Goal: Task Accomplishment & Management: Manage account settings

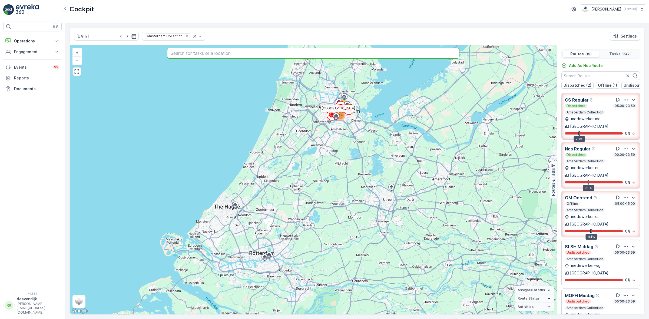
click at [206, 58] on input "text" at bounding box center [313, 53] width 292 height 11
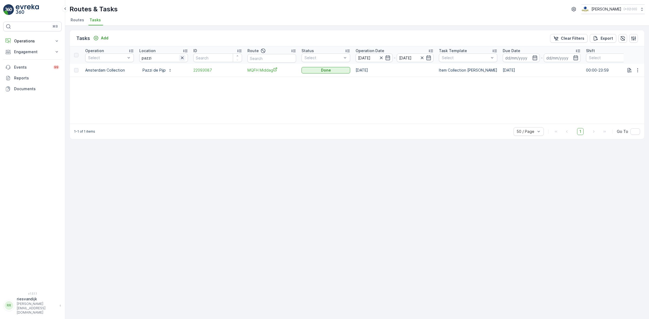
click at [183, 57] on icon "button" at bounding box center [182, 58] width 3 height 3
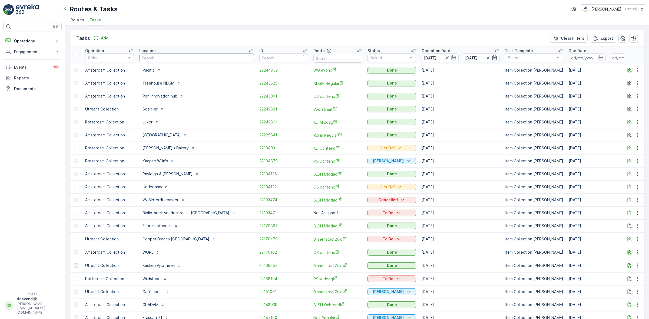
click at [175, 59] on input "text" at bounding box center [196, 58] width 115 height 9
type input "graafjes"
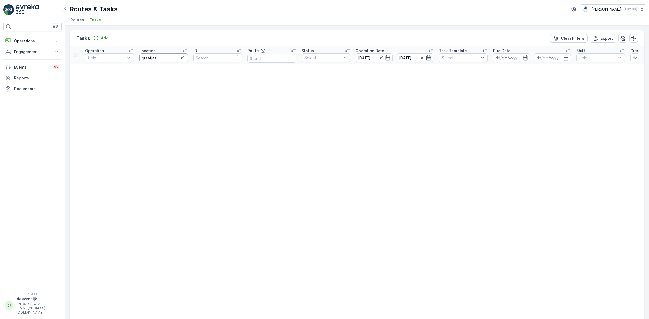
click at [148, 56] on input "graafjes" at bounding box center [163, 58] width 49 height 9
click at [150, 57] on input "graafjes" at bounding box center [163, 58] width 49 height 9
type input "graefjes"
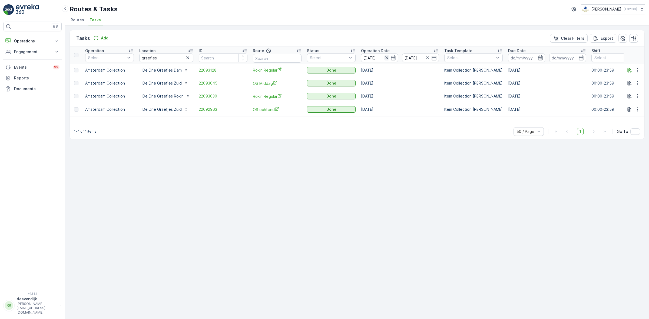
click at [387, 59] on icon "button" at bounding box center [386, 58] width 3 height 3
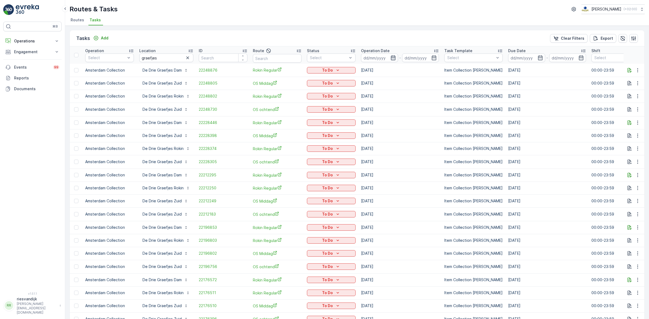
click at [392, 57] on icon "button" at bounding box center [393, 57] width 5 height 5
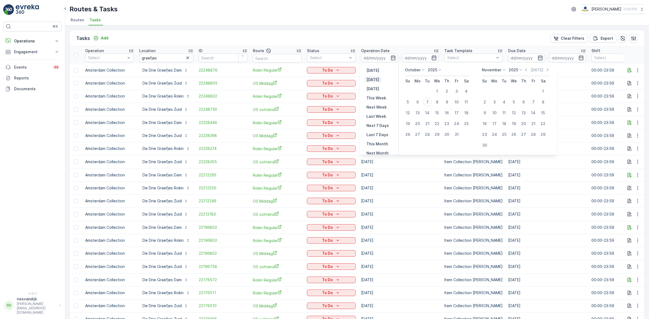
click at [371, 80] on p "[DATE]" at bounding box center [372, 79] width 13 height 5
type input "[DATE]"
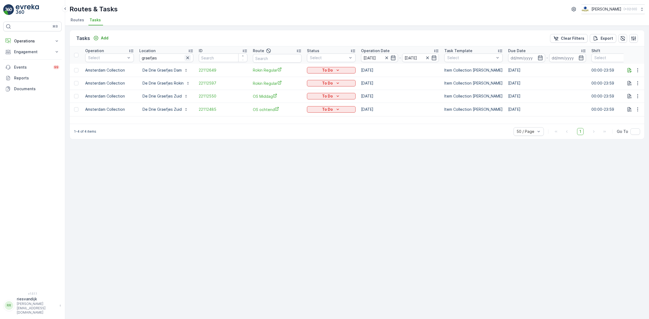
click at [187, 58] on icon "button" at bounding box center [187, 58] width 3 height 3
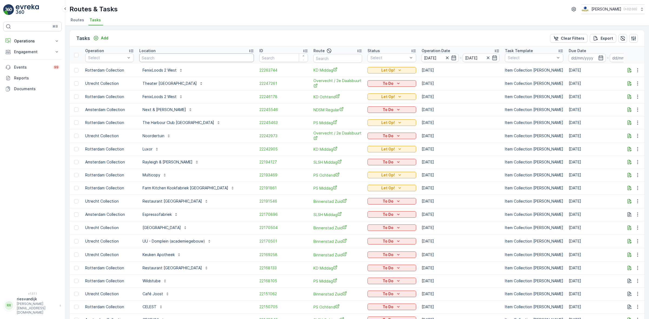
click at [171, 57] on input "text" at bounding box center [196, 58] width 115 height 9
type input "piloten"
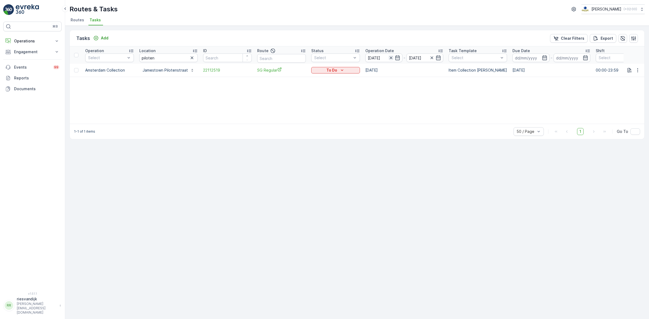
click at [389, 58] on icon "button" at bounding box center [390, 57] width 5 height 5
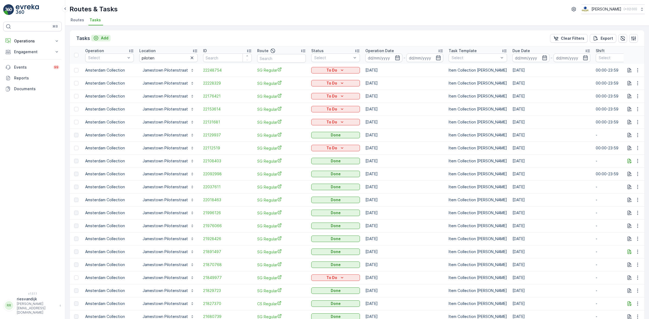
click at [104, 39] on p "Add" at bounding box center [105, 37] width 8 height 5
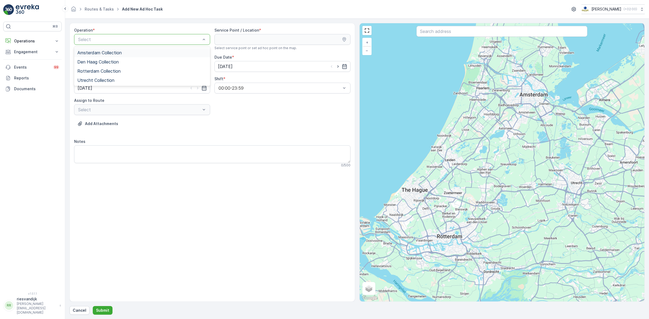
click at [109, 52] on span "Amsterdam Collection" at bounding box center [99, 52] width 44 height 5
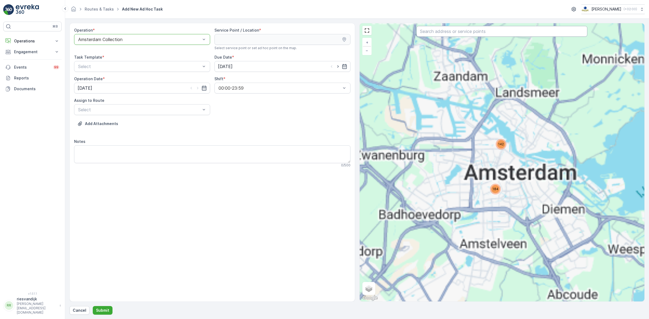
click at [477, 33] on input "text" at bounding box center [502, 31] width 171 height 11
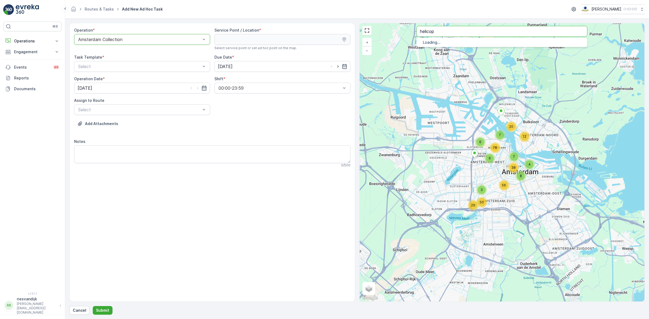
type input "helicop"
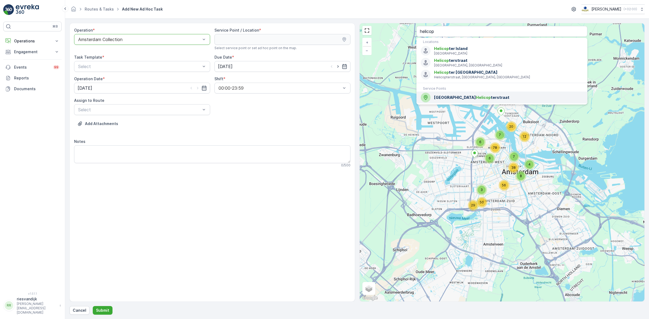
click at [473, 99] on span "Jamestown Helicop terstraat" at bounding box center [508, 97] width 149 height 5
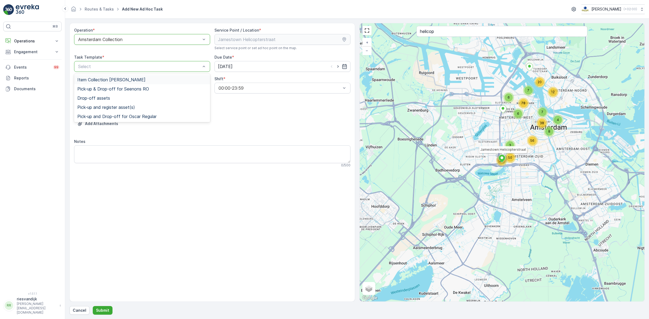
click at [174, 79] on div "Item Collection [PERSON_NAME]" at bounding box center [142, 79] width 130 height 5
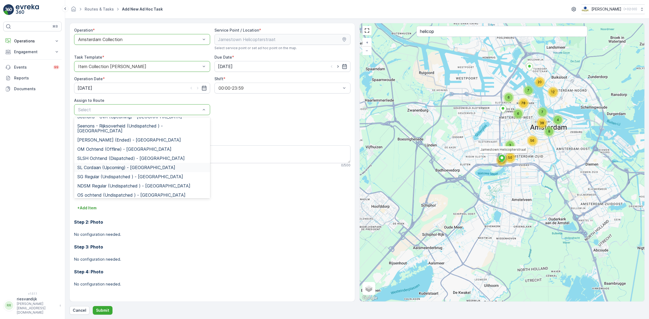
scroll to position [68, 0]
click at [137, 159] on span "SG Regular (Undispatched ) - Amsterdam" at bounding box center [130, 161] width 106 height 5
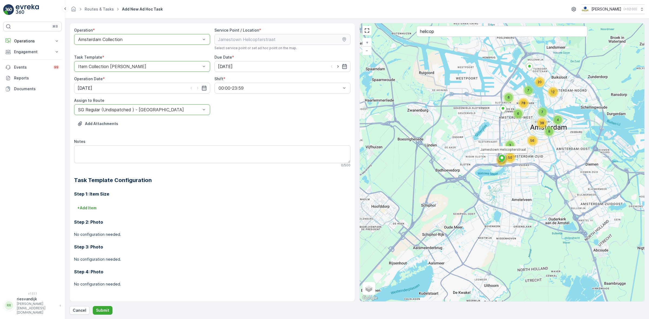
click at [147, 123] on div "Add Attachments" at bounding box center [212, 127] width 276 height 15
click at [111, 122] on p "Add Attachments" at bounding box center [101, 123] width 33 height 5
click at [108, 124] on p "Add Attachments" at bounding box center [101, 123] width 33 height 5
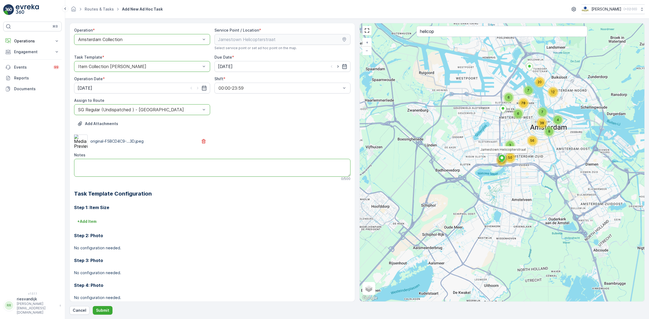
click at [180, 168] on textarea "Notes" at bounding box center [212, 168] width 276 height 18
drag, startPoint x: 130, startPoint y: 164, endPoint x: 76, endPoint y: 164, distance: 53.6
click at [76, 164] on textarea "Let op: veel afval zie foto" at bounding box center [212, 168] width 276 height 18
type textarea "Graag deze als eerste uitvoeren. Let op: veel afval, zie foto"
click at [99, 314] on button "Submit" at bounding box center [103, 310] width 20 height 9
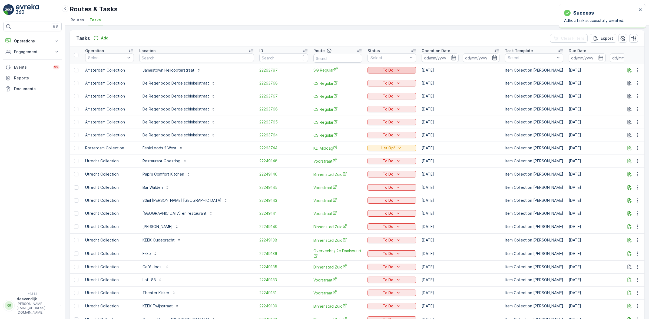
click at [396, 68] on icon "To Do" at bounding box center [398, 70] width 5 height 5
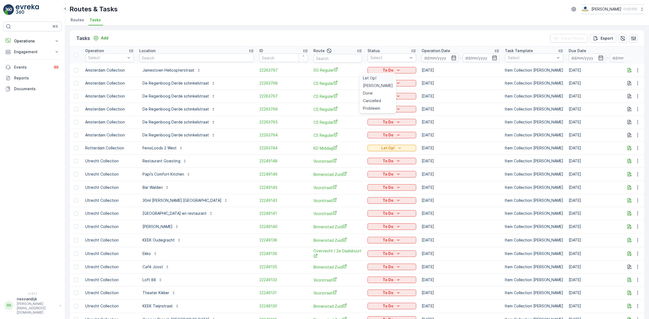
click at [377, 77] on div "Let Op!" at bounding box center [378, 78] width 34 height 8
click at [174, 54] on input "text" at bounding box center [196, 58] width 115 height 9
type input "helicop"
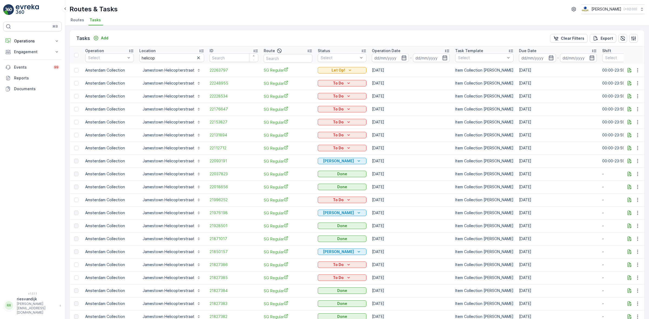
click at [388, 52] on p "Operation Date" at bounding box center [386, 50] width 29 height 5
click at [221, 163] on span "22093191" at bounding box center [234, 160] width 49 height 5
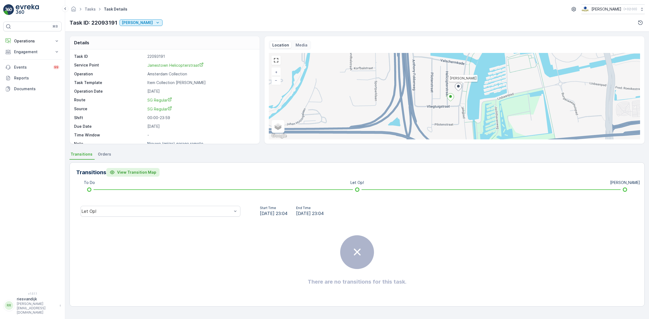
click at [127, 174] on p "View Transition Map" at bounding box center [136, 172] width 39 height 5
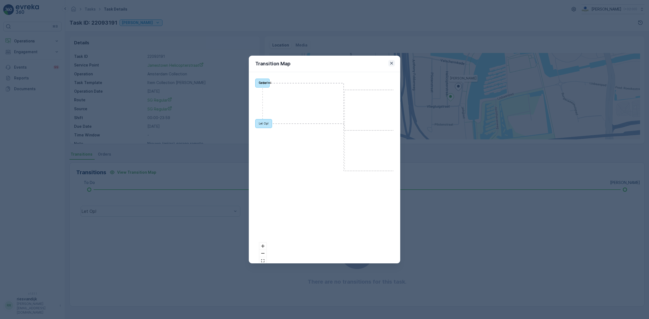
click at [391, 62] on icon "button" at bounding box center [391, 63] width 3 height 3
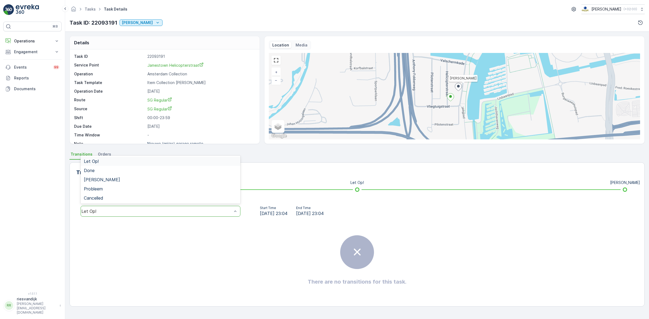
click at [194, 208] on div "Let Op!" at bounding box center [161, 211] width 160 height 11
click at [196, 174] on div "Done" at bounding box center [161, 170] width 160 height 9
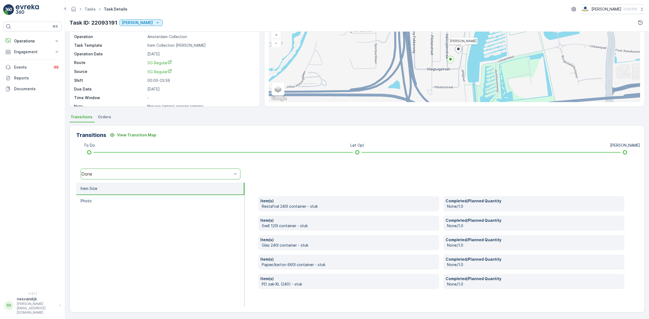
scroll to position [38, 0]
click at [198, 187] on li "Item Size" at bounding box center [160, 188] width 168 height 12
click at [171, 203] on li "Photo" at bounding box center [160, 201] width 168 height 12
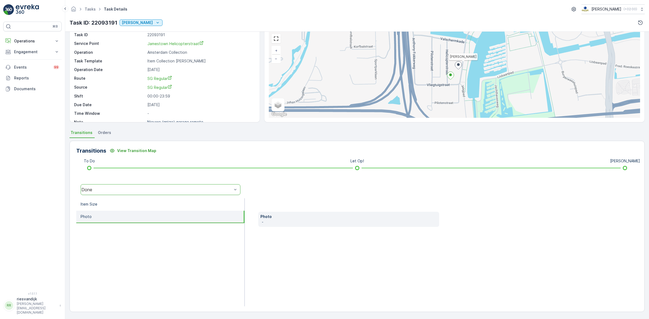
scroll to position [22, 0]
click at [275, 220] on p "-" at bounding box center [349, 222] width 175 height 5
click at [172, 190] on div "Done" at bounding box center [156, 189] width 151 height 5
click at [177, 143] on div "Let Op!" at bounding box center [161, 139] width 160 height 9
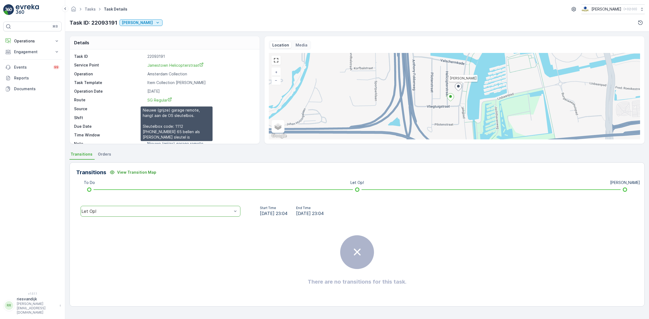
scroll to position [0, 0]
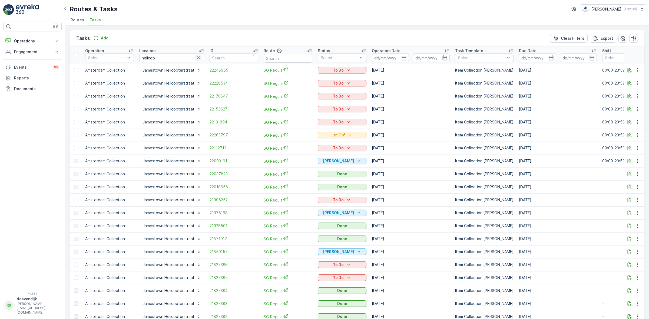
click at [196, 60] on icon "button" at bounding box center [198, 57] width 5 height 5
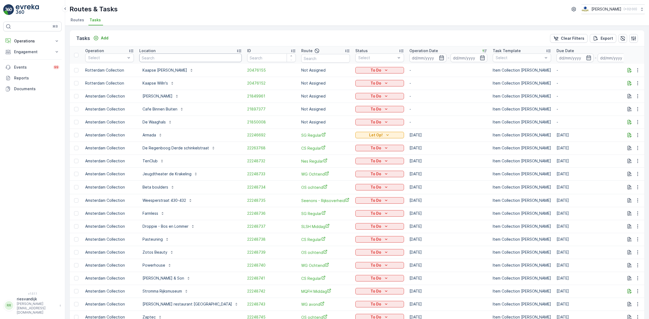
click at [167, 55] on input "text" at bounding box center [190, 58] width 103 height 9
type input "graefjes"
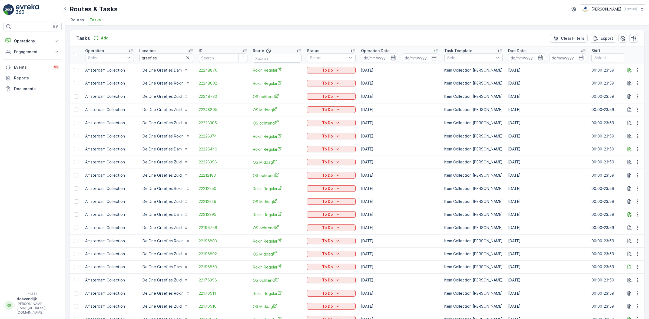
click at [393, 59] on icon "button" at bounding box center [393, 57] width 5 height 5
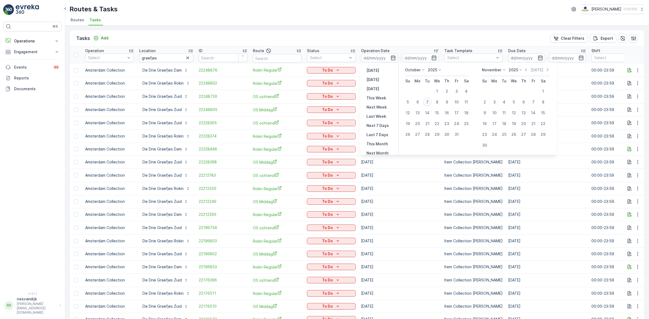
click at [429, 104] on div "7" at bounding box center [427, 102] width 9 height 9
type input "[DATE]"
click at [429, 104] on div "7" at bounding box center [427, 102] width 9 height 9
type input "[DATE]"
click at [406, 31] on div "Tasks Add Clear Filters Export" at bounding box center [357, 38] width 575 height 16
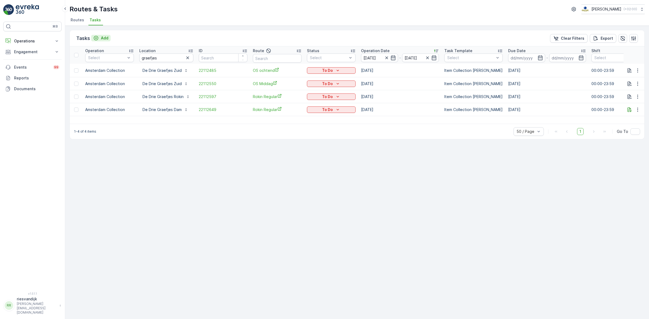
click at [106, 36] on p "Add" at bounding box center [105, 37] width 8 height 5
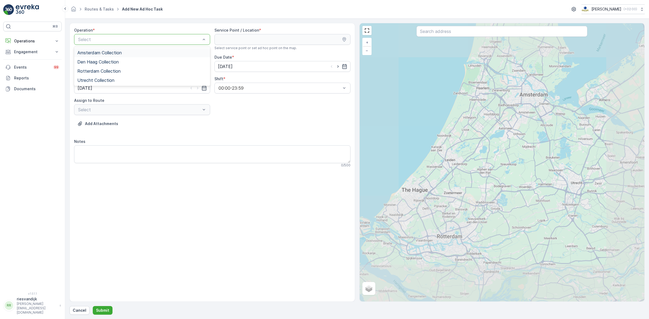
click at [124, 45] on div "Select" at bounding box center [142, 39] width 136 height 11
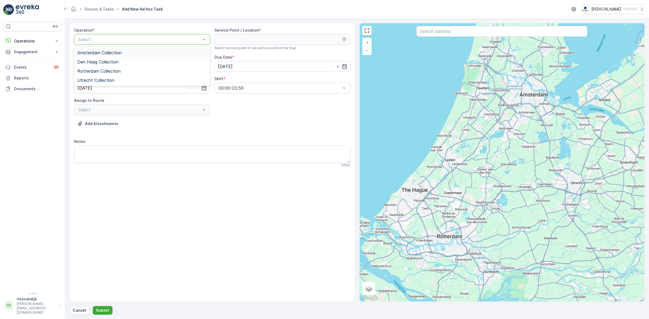
click at [122, 52] on span "Amsterdam Collection" at bounding box center [99, 52] width 44 height 5
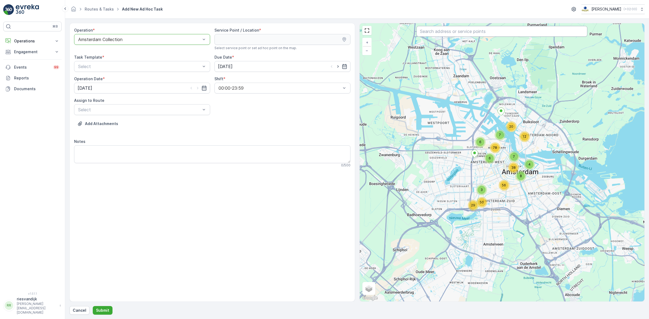
click at [426, 33] on input "text" at bounding box center [502, 31] width 171 height 11
type input "graefjes zuid"
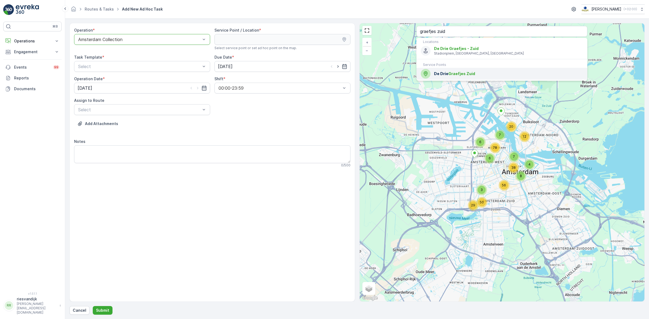
click at [485, 72] on span "De Drie Graefjes Zuid" at bounding box center [508, 73] width 149 height 5
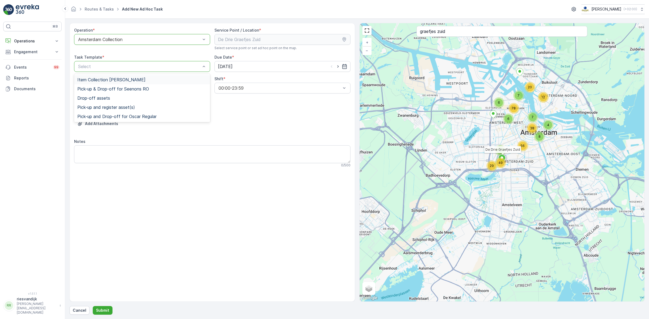
click at [138, 81] on span "Item Collection [PERSON_NAME]" at bounding box center [111, 79] width 68 height 5
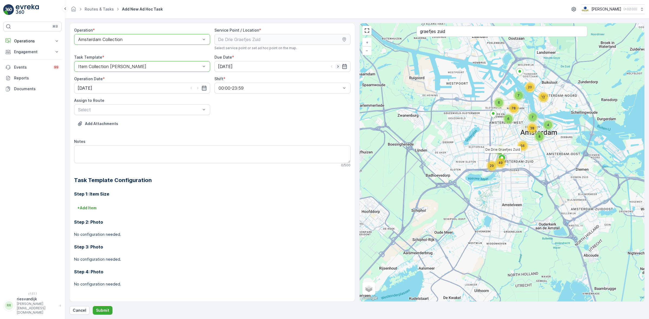
click at [339, 69] on icon "button" at bounding box center [337, 66] width 5 height 5
type input "[DATE]"
click at [198, 90] on icon "button" at bounding box center [197, 87] width 5 height 5
type input "[DATE]"
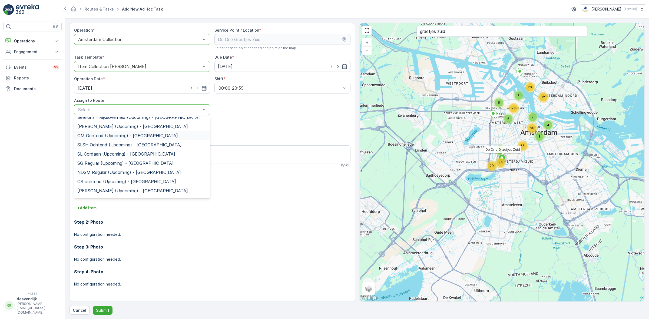
scroll to position [68, 0]
click at [137, 173] on span "OS ochtend (Upcoming) - Amsterdam" at bounding box center [126, 175] width 99 height 5
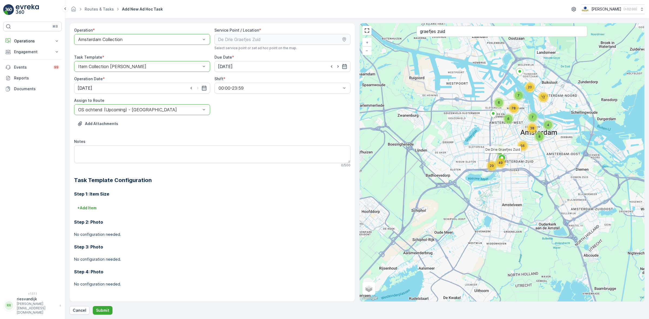
click at [170, 130] on div "Add Attachments" at bounding box center [212, 127] width 276 height 15
click at [146, 155] on textarea "Notes" at bounding box center [212, 155] width 276 height 18
type textarea "Graag meenemen: 6x PD rol 60L 6x REST rol 60L"
click at [101, 311] on p "Submit" at bounding box center [102, 310] width 13 height 5
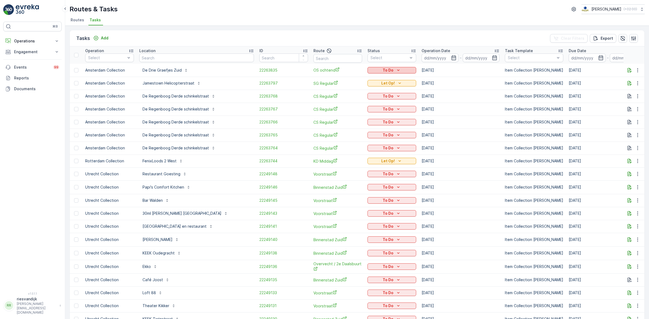
click at [385, 69] on p "To Do" at bounding box center [388, 70] width 11 height 5
click at [375, 78] on span "Let Op!" at bounding box center [370, 77] width 14 height 5
click at [181, 60] on input "text" at bounding box center [196, 58] width 115 height 9
type input "tsering"
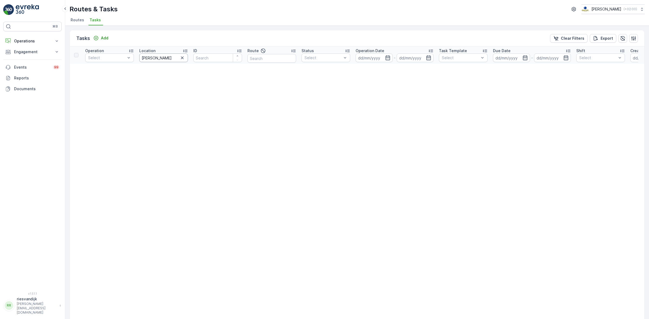
click at [144, 60] on input "tsering" at bounding box center [163, 58] width 49 height 9
type input "sering"
click at [183, 58] on icon "button" at bounding box center [182, 58] width 3 height 3
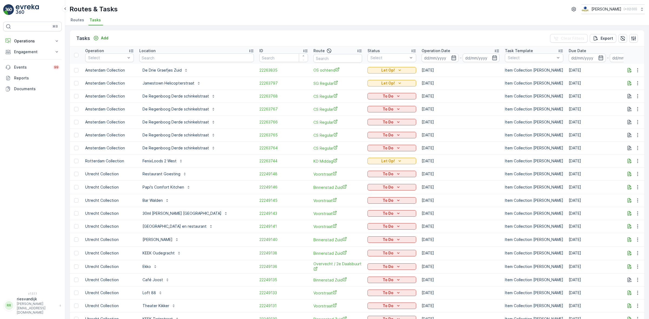
click at [167, 62] on th "Location" at bounding box center [197, 55] width 120 height 17
click at [168, 58] on input "text" at bounding box center [196, 58] width 115 height 9
type input "stichting het park"
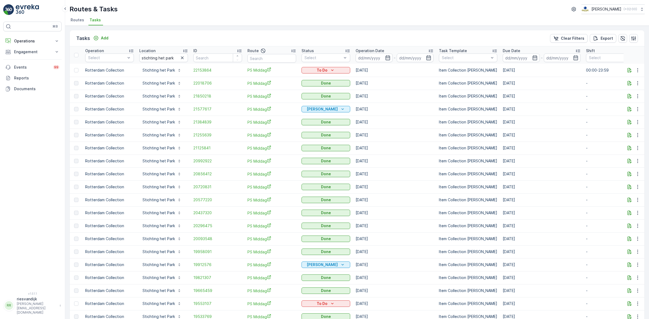
click at [379, 49] on p "Operation Date" at bounding box center [370, 50] width 29 height 5
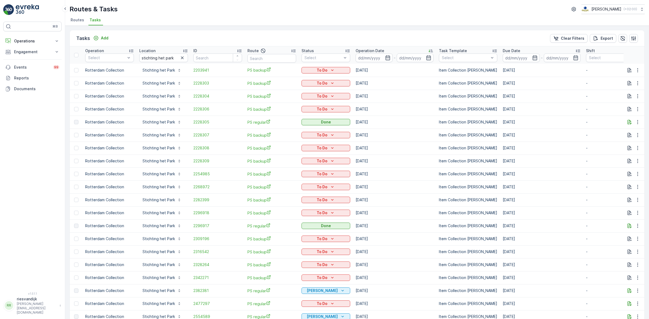
click at [379, 50] on p "Operation Date" at bounding box center [370, 50] width 29 height 5
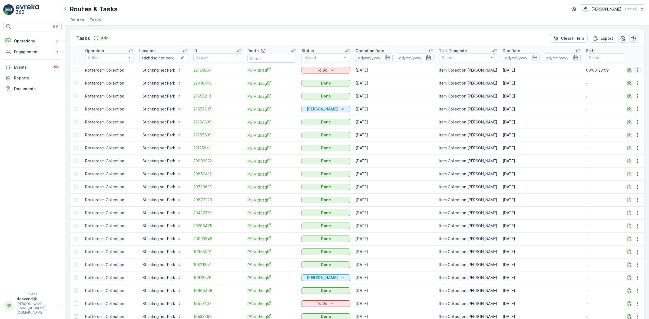
click at [637, 70] on icon "button" at bounding box center [637, 70] width 5 height 5
click at [625, 91] on span "Change Route" at bounding box center [624, 93] width 26 height 5
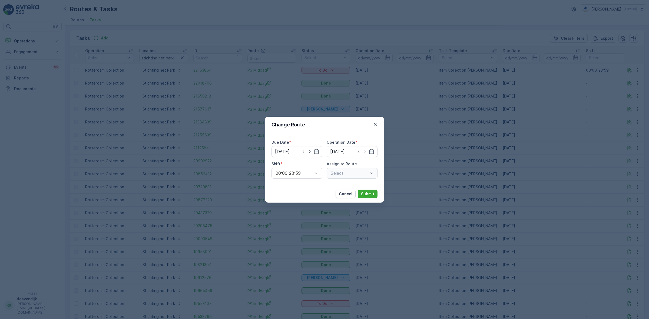
type input "[DATE]"
click at [302, 152] on icon "button" at bounding box center [303, 151] width 5 height 5
type input "[DATE]"
click at [375, 153] on input at bounding box center [352, 151] width 51 height 11
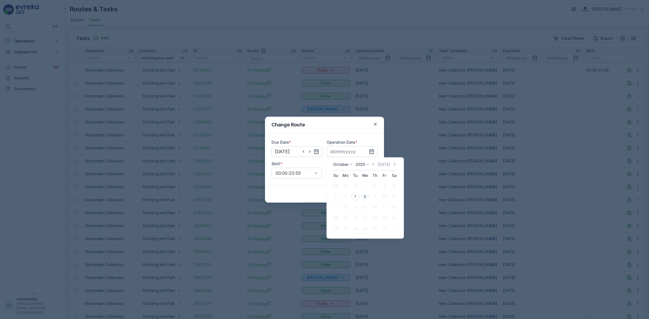
click at [366, 197] on div "8" at bounding box center [365, 197] width 9 height 9
type input "[DATE]"
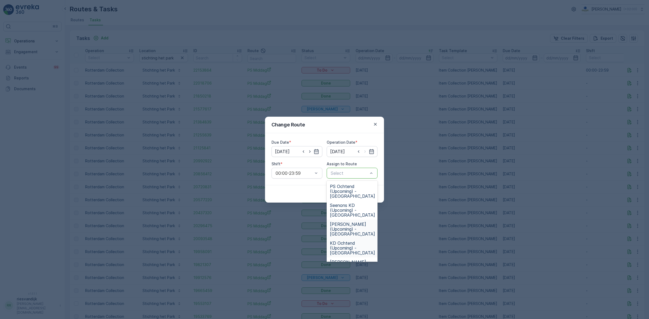
scroll to position [15, 0]
click at [355, 247] on span "PS Middag (Upcoming) - Rotterdam" at bounding box center [352, 251] width 45 height 15
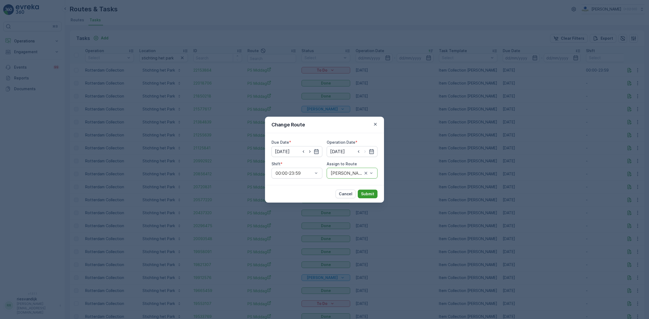
click at [367, 197] on p "Submit" at bounding box center [367, 193] width 13 height 5
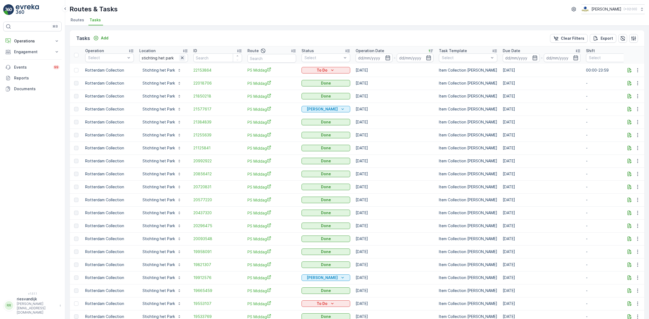
click at [183, 59] on icon "button" at bounding box center [182, 58] width 3 height 3
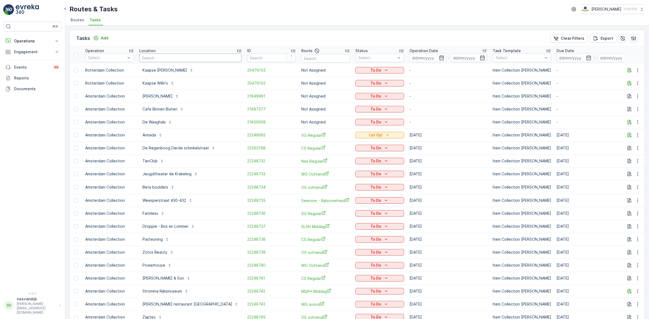
click at [160, 56] on input "text" at bounding box center [190, 58] width 103 height 9
type input "drop"
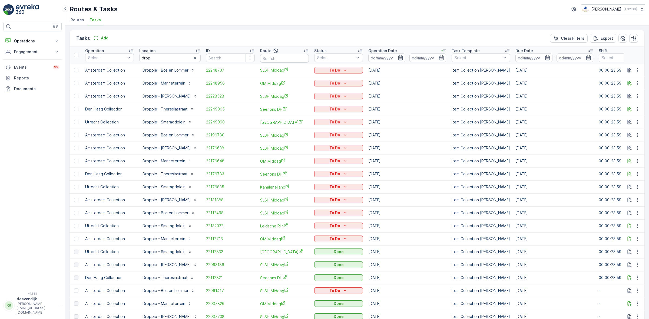
click at [403, 57] on icon "button" at bounding box center [400, 57] width 5 height 5
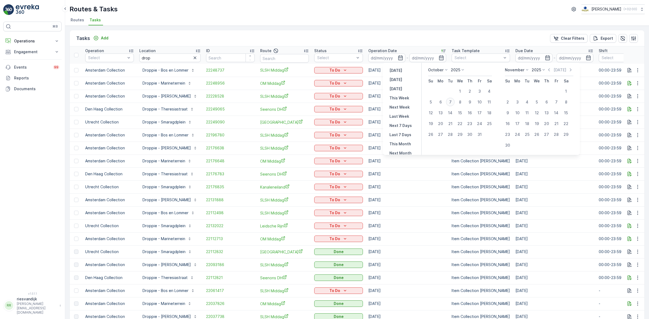
click at [451, 101] on div "7" at bounding box center [450, 102] width 9 height 9
type input "[DATE]"
click at [402, 22] on ul "Routes Tasks" at bounding box center [355, 20] width 571 height 9
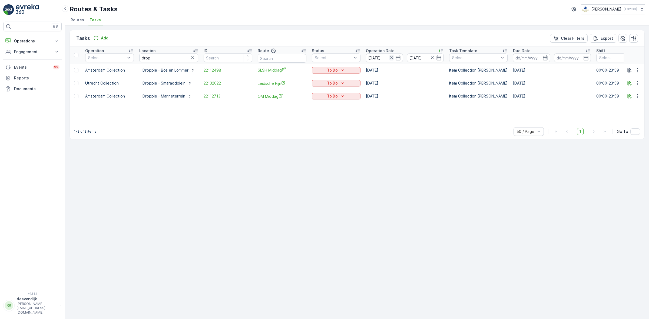
click at [392, 58] on icon "button" at bounding box center [391, 57] width 5 height 5
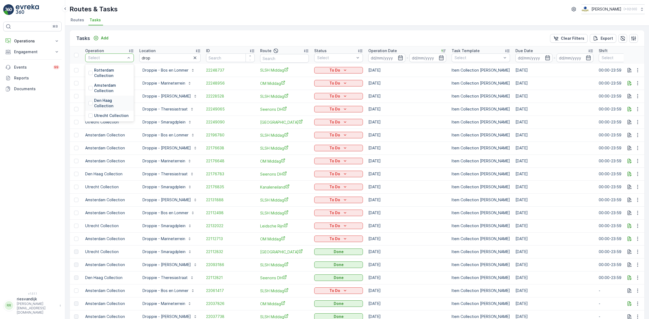
click at [107, 100] on p "Den Haag Collection" at bounding box center [112, 103] width 37 height 11
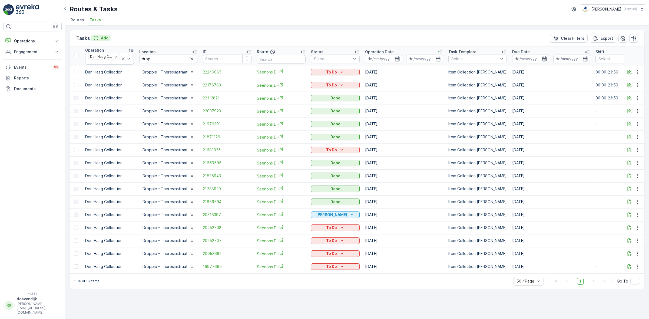
click at [101, 39] on p "Add" at bounding box center [105, 37] width 8 height 5
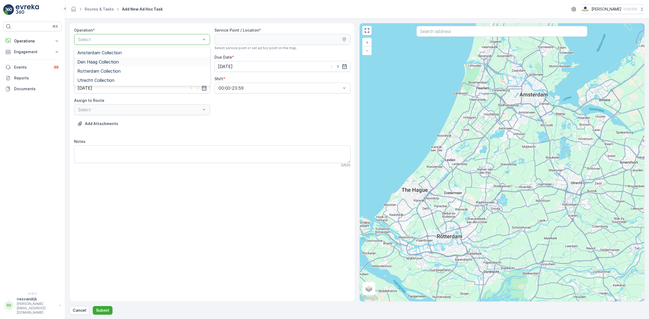
click at [138, 64] on div "Den Haag Collection" at bounding box center [142, 62] width 130 height 5
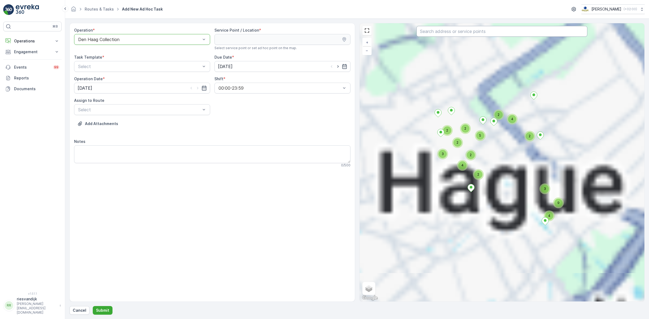
click at [470, 29] on input "text" at bounding box center [502, 31] width 171 height 11
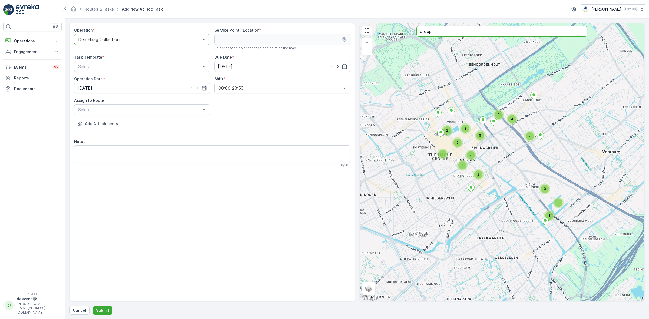
type input "droppi"
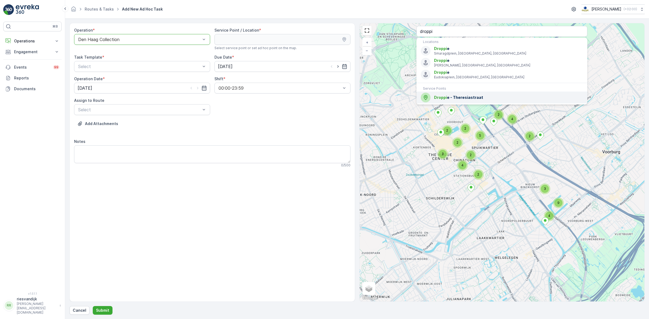
click at [467, 100] on span "Droppi e - Theresiastraat" at bounding box center [508, 97] width 149 height 5
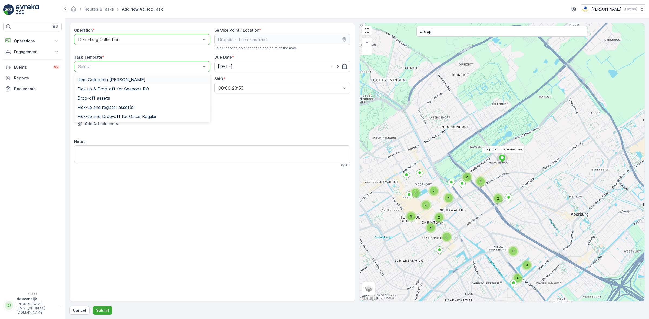
click at [185, 79] on div "Item Collection [PERSON_NAME]" at bounding box center [142, 79] width 130 height 5
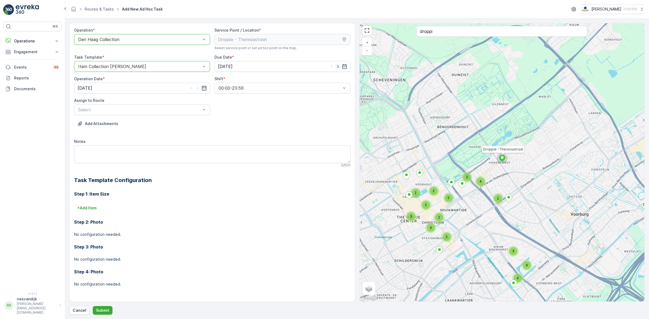
click at [337, 67] on icon "button" at bounding box center [337, 66] width 5 height 5
type input "[DATE]"
click at [196, 89] on icon "button" at bounding box center [197, 87] width 5 height 5
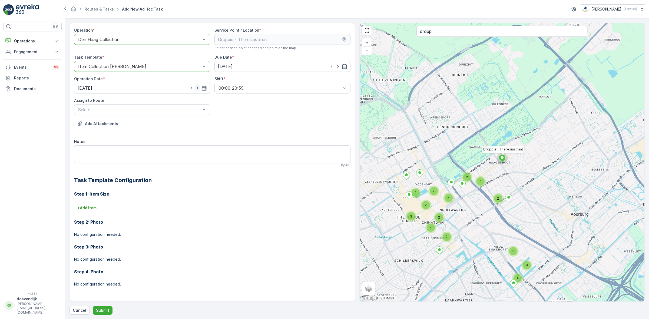
type input "[DATE]"
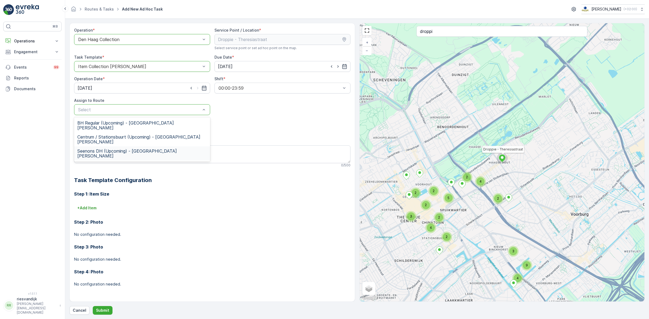
click at [194, 147] on div "Seenons DH (Upcoming) - Den Haag" at bounding box center [142, 154] width 136 height 14
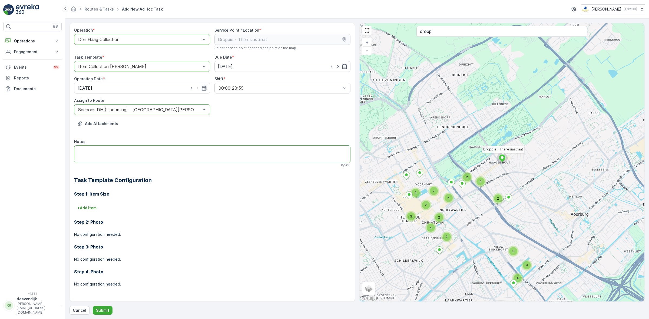
click at [187, 152] on textarea "Notes" at bounding box center [212, 155] width 276 height 18
type textarea "Graag 5 rollen PD meenemen"
click at [103, 311] on p "Submit" at bounding box center [102, 310] width 13 height 5
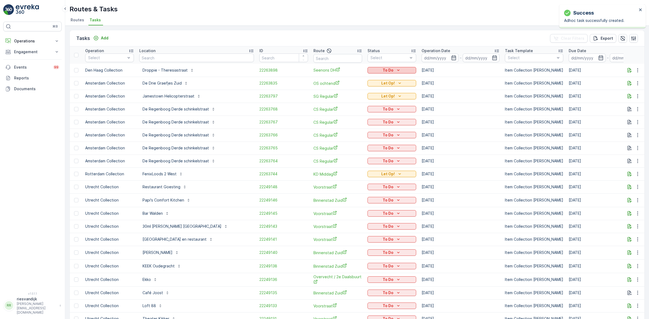
click at [393, 67] on button "To Do" at bounding box center [392, 70] width 49 height 6
click at [376, 95] on div "Let Op!" at bounding box center [378, 94] width 34 height 8
click at [162, 58] on input "text" at bounding box center [196, 58] width 115 height 9
type input "verre"
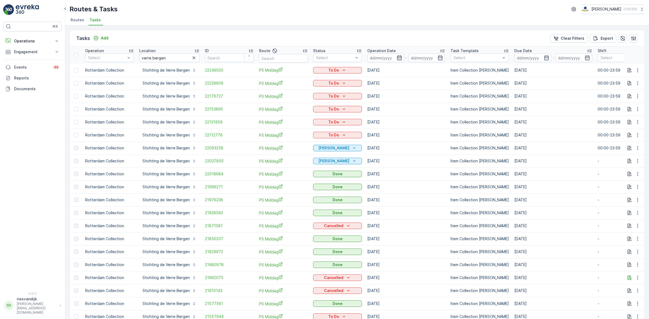
click at [397, 56] on icon "button" at bounding box center [399, 57] width 5 height 5
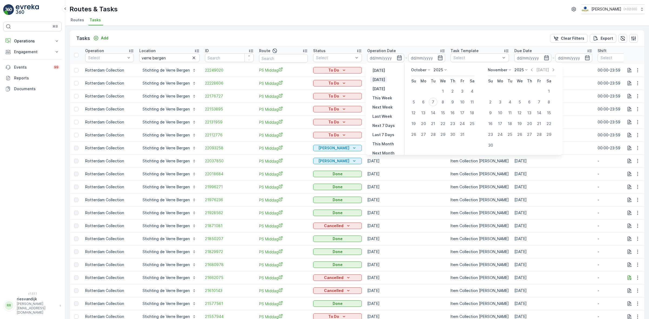
click at [377, 80] on p "Today" at bounding box center [378, 79] width 13 height 5
type input "[DATE]"
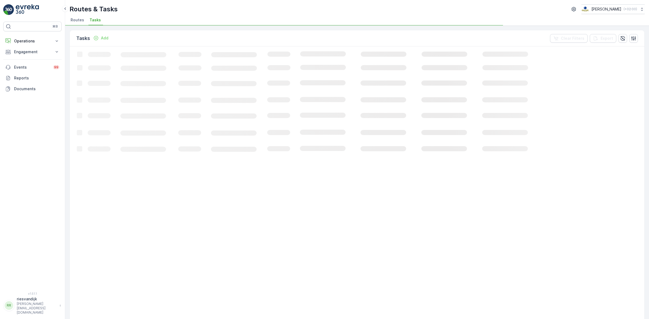
click at [328, 32] on div "Tasks Add Clear Filters Export" at bounding box center [357, 38] width 575 height 16
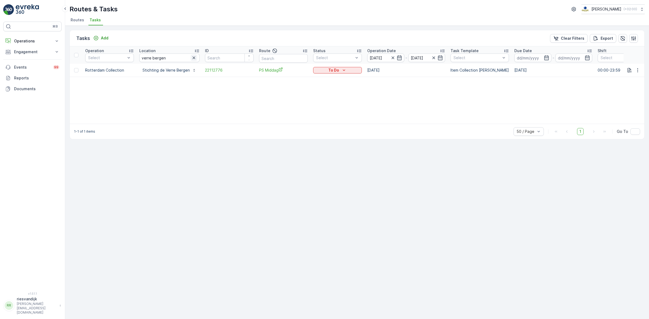
click at [191, 58] on icon "button" at bounding box center [193, 57] width 5 height 5
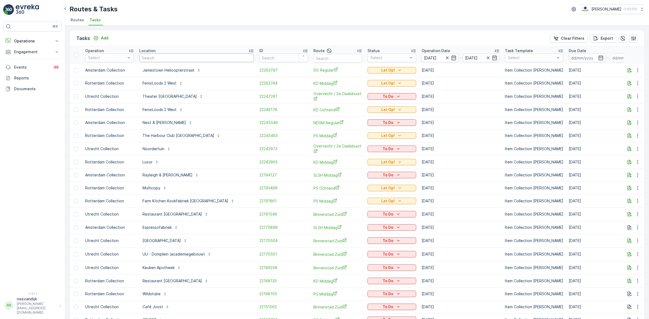
click at [183, 62] on input "text" at bounding box center [196, 58] width 115 height 9
click at [313, 57] on input "text" at bounding box center [337, 58] width 49 height 9
type input "os ochtend"
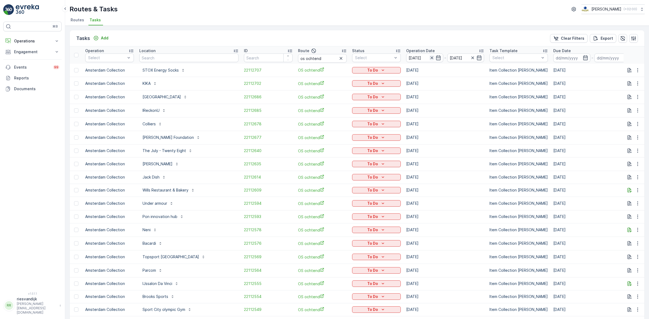
click at [429, 59] on icon "button" at bounding box center [431, 57] width 5 height 5
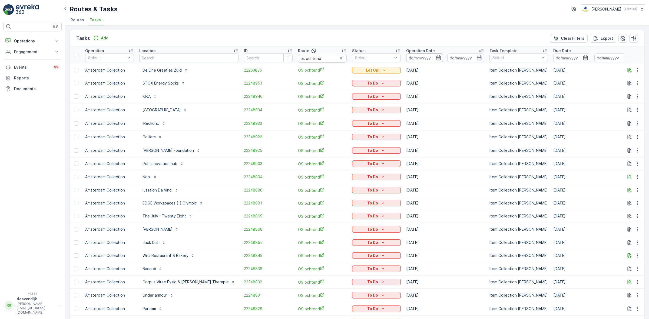
click at [423, 54] on input at bounding box center [424, 58] width 37 height 9
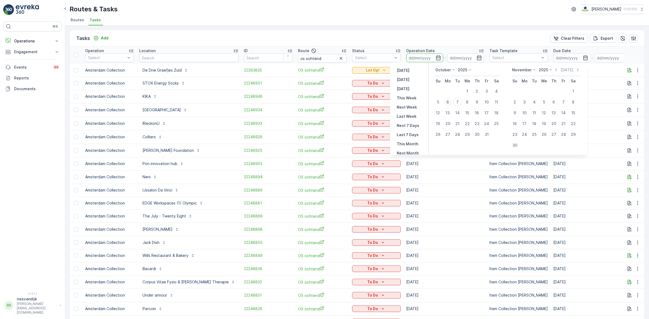
click at [448, 103] on div "6" at bounding box center [448, 102] width 9 height 9
type input "[DATE]"
click at [432, 24] on ul "Routes Tasks" at bounding box center [355, 20] width 571 height 9
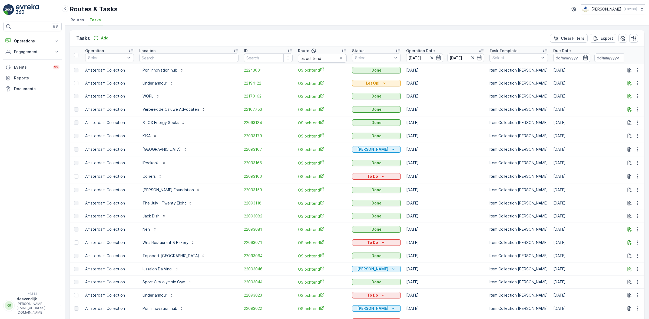
click at [358, 63] on th "Status Select" at bounding box center [376, 55] width 54 height 17
click at [358, 61] on div "Select" at bounding box center [376, 58] width 49 height 9
click at [352, 76] on div "To Do" at bounding box center [376, 80] width 49 height 10
click at [358, 24] on ul "Routes Tasks" at bounding box center [355, 20] width 571 height 9
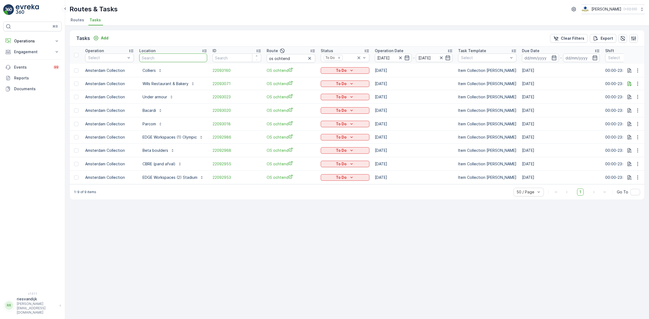
click at [166, 60] on input "text" at bounding box center [173, 58] width 68 height 9
click at [257, 238] on div "Tasks Add Clear Filters Export Operation Select Location ID Route os ochtend St…" at bounding box center [357, 173] width 584 height 294
click at [360, 59] on icon at bounding box center [358, 57] width 5 height 5
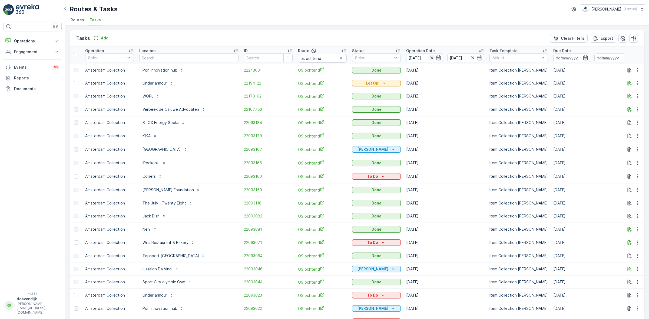
click at [429, 57] on icon "button" at bounding box center [431, 57] width 5 height 5
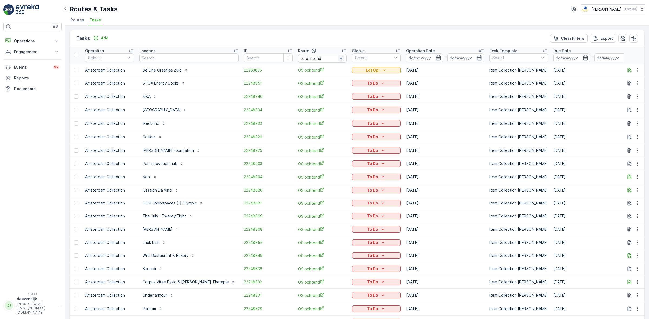
click at [338, 59] on icon "button" at bounding box center [340, 58] width 5 height 5
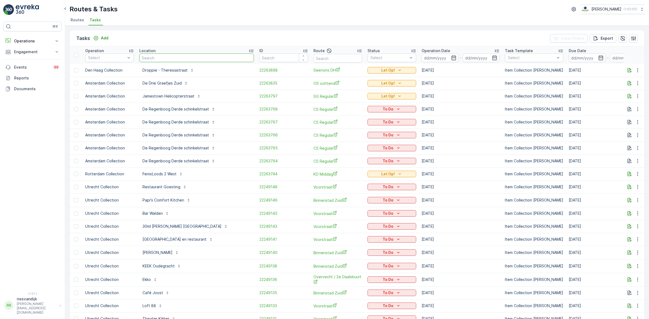
click at [159, 57] on input "text" at bounding box center [196, 58] width 115 height 9
type input "kiem"
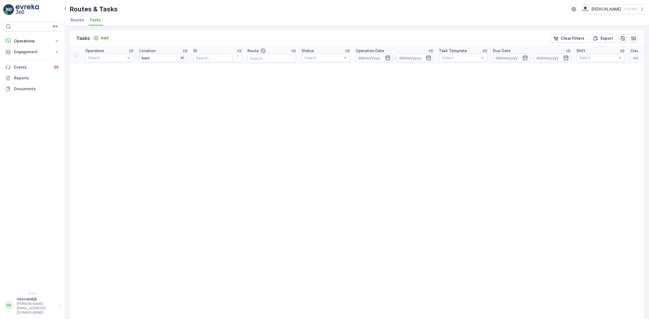
click at [182, 59] on icon "button" at bounding box center [182, 57] width 5 height 5
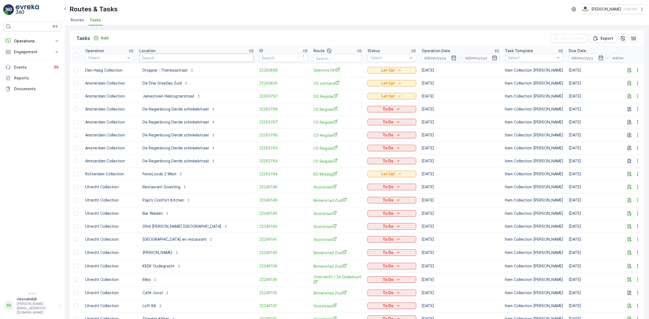
click at [164, 60] on input "text" at bounding box center [196, 58] width 115 height 9
type input "kiem"
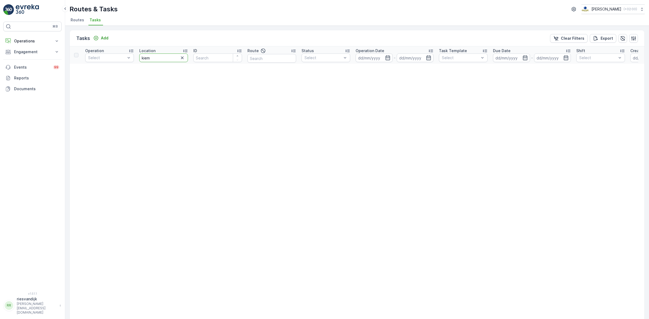
drag, startPoint x: 151, startPoint y: 58, endPoint x: 139, endPoint y: 58, distance: 11.4
click at [139, 58] on input "kiem" at bounding box center [163, 58] width 49 height 9
click at [149, 41] on div "Tasks Add Clear Filters Export" at bounding box center [357, 38] width 575 height 16
click at [183, 57] on icon "button" at bounding box center [182, 57] width 5 height 5
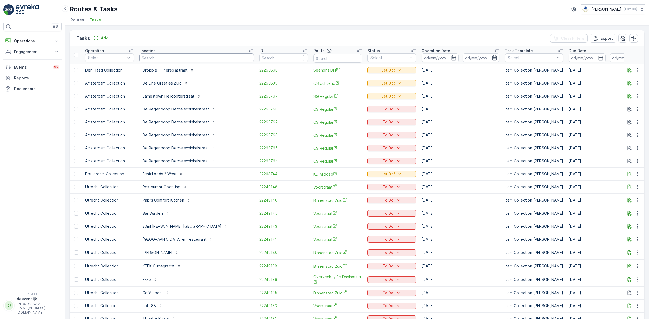
click at [164, 61] on input "text" at bounding box center [196, 58] width 115 height 9
type input "boorst"
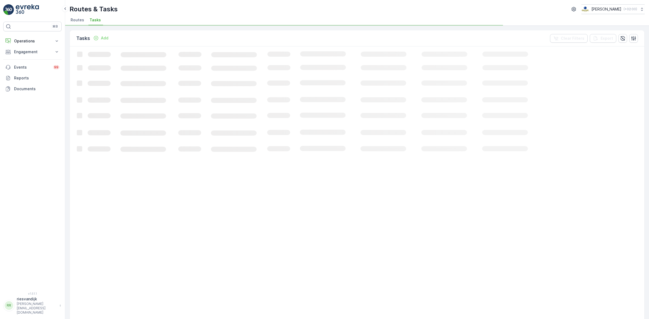
click at [224, 41] on div "Tasks Add Clear Filters Export" at bounding box center [357, 38] width 575 height 16
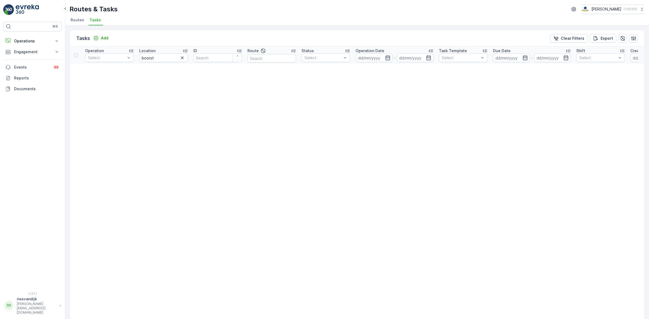
click at [182, 57] on icon "button" at bounding box center [182, 57] width 5 height 5
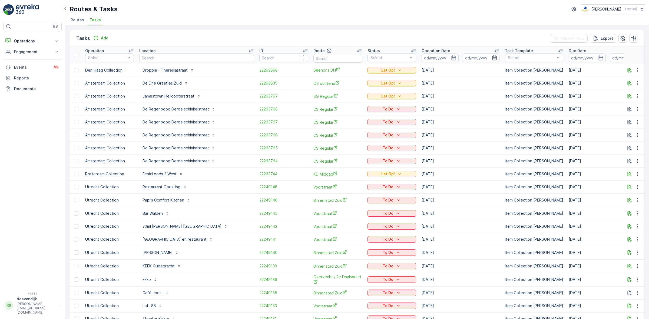
click at [173, 57] on input "text" at bounding box center [196, 58] width 115 height 9
type input "gys"
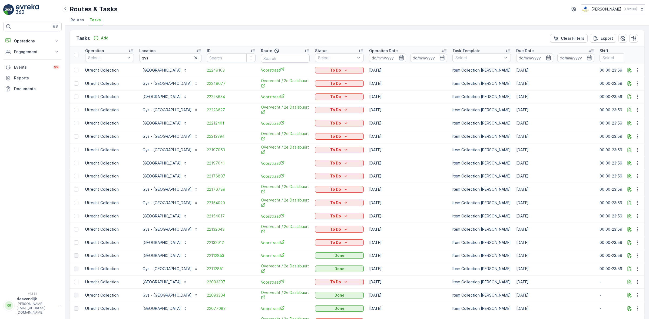
click at [404, 57] on icon "button" at bounding box center [401, 57] width 5 height 5
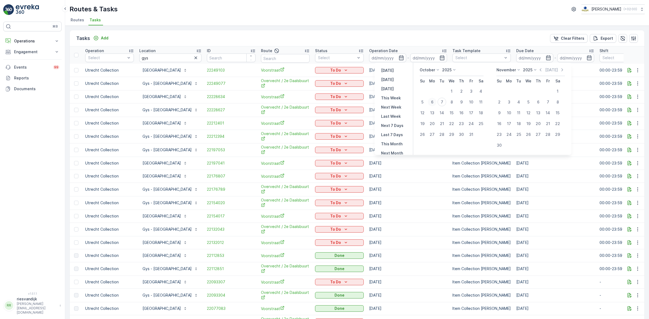
click at [435, 104] on div "6" at bounding box center [432, 102] width 9 height 9
type input "[DATE]"
click at [421, 21] on ul "Routes Tasks" at bounding box center [355, 20] width 571 height 9
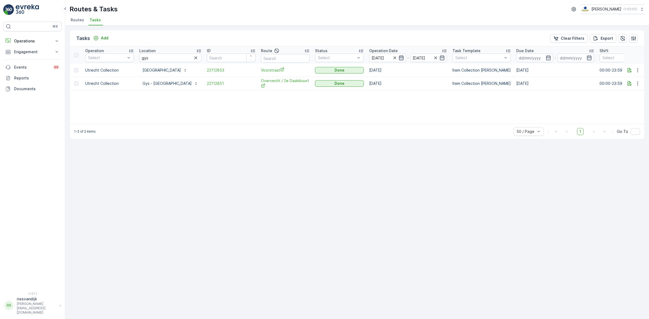
click at [404, 56] on icon "button" at bounding box center [401, 57] width 5 height 5
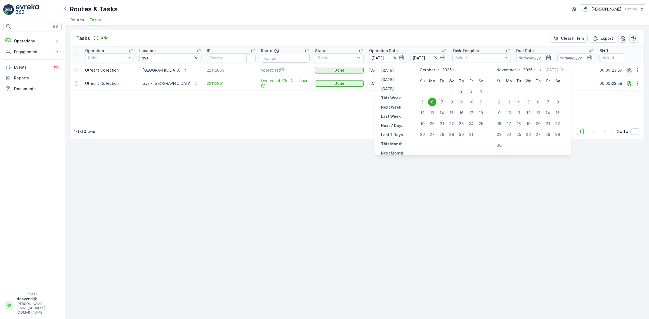
click at [442, 100] on div "7" at bounding box center [442, 102] width 9 height 9
type input "[DATE]"
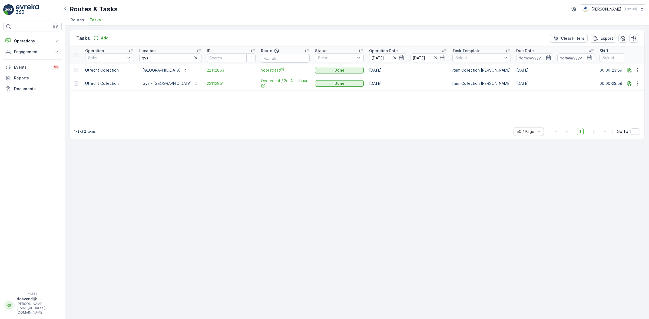
click at [426, 31] on div "Tasks Add Clear Filters Export" at bounding box center [357, 38] width 575 height 16
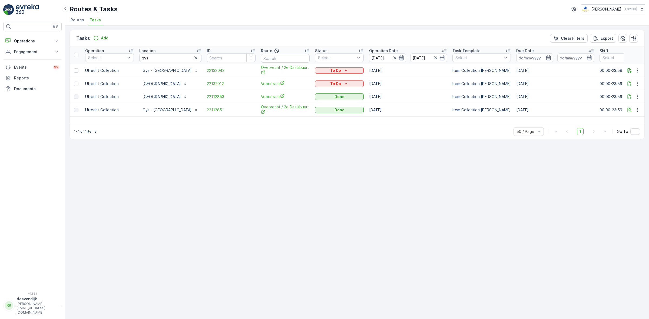
click at [404, 58] on icon "button" at bounding box center [401, 57] width 5 height 5
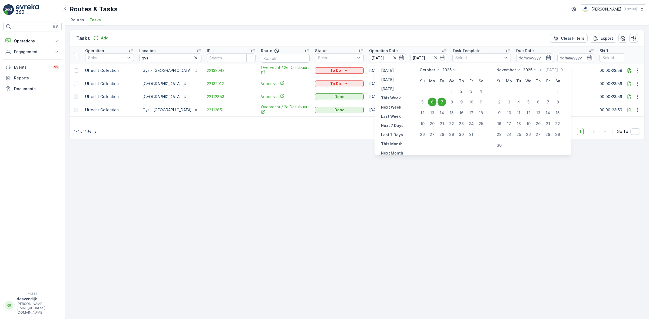
click at [441, 103] on div "7" at bounding box center [442, 102] width 9 height 9
click at [443, 106] on button "7" at bounding box center [442, 102] width 10 height 10
type input "[DATE]"
click at [443, 106] on td "[DATE]" at bounding box center [407, 110] width 83 height 14
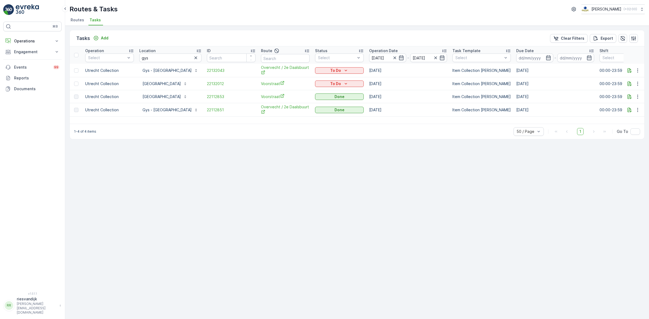
click at [440, 164] on div "Tasks Add Clear Filters Export Operation Select Location gys ID Route Status Se…" at bounding box center [357, 173] width 584 height 294
click at [396, 58] on icon "button" at bounding box center [394, 58] width 3 height 3
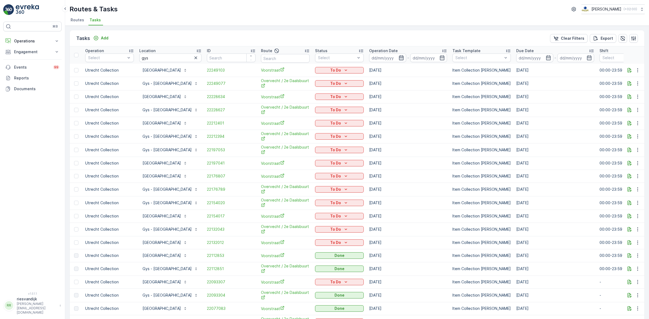
click at [404, 59] on icon "button" at bounding box center [401, 57] width 5 height 5
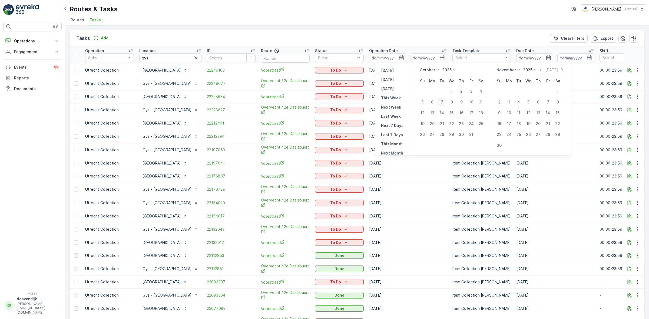
click at [442, 102] on div "7" at bounding box center [442, 102] width 9 height 9
type input "[DATE]"
click at [417, 37] on div "Tasks Add Clear Filters Export" at bounding box center [357, 38] width 575 height 16
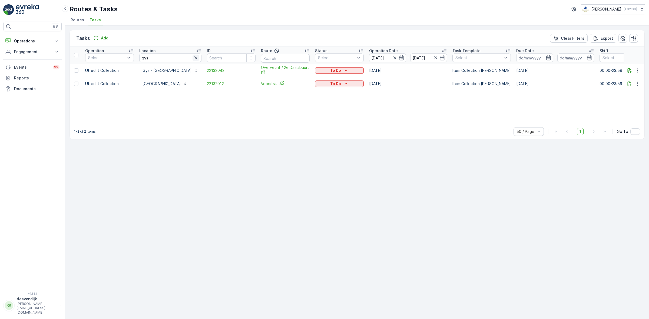
click at [197, 58] on icon "button" at bounding box center [195, 58] width 3 height 3
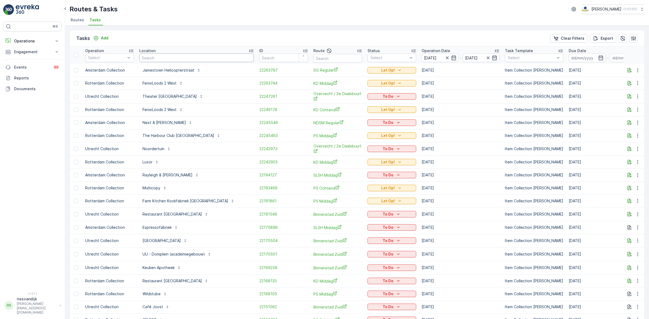
click at [196, 58] on input "text" at bounding box center [196, 58] width 115 height 9
type input "thgeater"
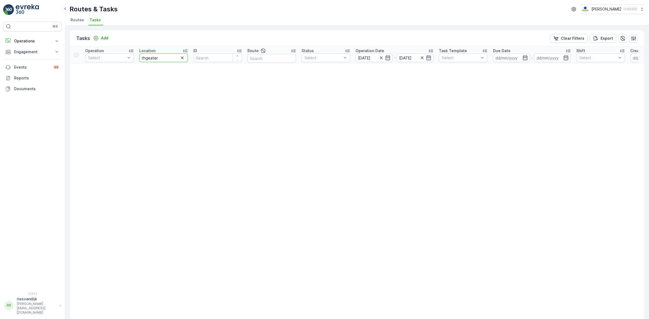
click at [148, 61] on input "thgeater" at bounding box center [163, 58] width 49 height 9
type input "theater"
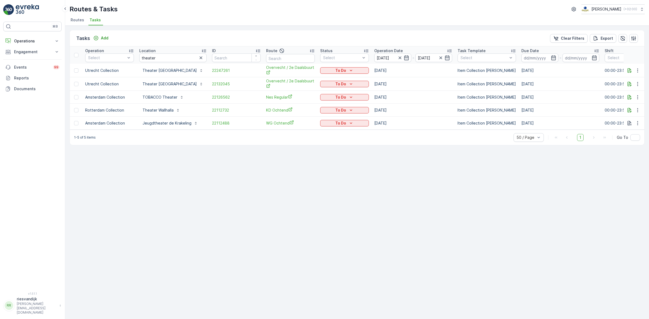
click at [306, 169] on div "Tasks Add Clear Filters Export Operation Select Location theater ID Route Statu…" at bounding box center [357, 173] width 584 height 294
click at [198, 56] on icon "button" at bounding box center [200, 57] width 5 height 5
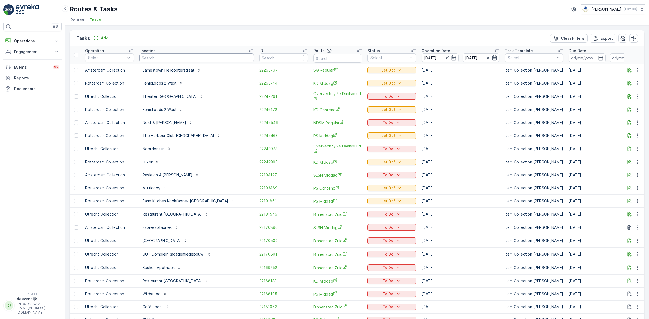
click at [196, 59] on input "text" at bounding box center [196, 58] width 115 height 9
type input "theater"
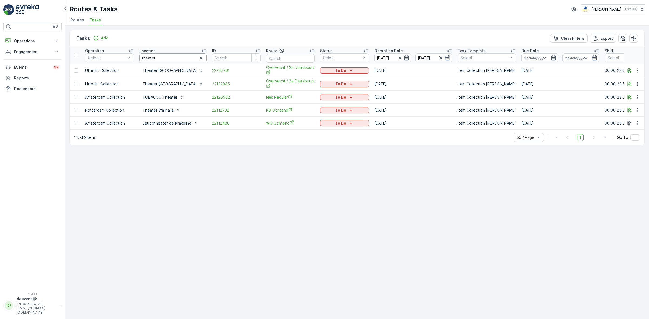
click at [175, 58] on input "theater" at bounding box center [172, 58] width 67 height 9
type input "theater utrechtr"
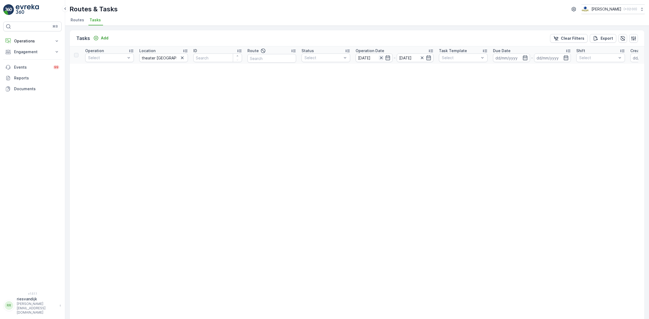
click at [382, 58] on icon "button" at bounding box center [381, 57] width 5 height 5
click at [172, 58] on input "theater utrechtr" at bounding box center [163, 58] width 49 height 9
type input "theater utrecht"
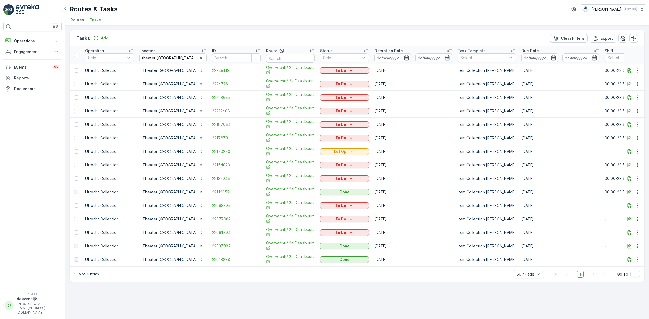
click at [374, 50] on p "Operation Date" at bounding box center [388, 50] width 29 height 5
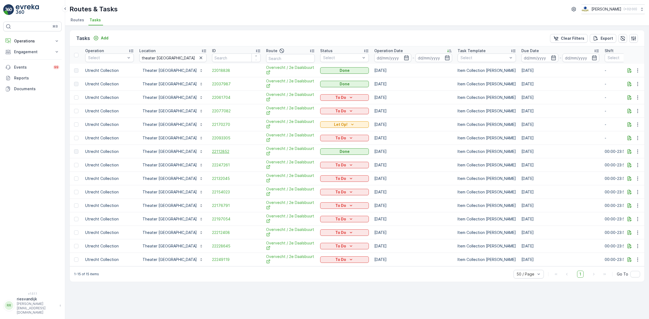
click at [212, 153] on span "22112852" at bounding box center [236, 151] width 49 height 5
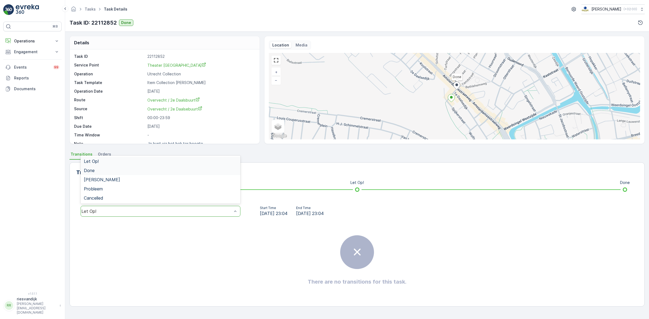
click at [163, 173] on div "Done" at bounding box center [160, 170] width 153 height 5
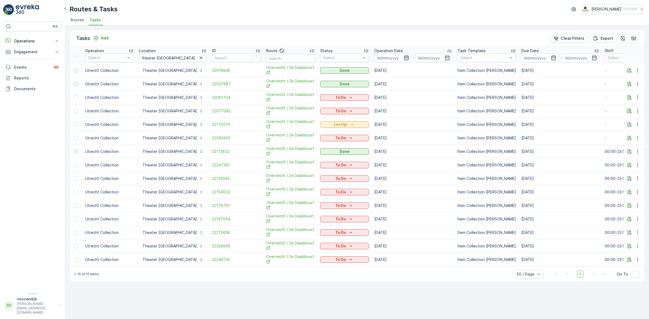
click at [404, 56] on icon "button" at bounding box center [406, 57] width 5 height 5
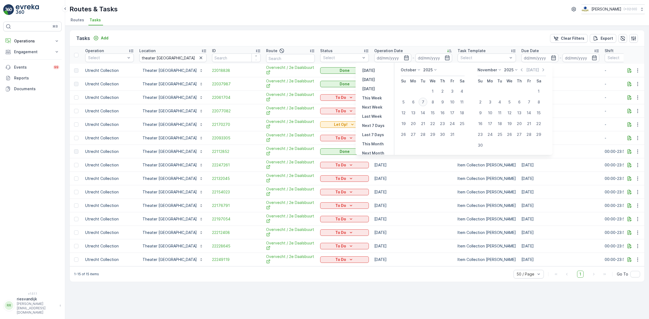
click at [421, 102] on div "7" at bounding box center [423, 102] width 9 height 9
type input "[DATE]"
click at [405, 29] on div "Tasks Add Clear Filters Export Operation Select Location theater utrecht ID Rou…" at bounding box center [357, 173] width 584 height 294
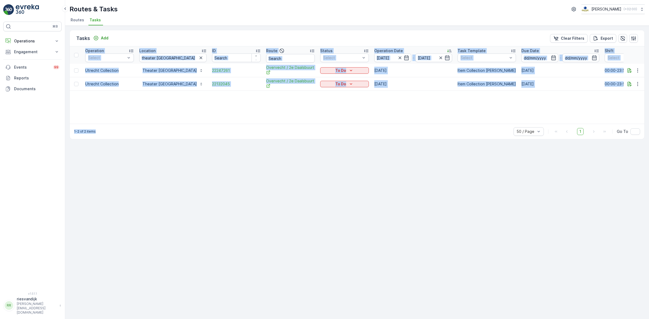
drag, startPoint x: 397, startPoint y: 124, endPoint x: 518, endPoint y: 121, distance: 121.5
click at [518, 121] on div "Tasks Add Clear Filters Export Operation Select Location theater utrecht ID Rou…" at bounding box center [357, 85] width 575 height 110
click at [346, 285] on div "Tasks Add Clear Filters Export Operation Select Location theater utrecht ID Rou…" at bounding box center [357, 173] width 584 height 294
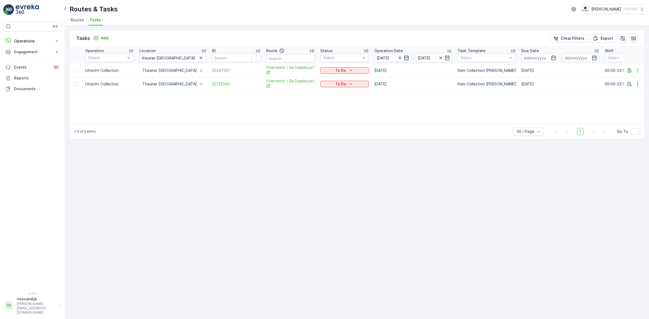
click at [211, 114] on div "Operation Select Location theater utrecht ID Route Status Select Operation Date…" at bounding box center [357, 85] width 575 height 77
click at [212, 85] on span "22132045" at bounding box center [236, 83] width 49 height 5
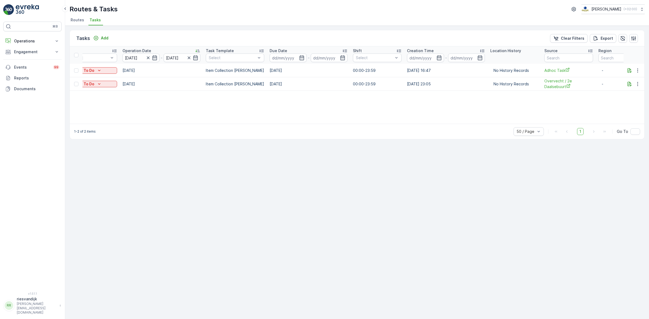
scroll to position [0, 255]
click at [636, 70] on icon "button" at bounding box center [637, 70] width 5 height 5
click at [578, 109] on div "Operation Select Location theater utrecht ID Route Status Select Operation Date…" at bounding box center [357, 85] width 575 height 77
click at [630, 67] on button "button" at bounding box center [629, 70] width 6 height 6
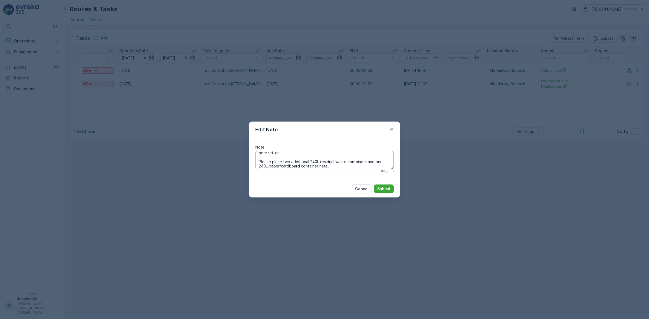
scroll to position [9, 0]
click at [381, 189] on p "Submit" at bounding box center [383, 188] width 13 height 5
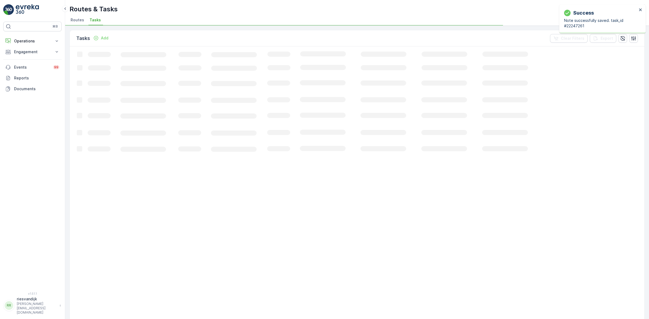
scroll to position [0, 0]
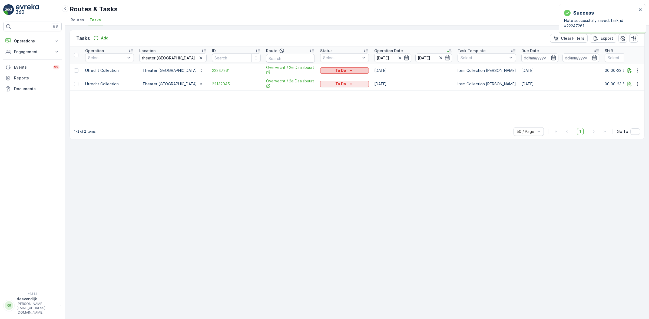
click at [338, 71] on div "To Do" at bounding box center [344, 70] width 44 height 5
click at [311, 92] on span "Let Op!" at bounding box center [312, 93] width 14 height 5
click at [212, 70] on span "22247261" at bounding box center [236, 70] width 49 height 5
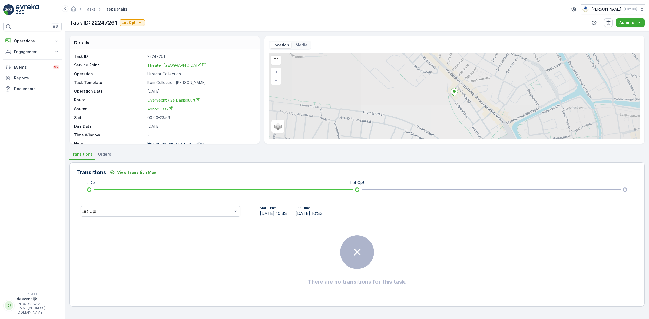
scroll to position [7, 0]
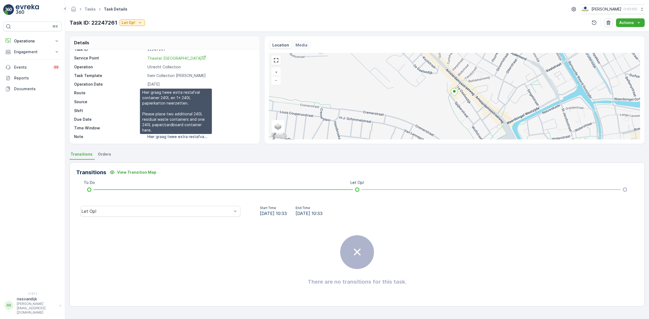
click at [195, 139] on p "Hier graag twee extra restafva..." at bounding box center [177, 136] width 60 height 5
click at [187, 137] on p "Hier graag twee extra restafva..." at bounding box center [177, 136] width 60 height 5
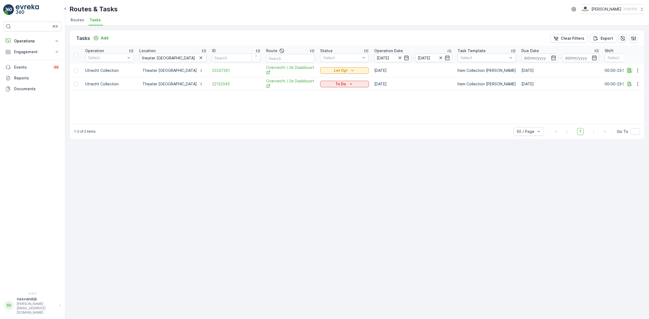
click at [630, 68] on icon "button" at bounding box center [629, 70] width 5 height 5
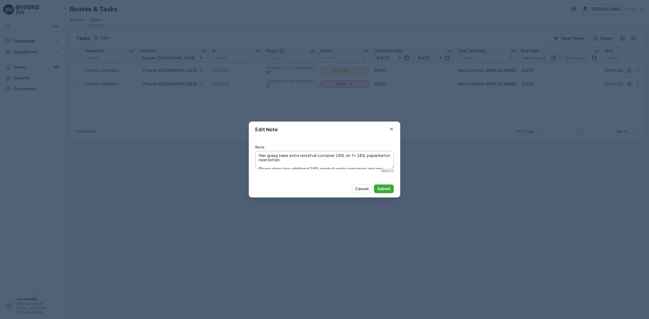
click at [284, 158] on textarea "Hier graag twee extra restafval container 240L en 1x 240L papierkarton neerzett…" at bounding box center [324, 160] width 138 height 18
click at [298, 160] on textarea "Hier graag twee extra restafval container 240L en 1x 240L papierkarton neerzett…" at bounding box center [324, 160] width 138 height 18
type textarea "Hier graag twee extra restafval container 240L en 1x 240L papierkarton neerzett…"
click at [379, 190] on p "Submit" at bounding box center [383, 188] width 13 height 5
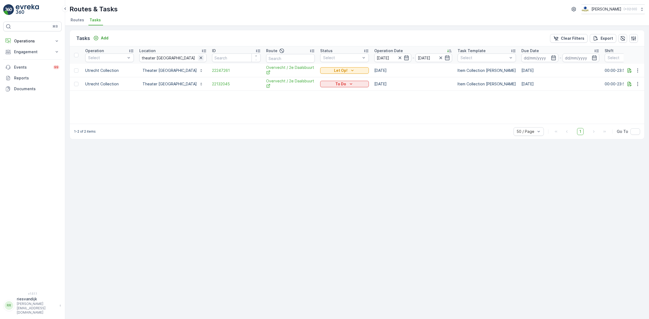
click at [198, 60] on icon "button" at bounding box center [200, 57] width 5 height 5
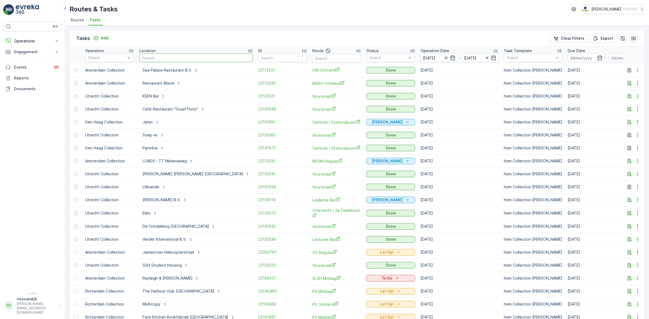
click at [171, 55] on input "text" at bounding box center [196, 58] width 114 height 9
type input "hale sush"
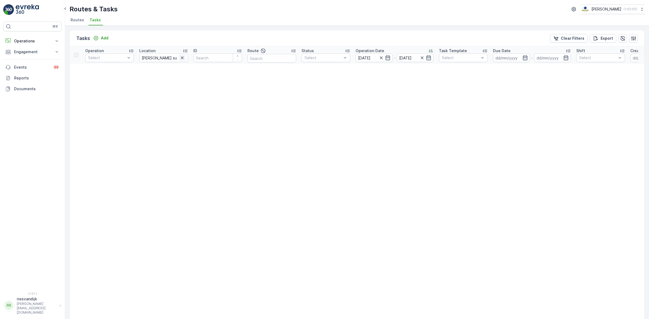
click at [183, 61] on button "button" at bounding box center [182, 58] width 6 height 6
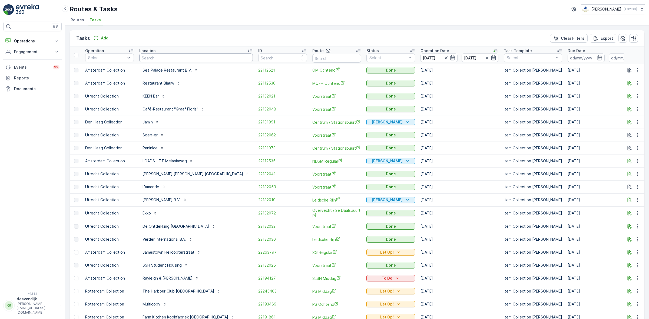
click at [177, 61] on input "text" at bounding box center [196, 58] width 114 height 9
type input "sush"
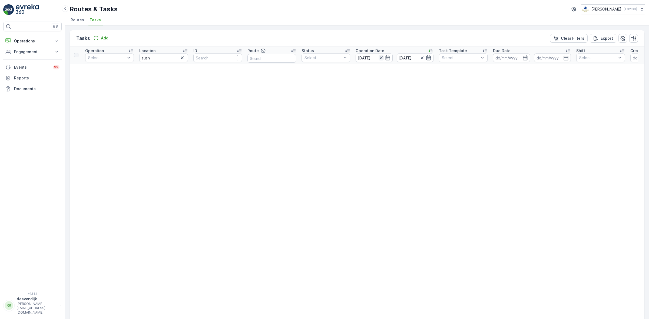
click at [382, 56] on icon "button" at bounding box center [381, 57] width 5 height 5
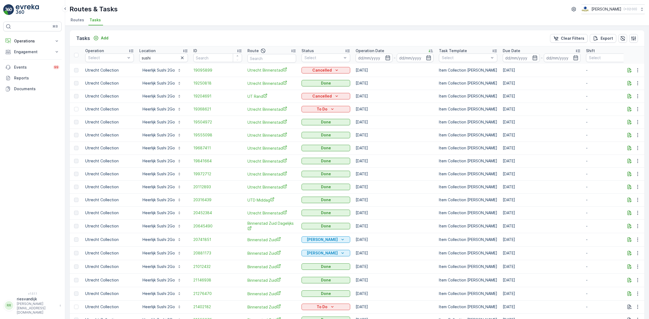
click at [367, 52] on p "Operation Date" at bounding box center [370, 50] width 29 height 5
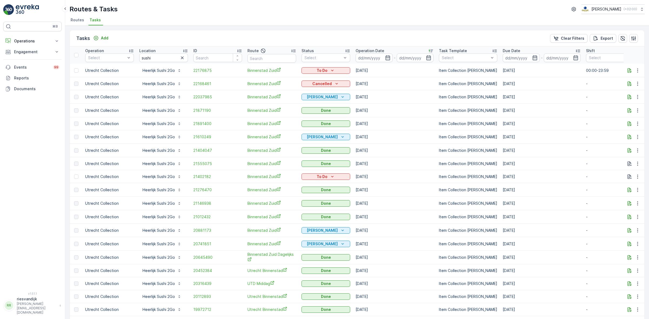
click at [367, 50] on p "Operation Date" at bounding box center [370, 50] width 29 height 5
click at [183, 59] on icon "button" at bounding box center [182, 58] width 3 height 3
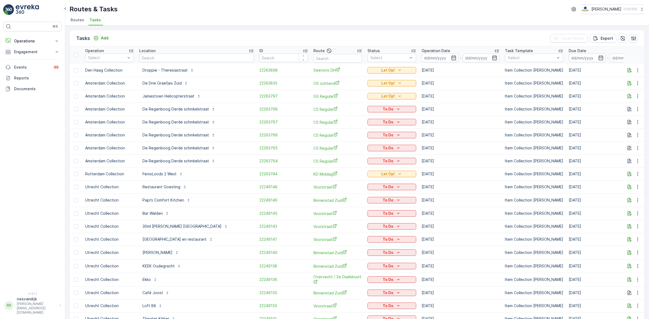
click at [173, 59] on input "text" at bounding box center [196, 58] width 115 height 9
type input "sama"
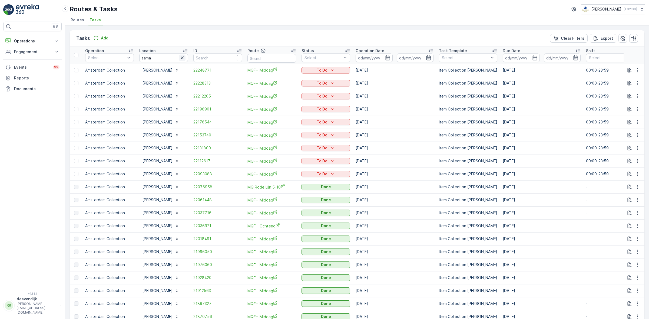
click at [180, 58] on icon "button" at bounding box center [182, 57] width 5 height 5
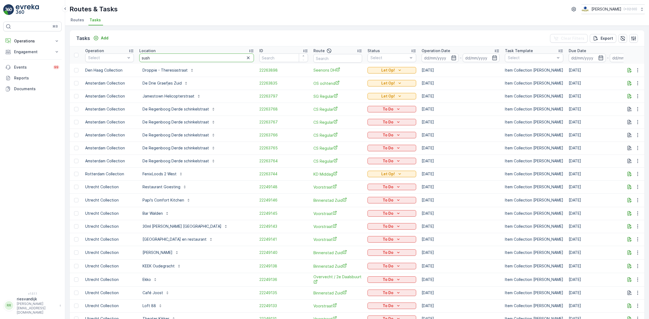
type input "sushi"
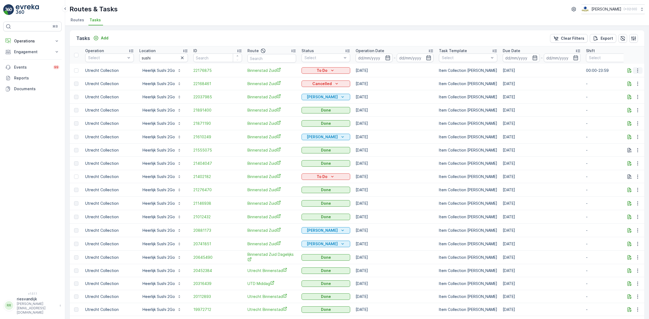
click at [637, 68] on icon "button" at bounding box center [637, 70] width 5 height 5
click at [625, 92] on span "Change Route" at bounding box center [624, 93] width 26 height 5
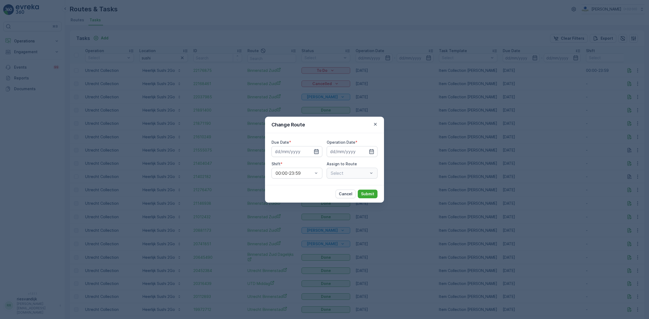
type input "[DATE]"
click at [303, 151] on icon "button" at bounding box center [303, 151] width 1 height 2
type input "[DATE]"
click at [358, 152] on input at bounding box center [352, 151] width 51 height 11
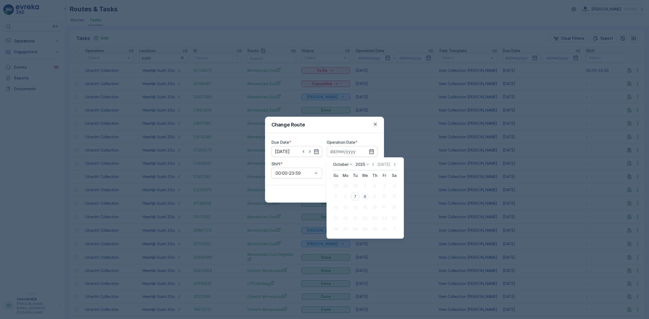
click at [364, 198] on div "8" at bounding box center [365, 197] width 9 height 9
type input "[DATE]"
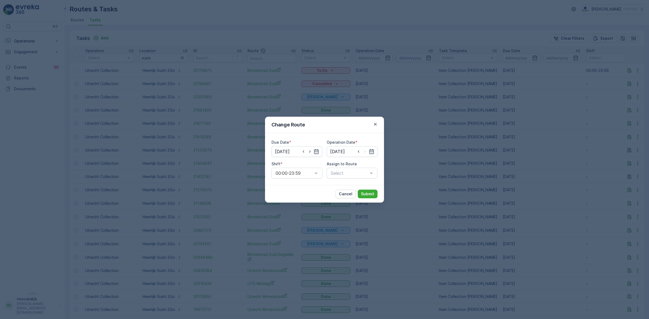
click at [352, 167] on div "Assign to Route Select" at bounding box center [352, 169] width 51 height 17
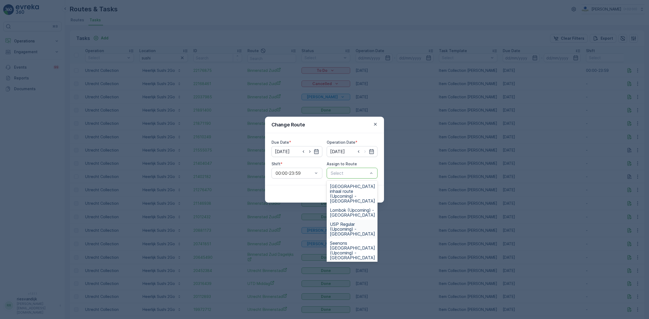
scroll to position [34, 0]
click at [356, 231] on span "Binnenstad Zuid (Upcoming) - Utrecht" at bounding box center [352, 238] width 45 height 15
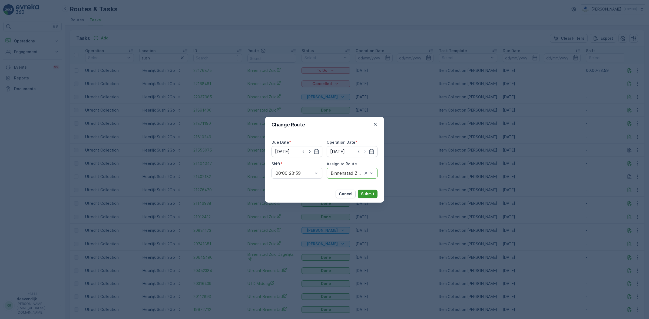
click at [368, 193] on p "Submit" at bounding box center [367, 193] width 13 height 5
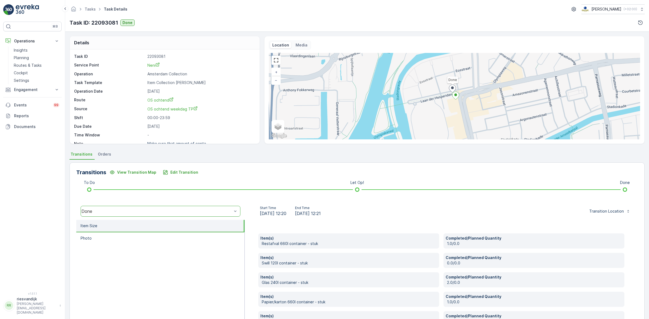
scroll to position [34, 0]
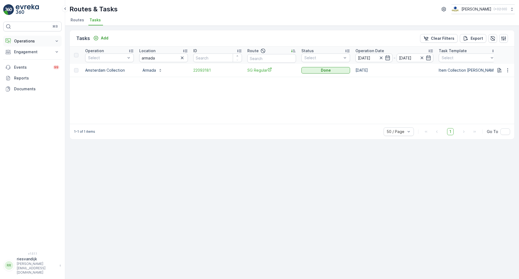
click at [42, 38] on p "Operations" at bounding box center [32, 40] width 37 height 5
click at [25, 72] on p "Cockpit" at bounding box center [21, 72] width 14 height 5
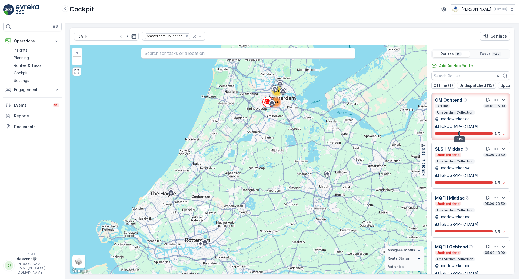
drag, startPoint x: 282, startPoint y: 110, endPoint x: 280, endPoint y: 149, distance: 38.7
click at [281, 149] on div "98 144 + − Satellite Roadmap Terrain Hybrid Leaflet Keyboard shortcuts Map Data…" at bounding box center [248, 159] width 357 height 229
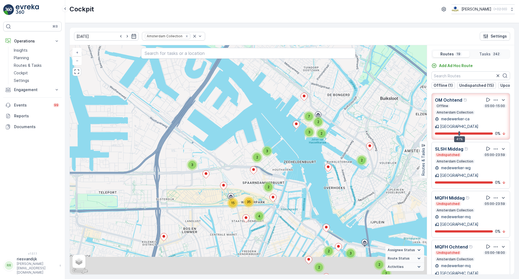
drag, startPoint x: 227, startPoint y: 189, endPoint x: 234, endPoint y: 120, distance: 68.5
click at [233, 122] on div "2 2 3 2 7 2 3 2 3 2 3 2 4 15 35 3 2 2 2 22 4 2 2 2 10 3 18 3 6 2 9 6 4 32 4 + −…" at bounding box center [248, 159] width 357 height 229
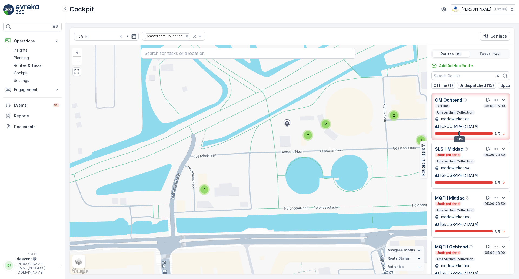
drag, startPoint x: 296, startPoint y: 146, endPoint x: 240, endPoint y: 148, distance: 55.5
click at [241, 148] on div "2 2 2 4 2 2 2 2 2 3 3 2 2 2 2 2 2 2 2 2 2 2 2 2 2 2 3 2 2 2 2 2 2 4 3 2 2 2 2 2…" at bounding box center [248, 159] width 357 height 229
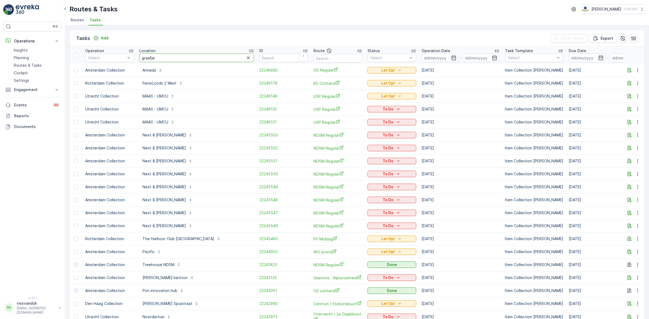
type input "graafjes"
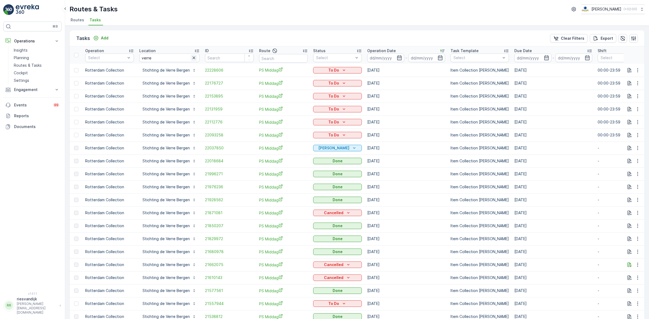
click at [193, 58] on icon "button" at bounding box center [193, 57] width 5 height 5
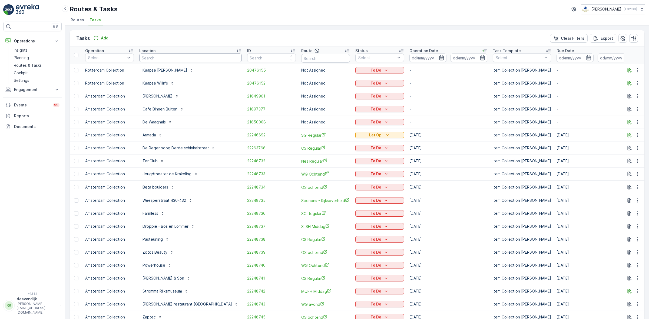
click at [173, 56] on input "text" at bounding box center [190, 58] width 103 height 9
type input "profo"
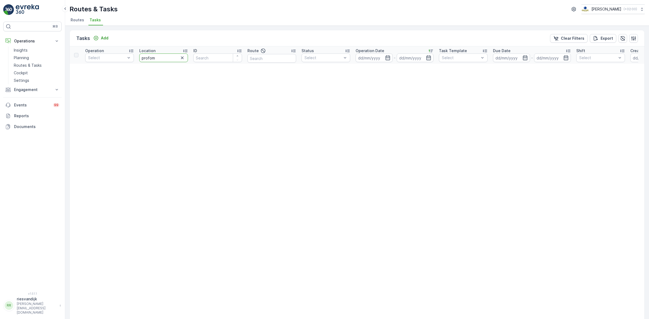
click at [173, 58] on input "profom" at bounding box center [163, 58] width 49 height 9
type input "p"
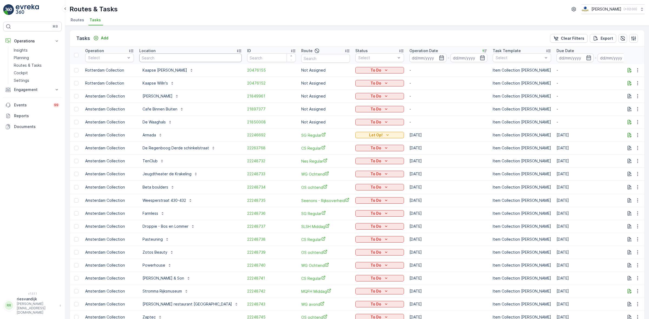
click at [173, 58] on input "text" at bounding box center [190, 58] width 103 height 9
type input "prof"
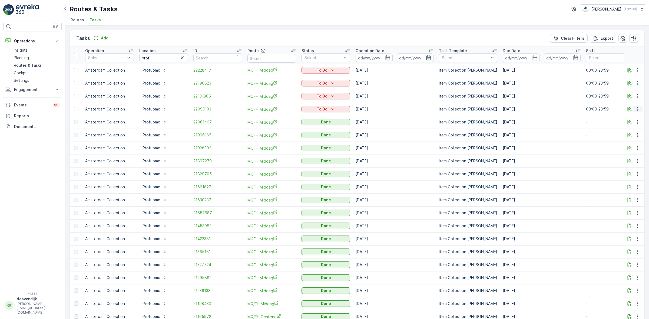
click at [636, 110] on icon "button" at bounding box center [637, 109] width 5 height 5
click at [637, 133] on div "Change Route" at bounding box center [629, 133] width 41 height 8
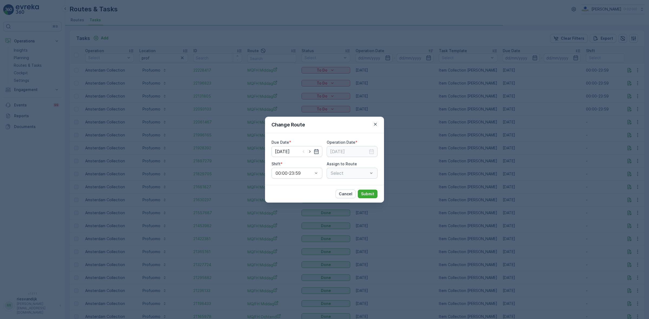
type input "06.10.2025"
type input "[DATE]"
click at [374, 123] on icon "button" at bounding box center [375, 124] width 5 height 5
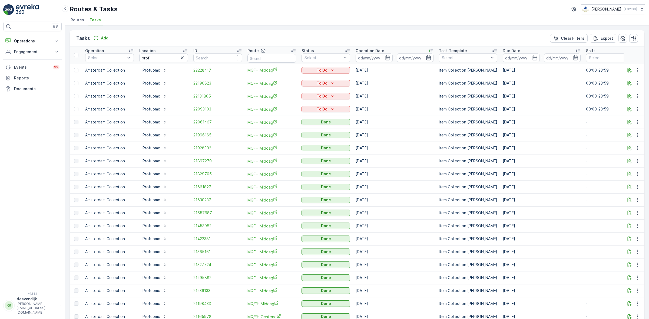
drag, startPoint x: 356, startPoint y: 107, endPoint x: 381, endPoint y: 109, distance: 24.6
click at [381, 109] on td "06.10.2025" at bounding box center [394, 109] width 83 height 13
click at [76, 14] on div "Routes & Tasks Oscar Circulair ( +02:00 ) Routes Tasks" at bounding box center [357, 13] width 584 height 26
click at [78, 22] on span "Routes" at bounding box center [78, 19] width 14 height 5
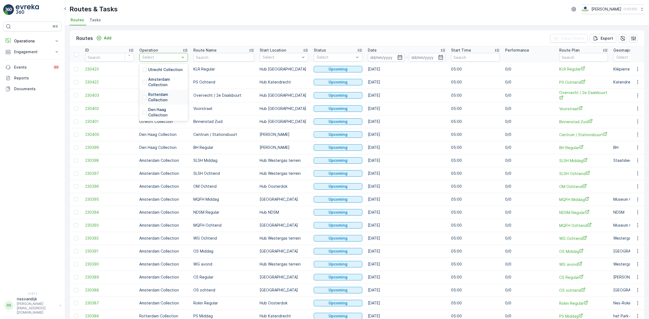
click at [163, 95] on p "Rotterdam Collection" at bounding box center [166, 97] width 37 height 11
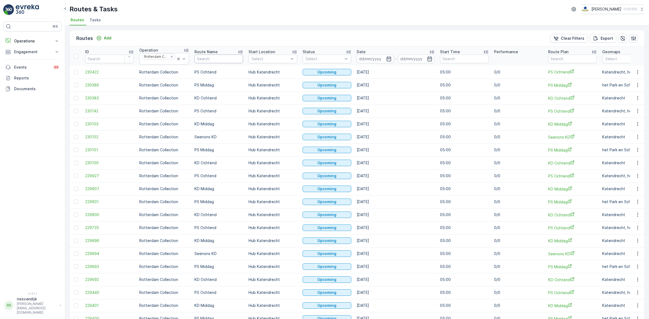
click at [217, 56] on input "text" at bounding box center [218, 59] width 49 height 9
type input "ps middag"
click at [95, 20] on span "Tasks" at bounding box center [95, 19] width 11 height 5
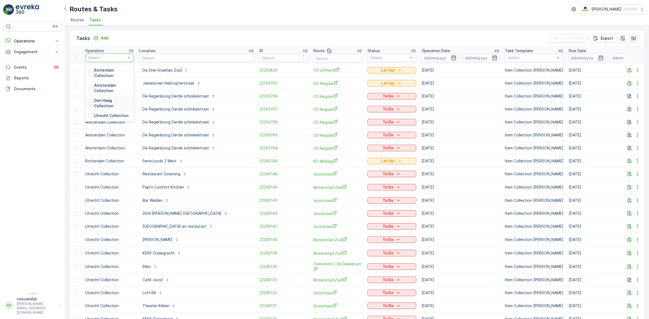
click at [116, 103] on p "Den Haag Collection" at bounding box center [112, 103] width 37 height 11
click at [207, 58] on input "text" at bounding box center [196, 58] width 115 height 9
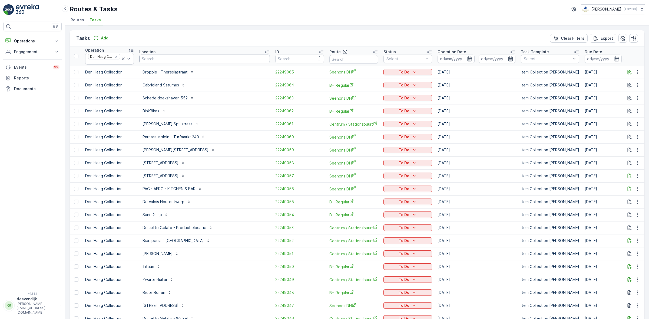
click at [207, 58] on input "text" at bounding box center [204, 59] width 131 height 9
type input "dropp"
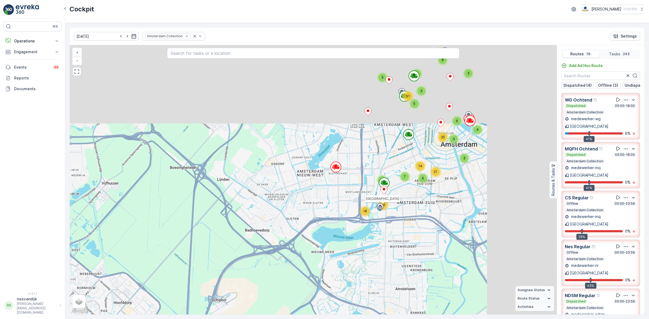
drag, startPoint x: 333, startPoint y: 198, endPoint x: 294, endPoint y: 229, distance: 49.8
click at [291, 238] on div "4 6 3 8 8 3 6 3 5 51 3 3 25 6 14 21 3 7 18 [GEOGRAPHIC_DATA] Plein + − Satellit…" at bounding box center [313, 180] width 487 height 270
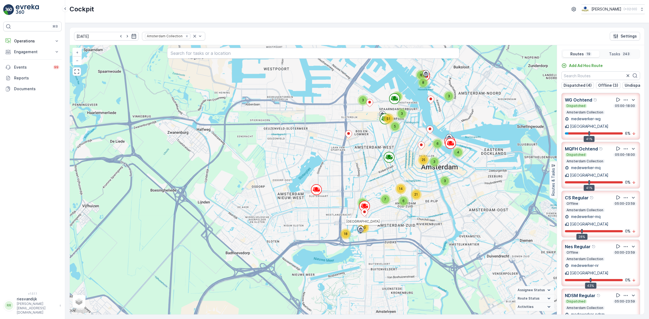
click at [599, 202] on div "Offline 05:00-23:59 Amsterdam Collection" at bounding box center [601, 207] width 72 height 11
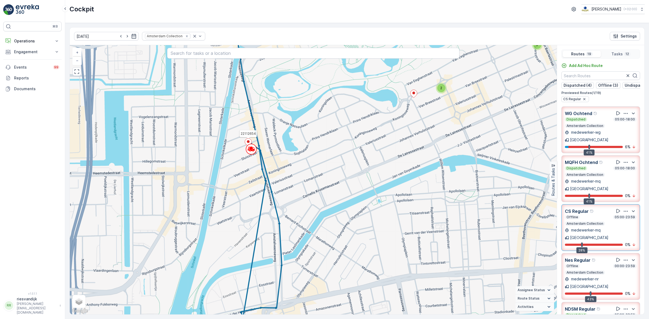
click at [249, 141] on icon at bounding box center [248, 143] width 7 height 8
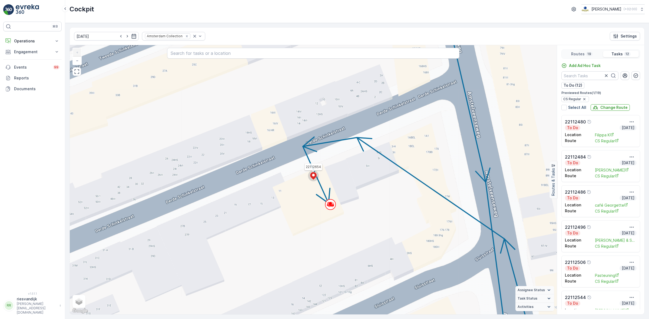
click at [312, 178] on icon at bounding box center [313, 176] width 7 height 8
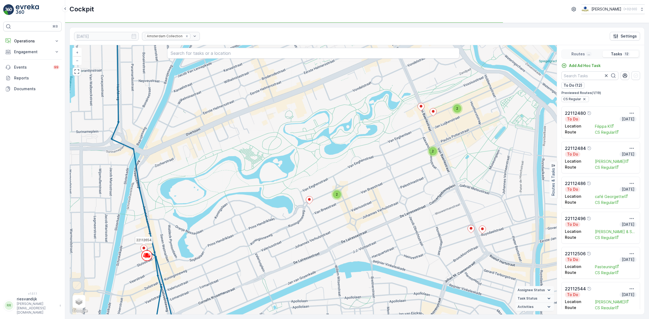
click at [143, 248] on ellipse at bounding box center [144, 248] width 3 height 3
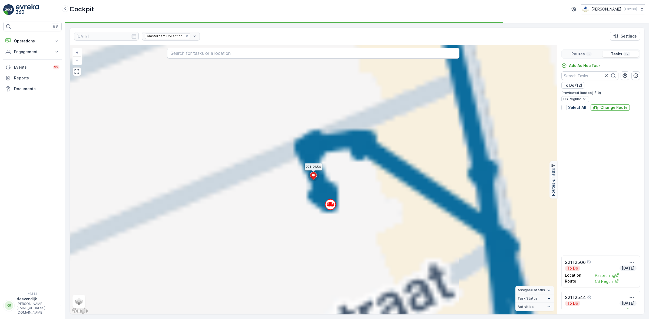
scroll to position [219, 0]
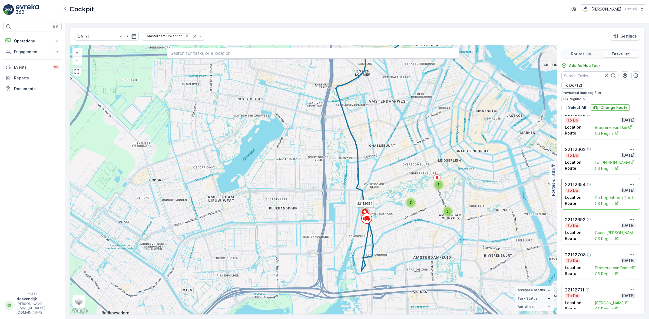
click at [604, 191] on div "To Do [DATE]" at bounding box center [601, 190] width 72 height 5
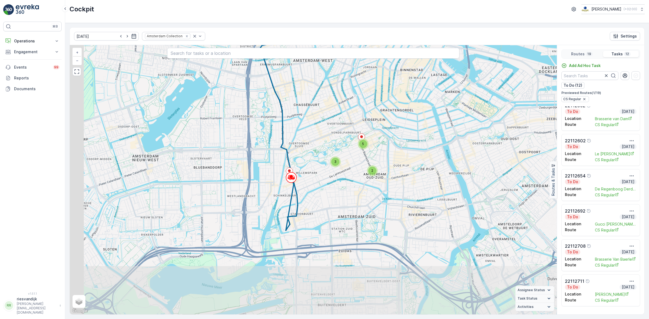
drag, startPoint x: 273, startPoint y: 262, endPoint x: 314, endPoint y: 179, distance: 92.7
click at [314, 179] on div "3 2 5 + − Satellite Roadmap Terrain Hybrid Leaflet Keyboard shortcuts Map Data …" at bounding box center [313, 180] width 487 height 270
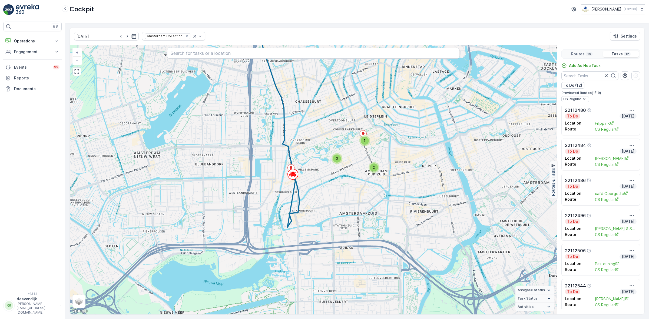
scroll to position [0, 0]
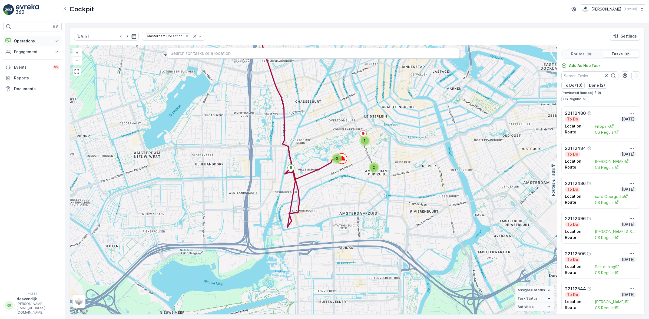
click at [50, 42] on p "Operations" at bounding box center [32, 40] width 37 height 5
click at [177, 37] on div "Amsterdam Collection" at bounding box center [171, 36] width 58 height 9
click at [185, 37] on icon "Remove Amsterdam Collection" at bounding box center [187, 36] width 4 height 4
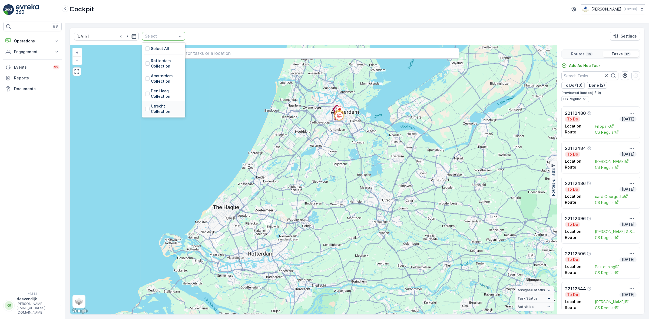
click at [151, 110] on p "Utrecht Collection" at bounding box center [166, 109] width 31 height 11
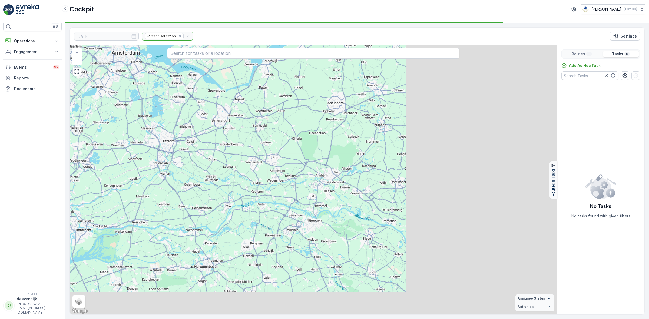
drag, startPoint x: 518, startPoint y: 181, endPoint x: 299, endPoint y: 123, distance: 227.1
click at [299, 123] on div "+ − Satellite Roadmap Terrain Hybrid Leaflet Keyboard shortcuts Map Data Map da…" at bounding box center [313, 180] width 487 height 270
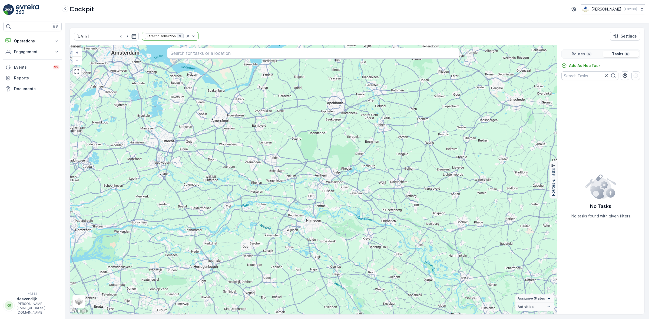
click at [178, 37] on icon "Remove Utrecht Collection" at bounding box center [180, 36] width 4 height 4
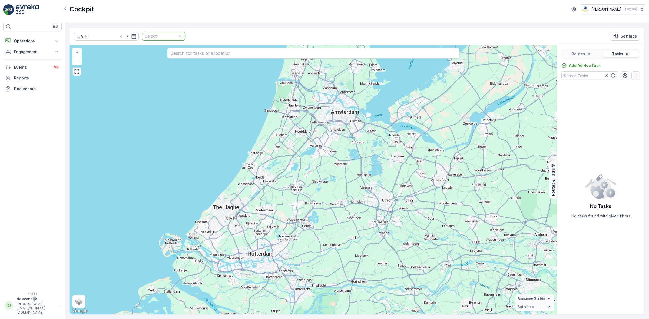
click at [596, 53] on div "Routes 6" at bounding box center [582, 54] width 38 height 6
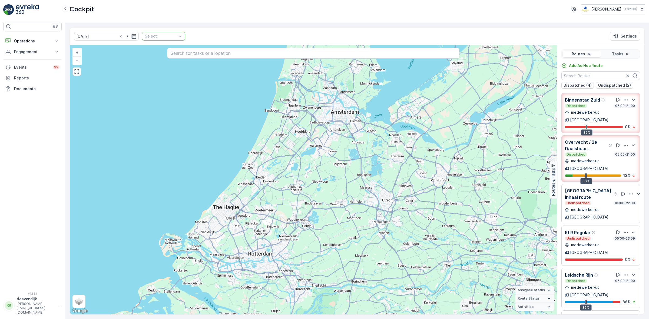
click at [598, 103] on p "Binnenstad Zuid" at bounding box center [582, 100] width 35 height 6
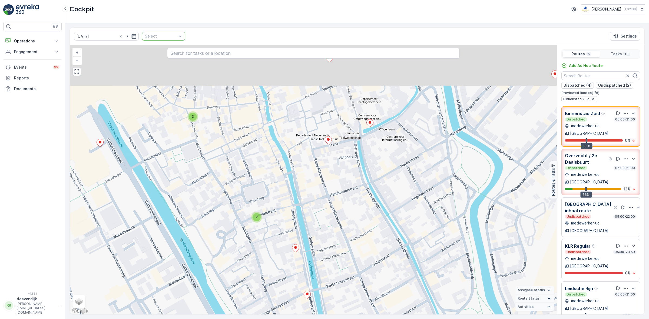
drag, startPoint x: 313, startPoint y: 189, endPoint x: 348, endPoint y: 255, distance: 73.7
click at [348, 255] on div "2 3 + − Satellite Roadmap Terrain Hybrid Leaflet Keyboard shortcuts Map Data Ma…" at bounding box center [313, 180] width 487 height 270
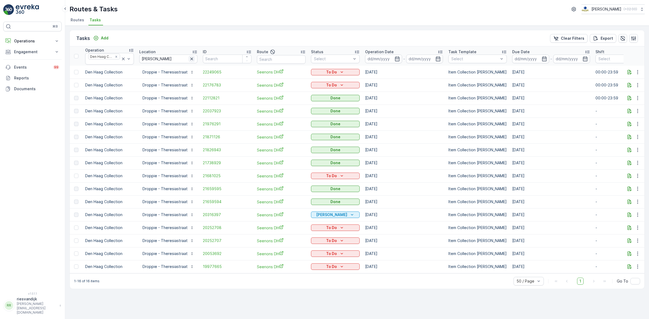
click at [190, 61] on icon "button" at bounding box center [191, 58] width 5 height 5
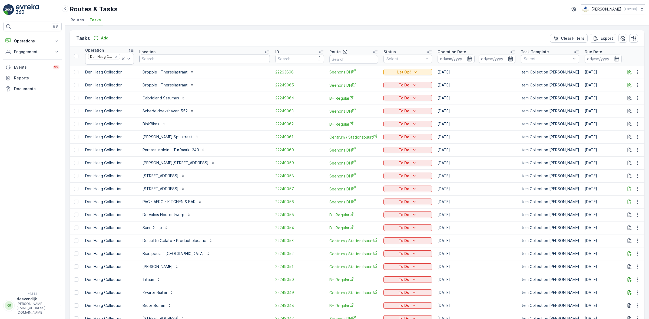
click at [173, 60] on input "text" at bounding box center [204, 59] width 131 height 9
type input "stadskan"
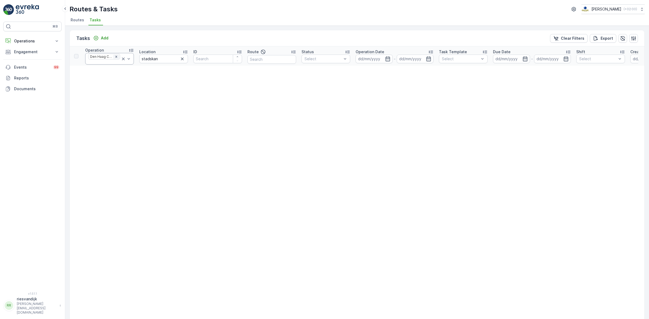
click at [118, 56] on icon "Remove Den Haag Collection" at bounding box center [116, 57] width 4 height 4
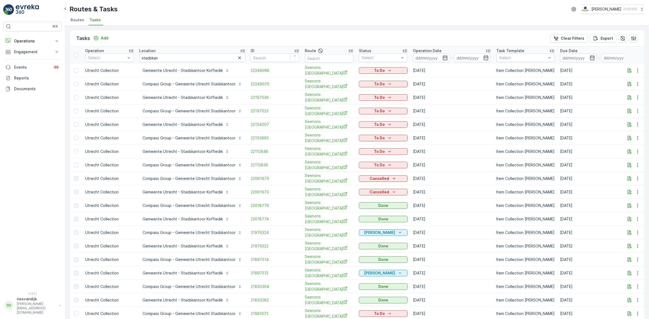
drag, startPoint x: 238, startPoint y: 55, endPoint x: 224, endPoint y: 62, distance: 15.5
click at [238, 55] on icon "button" at bounding box center [239, 57] width 5 height 5
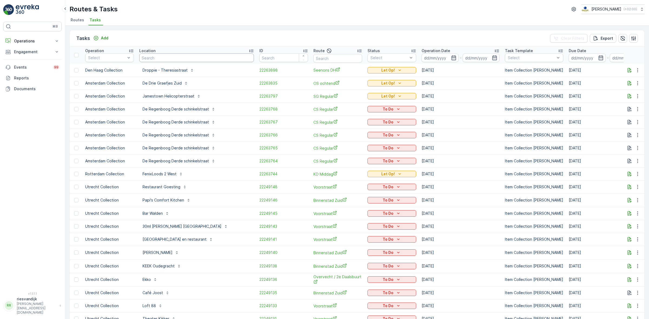
click at [209, 57] on input "text" at bounding box center [196, 58] width 115 height 9
type input "kerk"
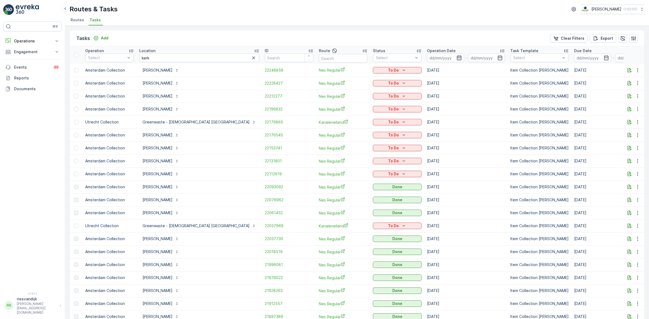
click at [457, 60] on icon "button" at bounding box center [459, 57] width 5 height 5
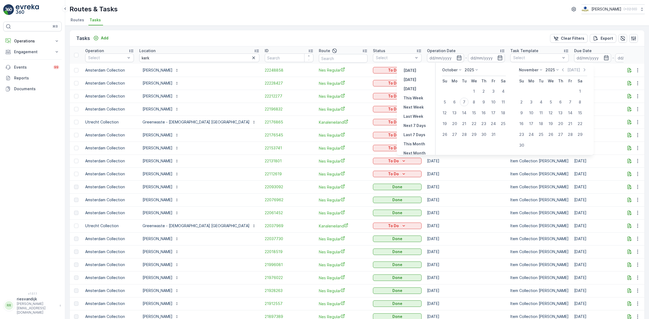
click at [335, 41] on div "Tasks Add Clear Filters Export" at bounding box center [357, 38] width 575 height 16
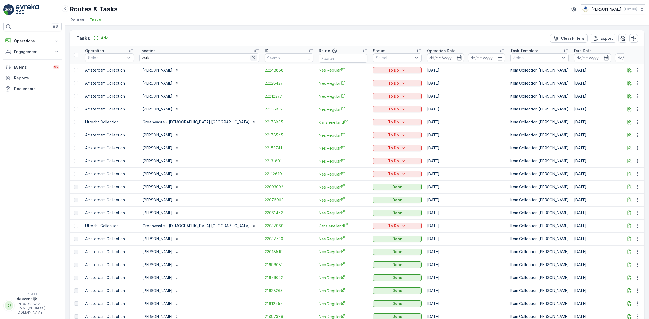
click at [251, 59] on icon "button" at bounding box center [253, 57] width 5 height 5
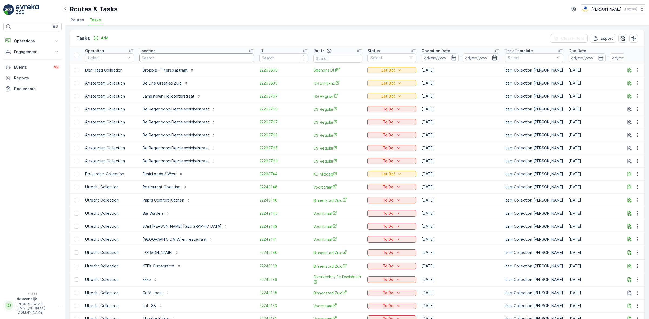
click at [225, 59] on input "text" at bounding box center [196, 58] width 115 height 9
type input "burgering"
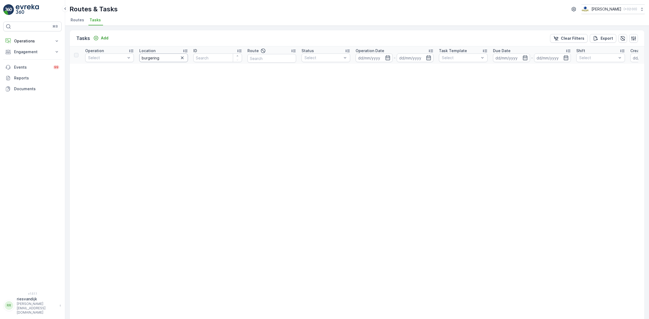
click at [164, 60] on input "burgering" at bounding box center [163, 58] width 49 height 9
type input "burg"
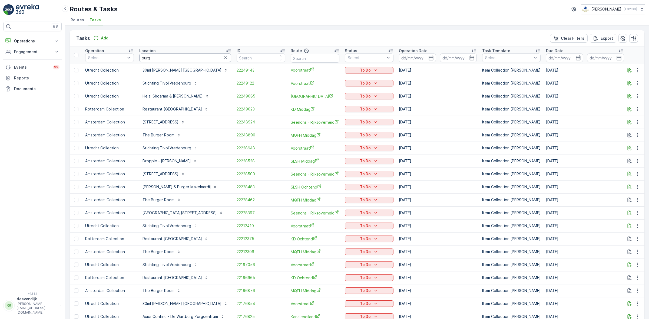
click at [169, 56] on input "burg" at bounding box center [185, 58] width 92 height 9
type input "burger"
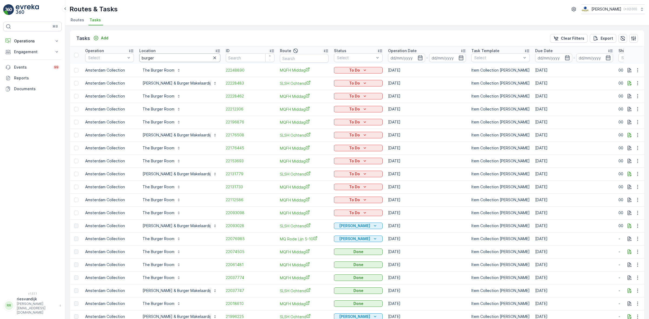
click at [176, 54] on input "burger" at bounding box center [179, 58] width 81 height 9
type input "burger room"
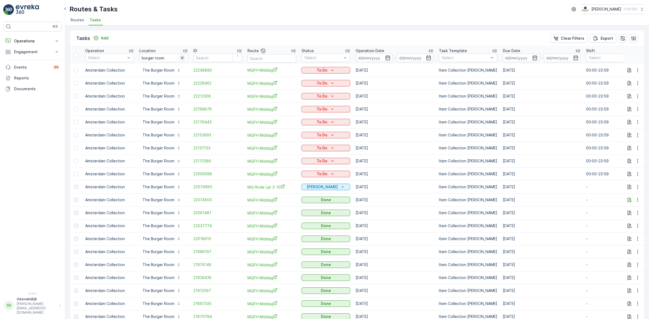
click at [181, 58] on icon "button" at bounding box center [182, 57] width 5 height 5
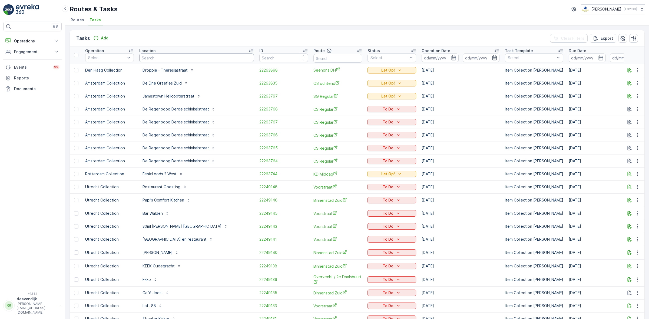
click at [179, 58] on input "text" at bounding box center [196, 58] width 115 height 9
type input "kerkwijk"
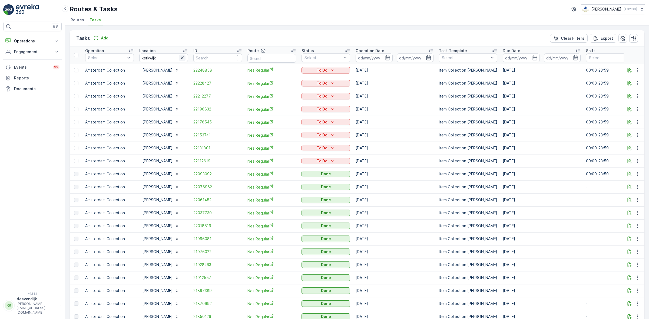
click at [183, 60] on icon "button" at bounding box center [182, 57] width 5 height 5
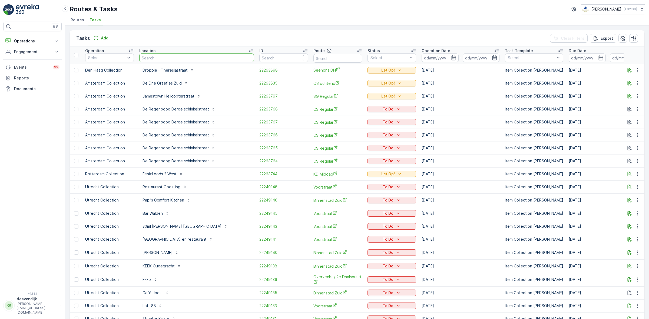
click at [183, 59] on input "text" at bounding box center [196, 58] width 115 height 9
type input "multi"
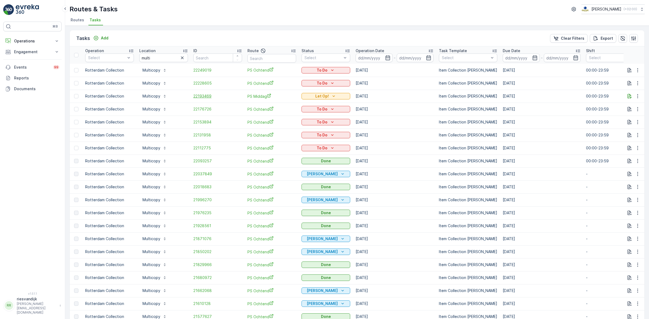
click at [197, 98] on span "22193469" at bounding box center [217, 96] width 49 height 5
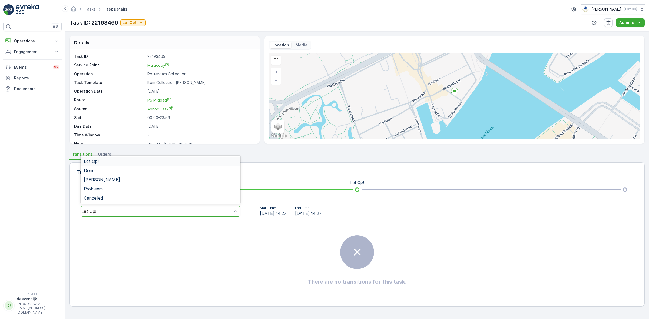
click at [206, 212] on div "Let Op!" at bounding box center [156, 211] width 151 height 5
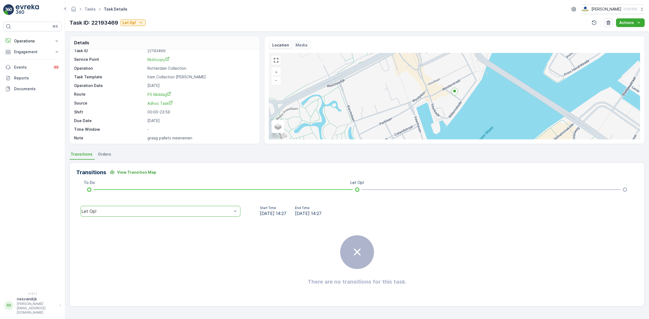
scroll to position [7, 0]
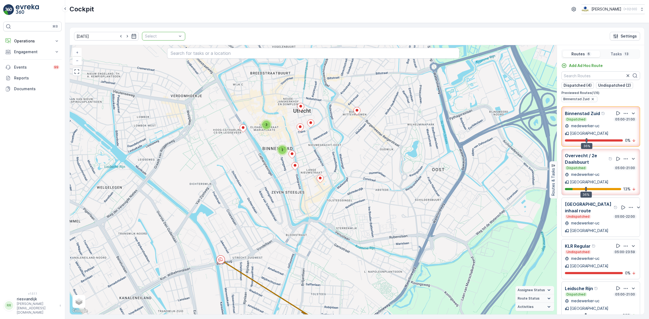
click at [167, 40] on div "Select" at bounding box center [163, 36] width 43 height 9
click at [151, 79] on p "Amsterdam Collection" at bounding box center [166, 78] width 31 height 11
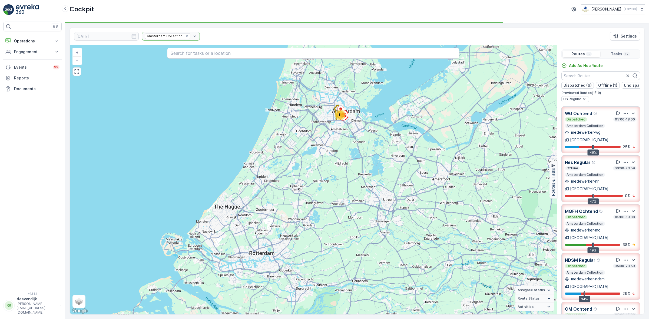
click at [594, 215] on div "Dispatched 05:00-18:00" at bounding box center [601, 217] width 72 height 4
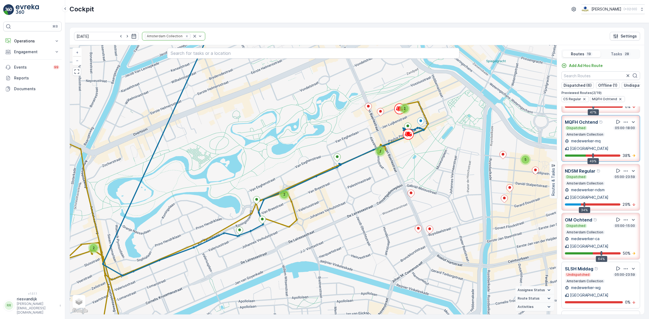
scroll to position [101, 0]
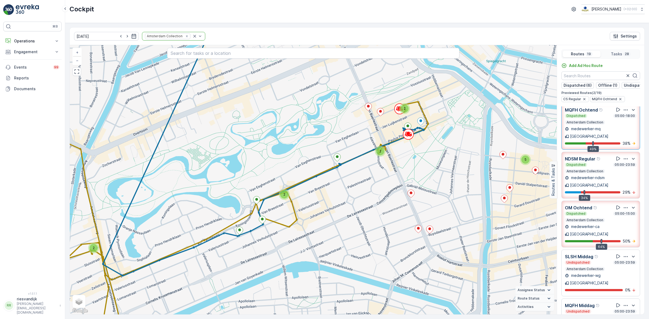
click at [603, 310] on div "Undispatched 05:00-23:59 Amsterdam Collection" at bounding box center [601, 315] width 72 height 11
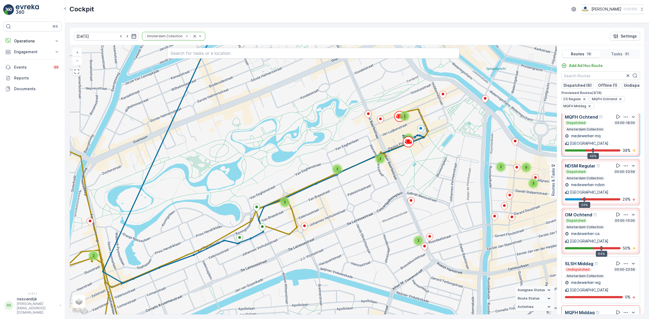
click at [602, 317] on div "Undispatched 05:00-23:59" at bounding box center [601, 319] width 72 height 4
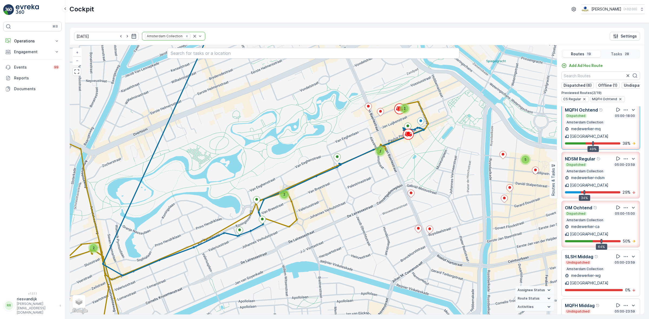
click at [602, 316] on div "Amsterdam Collection" at bounding box center [585, 318] width 40 height 4
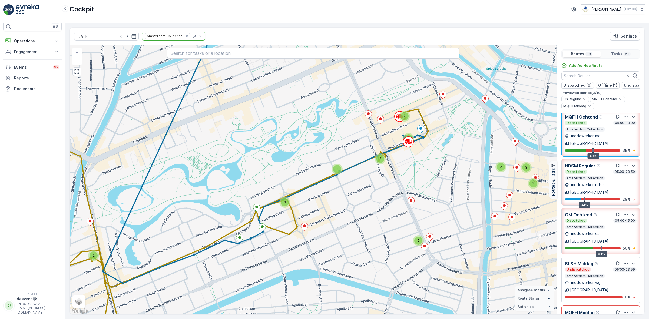
click at [602, 317] on div "Undispatched 05:00-23:59" at bounding box center [601, 319] width 72 height 4
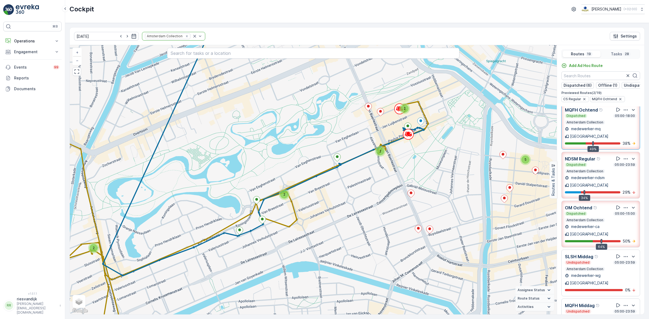
click at [602, 316] on div "Amsterdam Collection" at bounding box center [585, 318] width 40 height 4
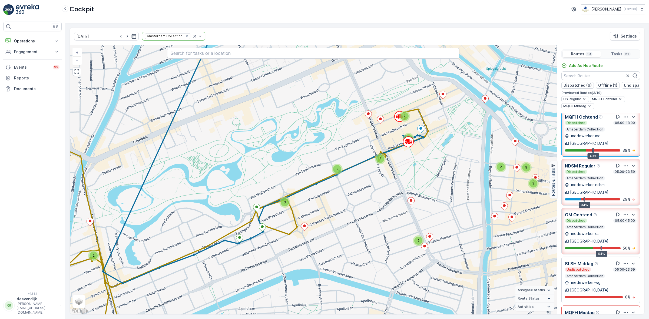
click at [602, 317] on div "Undispatched 05:00-23:59" at bounding box center [601, 319] width 72 height 4
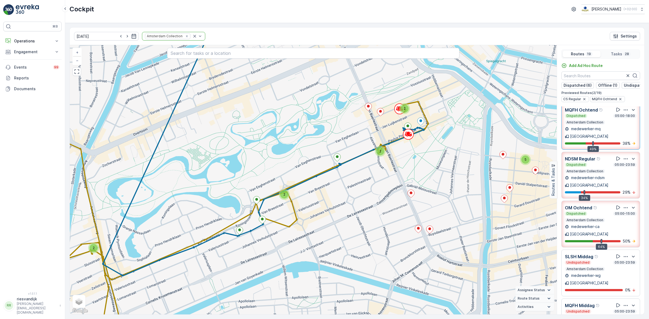
click at [602, 316] on div "Amsterdam Collection" at bounding box center [585, 318] width 40 height 4
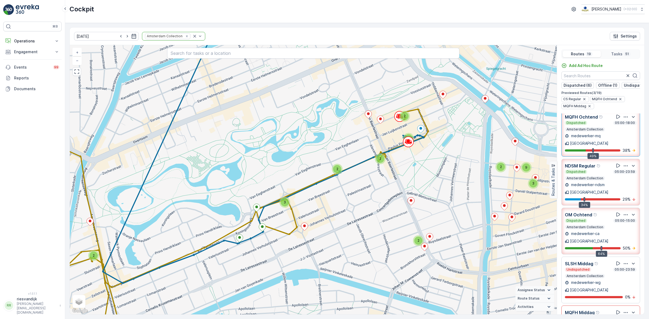
click at [602, 317] on div "Undispatched 05:00-23:59" at bounding box center [601, 319] width 72 height 4
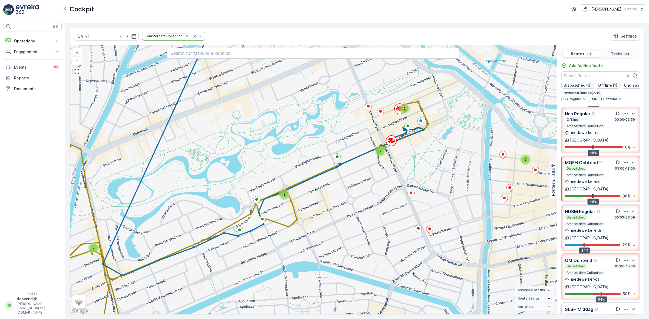
scroll to position [0, 0]
click at [598, 228] on p "medewerker-mq" at bounding box center [585, 230] width 31 height 5
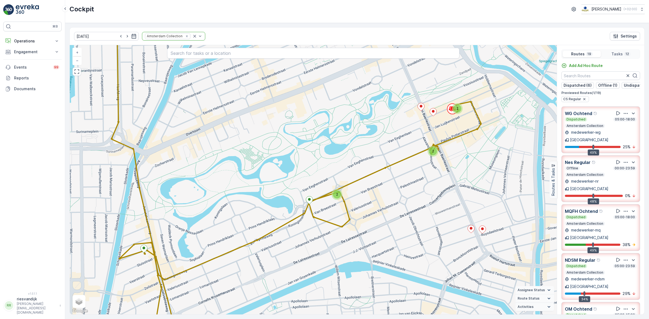
click at [597, 166] on div "Offline 00:00-23:59" at bounding box center [601, 168] width 72 height 4
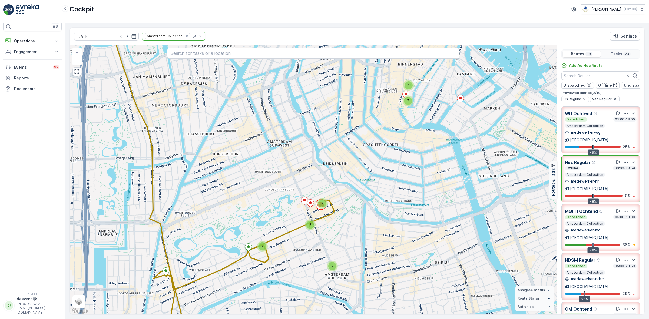
click at [591, 167] on div "Offline 00:00-23:59" at bounding box center [601, 168] width 72 height 4
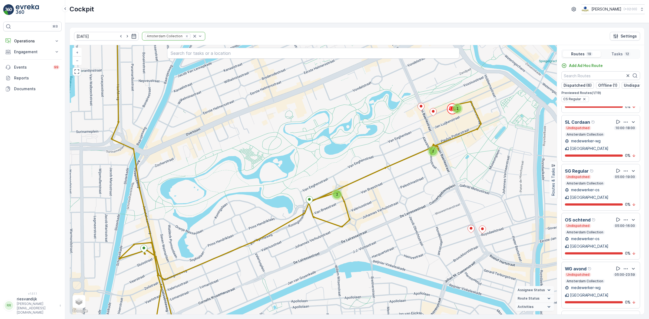
scroll to position [14, 0]
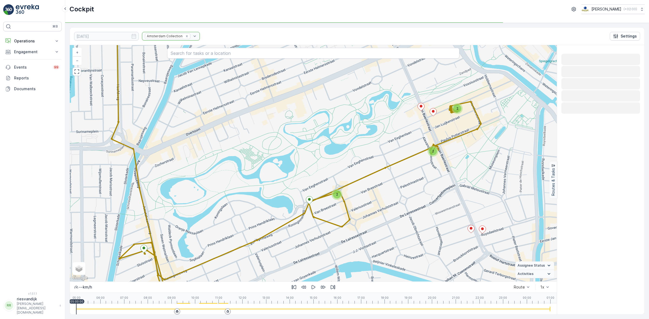
scroll to position [0, 0]
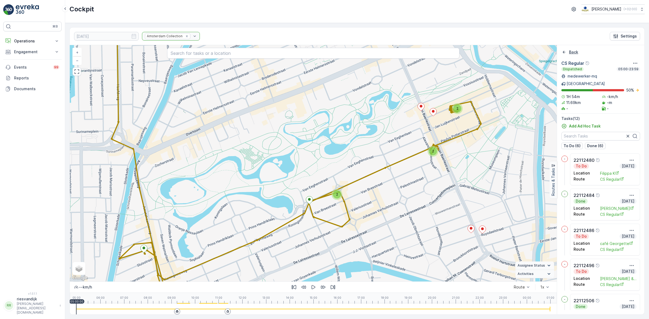
click at [563, 54] on icon "Back" at bounding box center [563, 51] width 5 height 5
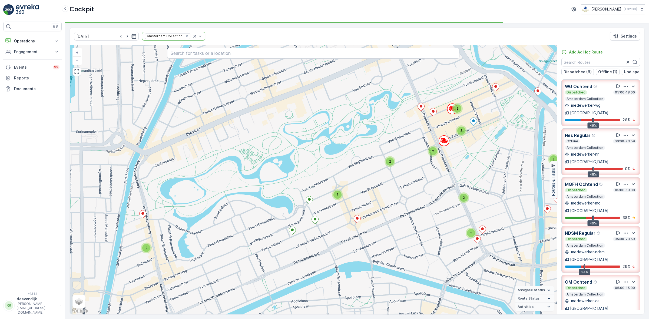
click at [591, 188] on div "Dispatched 05:00-18:00" at bounding box center [601, 190] width 72 height 4
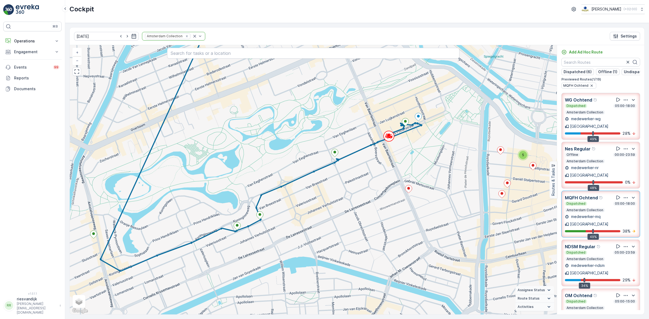
click at [590, 202] on div "Dispatched 05:00-18:00" at bounding box center [601, 204] width 72 height 4
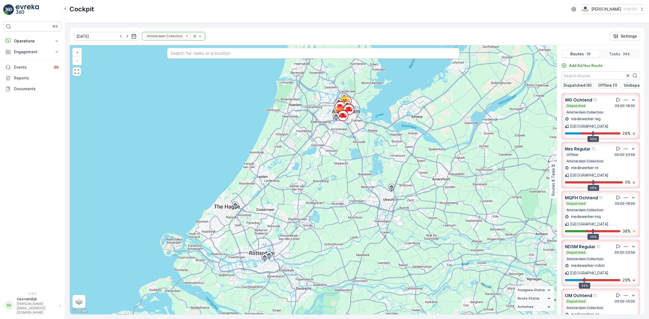
click at [586, 153] on div "Offline 00:00-23:59" at bounding box center [601, 155] width 72 height 4
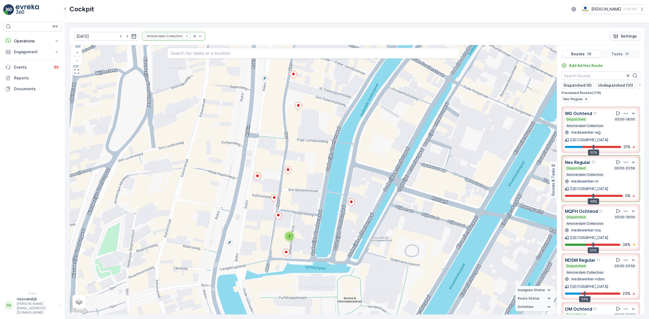
drag, startPoint x: 297, startPoint y: 203, endPoint x: 304, endPoint y: 238, distance: 35.6
click at [305, 241] on div "2 + − Satellite Roadmap Terrain Hybrid Leaflet Keyboard shortcuts Map Data Map …" at bounding box center [313, 180] width 487 height 270
click at [623, 160] on icon "button" at bounding box center [625, 162] width 5 height 5
click at [627, 175] on span "See More Details" at bounding box center [625, 177] width 31 height 5
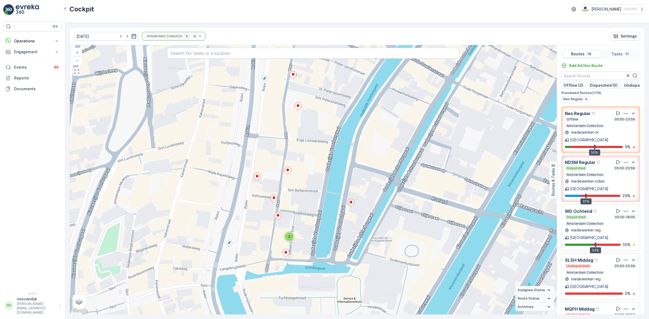
click at [185, 34] on icon "Remove Amsterdam Collection" at bounding box center [187, 36] width 4 height 4
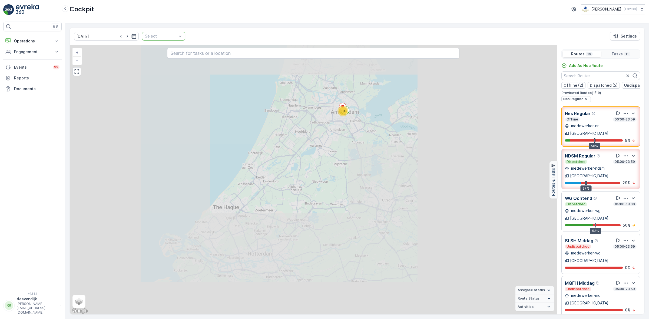
click at [153, 37] on div at bounding box center [160, 36] width 33 height 4
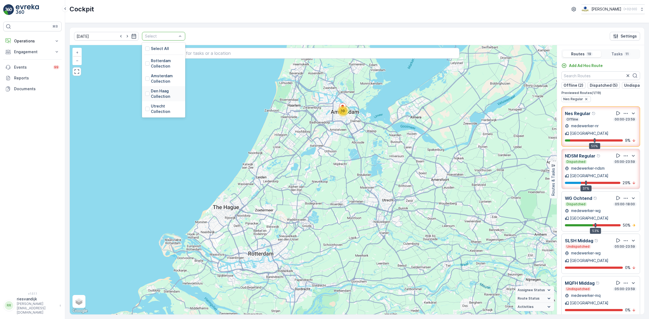
click at [158, 94] on p "Den Haag Collection" at bounding box center [166, 93] width 31 height 11
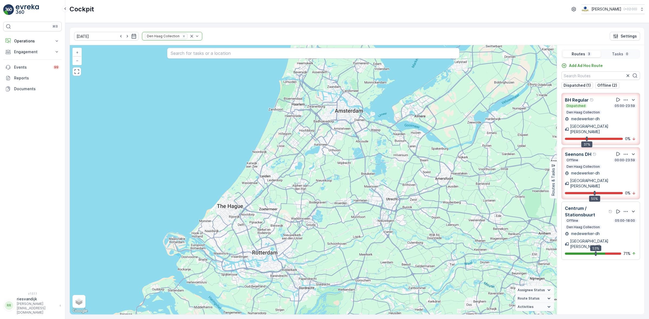
click at [319, 35] on div "[DATE] Den [PERSON_NAME] Collection Settings" at bounding box center [357, 37] width 575 height 18
click at [626, 152] on icon "button" at bounding box center [625, 154] width 5 height 5
click at [630, 172] on span "See More Details" at bounding box center [626, 174] width 31 height 5
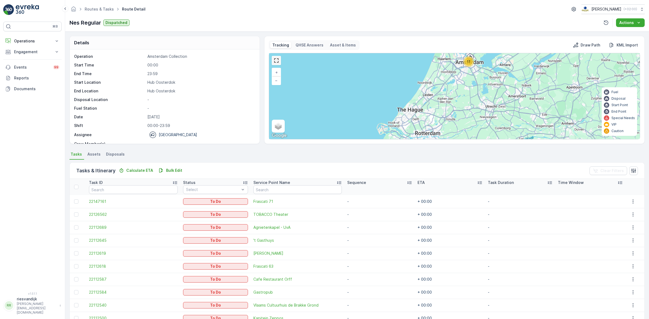
click at [276, 62] on link at bounding box center [276, 61] width 8 height 8
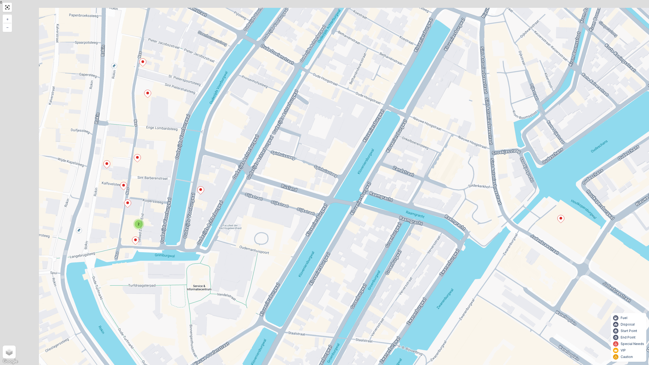
drag, startPoint x: 236, startPoint y: 187, endPoint x: 334, endPoint y: 213, distance: 101.5
click at [338, 208] on div "2 + − Satellite Roadmap Terrain Hybrid Leaflet Keyboard shortcuts Map Data Map …" at bounding box center [324, 182] width 649 height 365
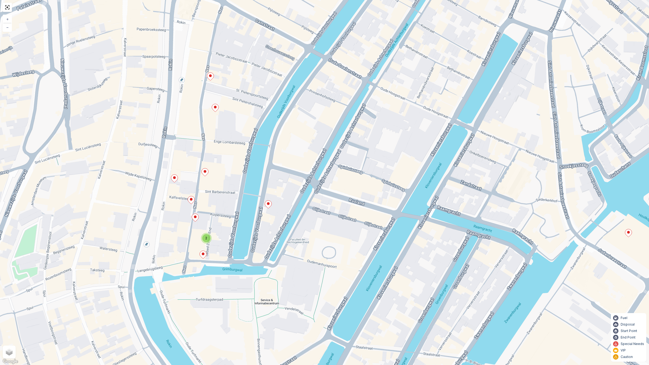
drag, startPoint x: 203, startPoint y: 233, endPoint x: 229, endPoint y: 251, distance: 31.7
click at [229, 251] on div "2 + − Satellite Roadmap Terrain Hybrid Leaflet Keyboard shortcuts Map Data Map …" at bounding box center [324, 182] width 649 height 365
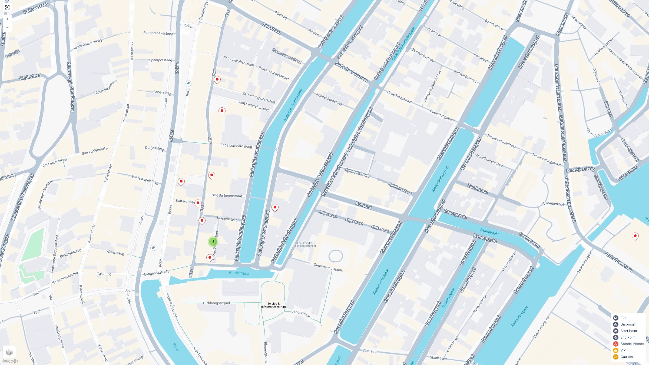
click at [210, 259] on icon at bounding box center [210, 259] width 7 height 8
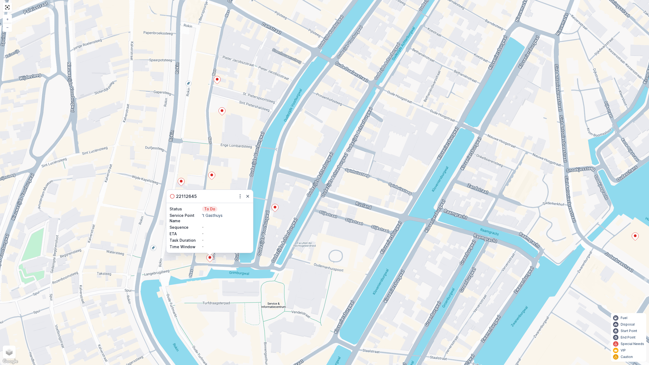
click at [275, 210] on icon at bounding box center [275, 208] width 7 height 8
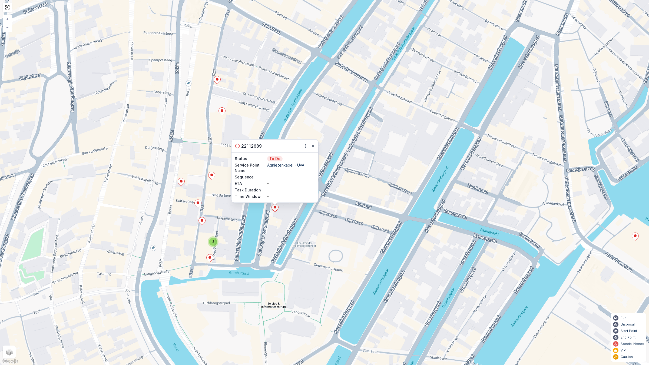
click at [203, 223] on icon at bounding box center [202, 221] width 7 height 8
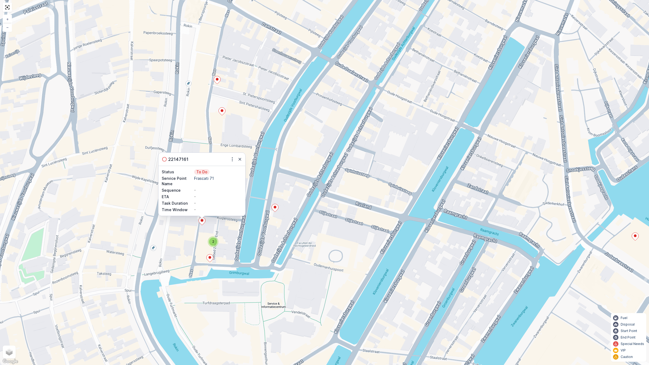
click at [235, 233] on div "2 22147161 Status To Do Service Point Name Frascati 71 Sequence - ETA - Task Du…" at bounding box center [324, 182] width 649 height 365
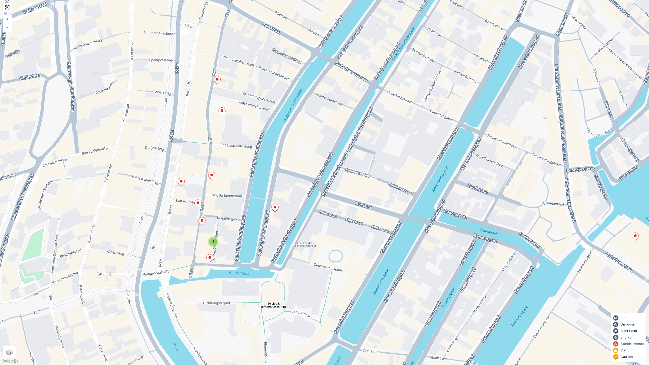
click at [197, 201] on icon at bounding box center [198, 204] width 7 height 8
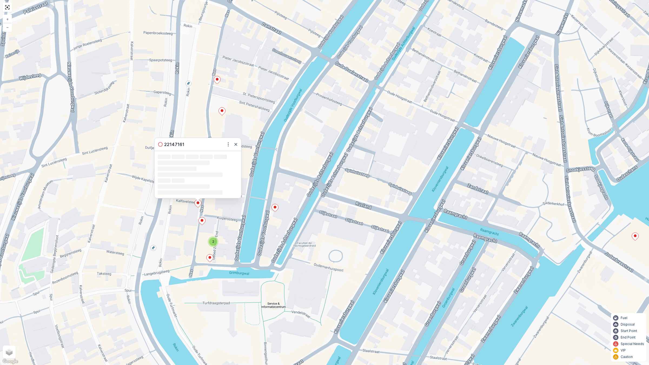
click at [241, 210] on div "2 22147161 Loading... Loading... Loading... Loading... Loading... Loading... Lo…" at bounding box center [324, 182] width 649 height 365
click at [175, 209] on div "2 22112487 Status To Do Service Point Name TenClub Sequence - ETA - Task Durati…" at bounding box center [324, 182] width 649 height 365
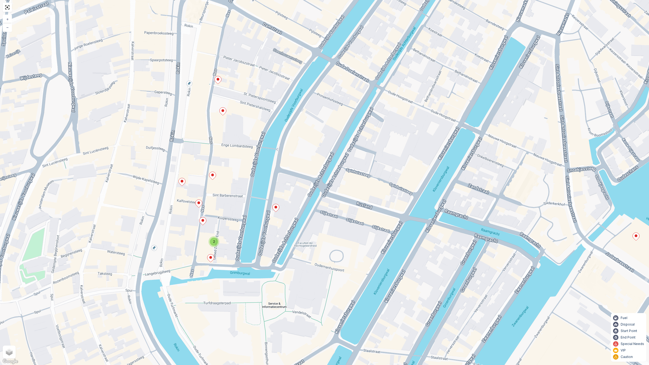
click at [182, 186] on icon at bounding box center [182, 182] width 7 height 8
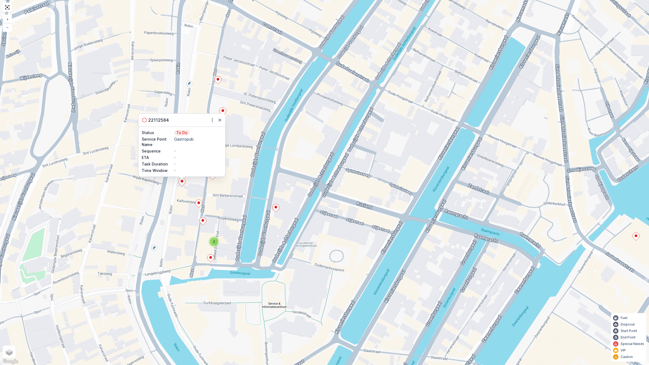
click at [242, 190] on div "2 22112584 Status To Do Service Point Name Gastropub Sequence - ETA - Task Dura…" at bounding box center [324, 182] width 649 height 365
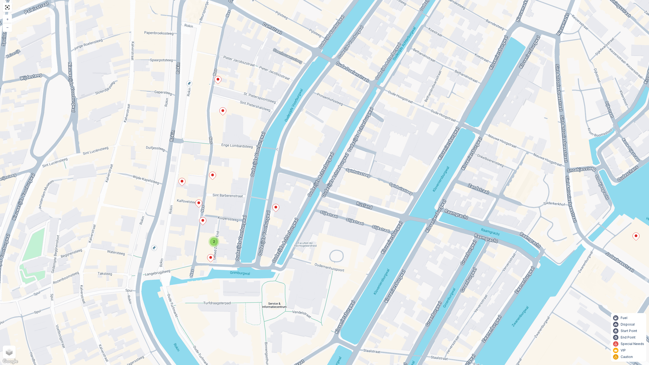
click at [210, 175] on icon at bounding box center [212, 176] width 7 height 8
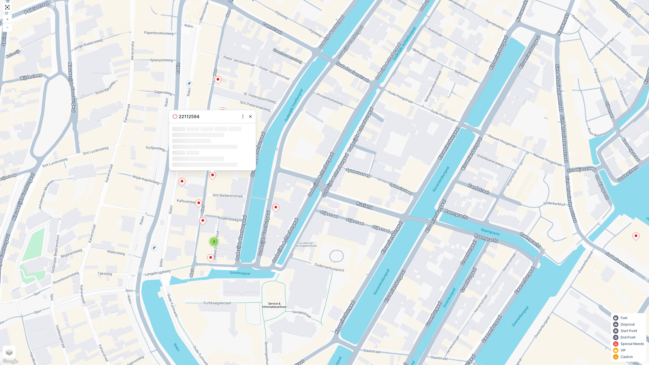
click at [246, 206] on div "2 22112584 Loading... Loading... Loading... Loading... Loading... Loading... Lo…" at bounding box center [324, 182] width 649 height 365
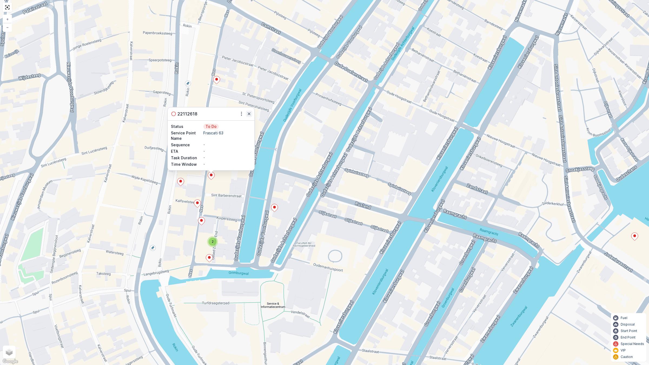
click at [249, 114] on icon "button" at bounding box center [248, 113] width 5 height 5
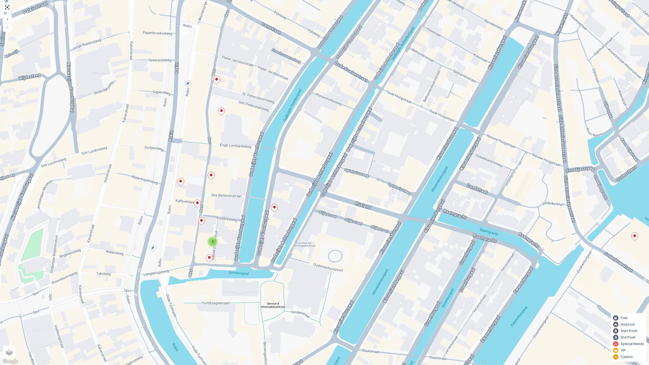
click at [222, 109] on icon at bounding box center [221, 112] width 7 height 8
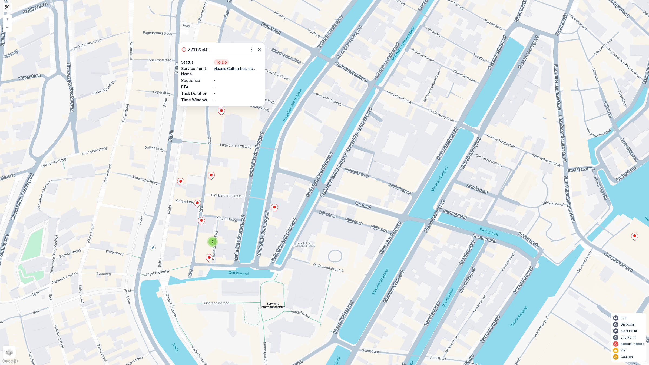
click at [238, 125] on div "2 22112540 Status To Do Service Point Name Vlaams Cultuurhuis de ... Sequence -…" at bounding box center [324, 182] width 649 height 365
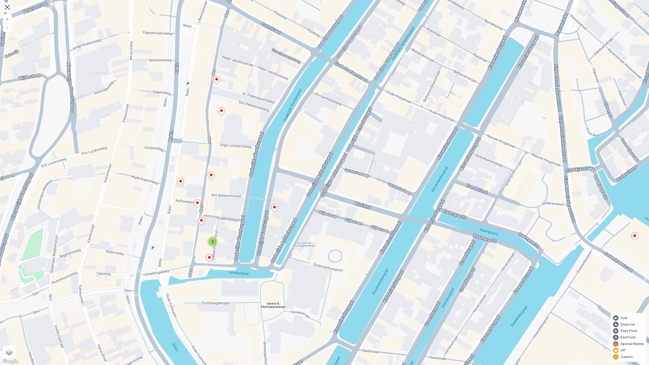
click at [217, 81] on icon at bounding box center [216, 80] width 7 height 8
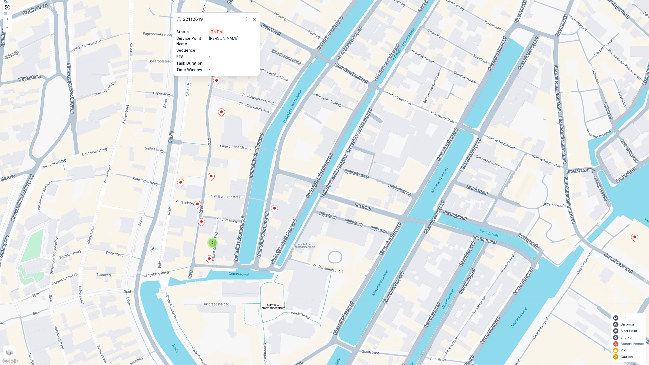
click at [248, 125] on div "2 22112619 Status To Do Service Point Name Van Kerkwijk Sequence - ETA - Task D…" at bounding box center [324, 182] width 649 height 365
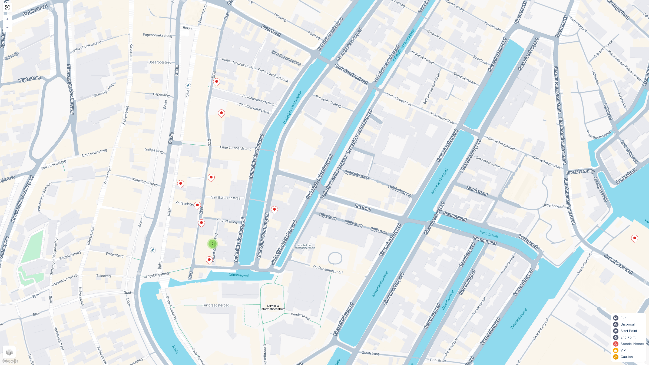
click at [222, 113] on ellipse at bounding box center [221, 112] width 3 height 3
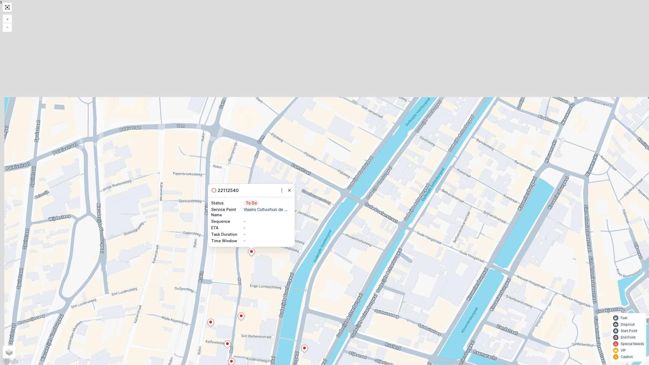
drag, startPoint x: 270, startPoint y: 177, endPoint x: 312, endPoint y: 326, distance: 154.8
click at [312, 319] on div "2 22112540 Status To Do Service Point Name Vlaams Cultuurhuis de ... Sequence -…" at bounding box center [324, 182] width 649 height 365
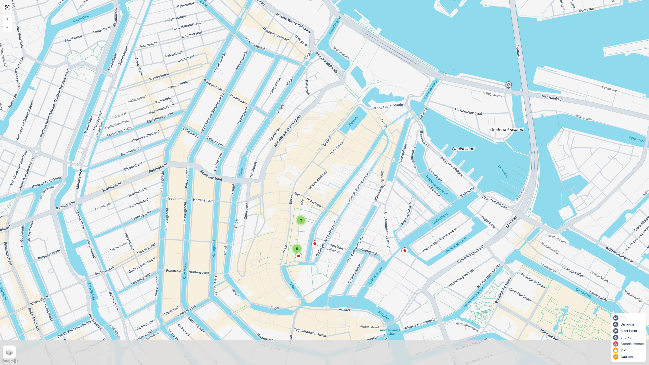
drag, startPoint x: 331, startPoint y: 298, endPoint x: 331, endPoint y: 235, distance: 63.0
click at [331, 235] on div "2 6 + − Satellite Roadmap Terrain Hybrid Leaflet Keyboard shortcuts Map Data Ma…" at bounding box center [324, 182] width 649 height 365
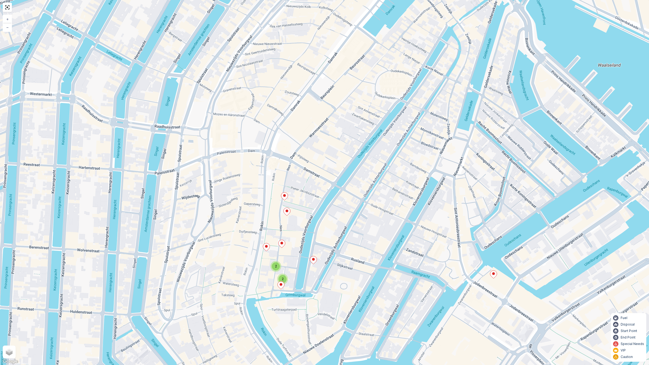
click at [496, 278] on icon at bounding box center [493, 274] width 7 height 8
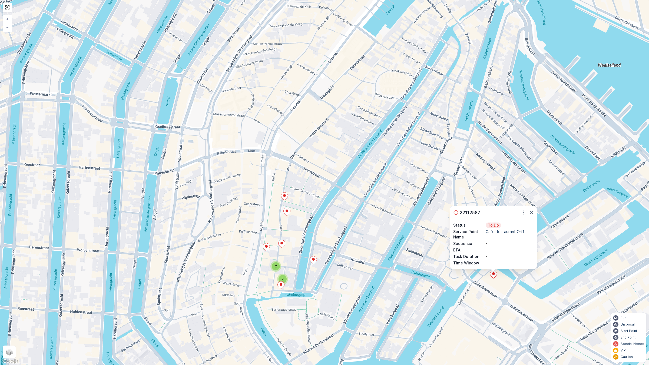
click at [314, 263] on icon at bounding box center [313, 260] width 7 height 8
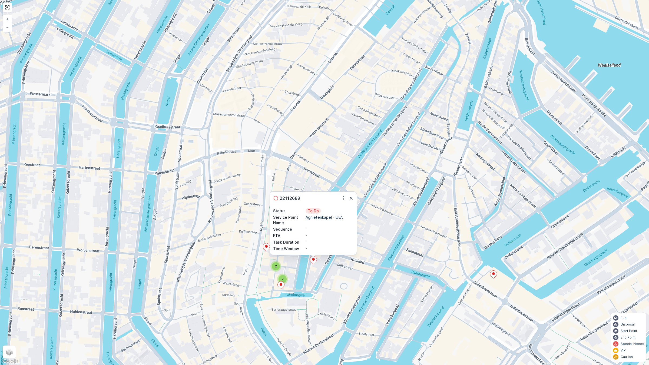
click at [283, 289] on icon at bounding box center [280, 285] width 7 height 8
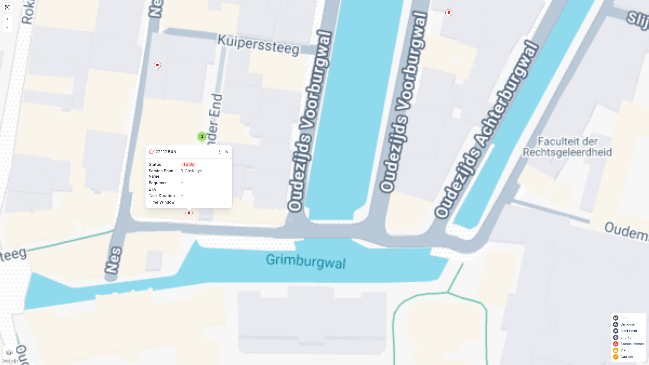
click at [297, 282] on div "2 22112645 Status To Do Service Point Name 't Gasthuys Sequence - ETA - Task Du…" at bounding box center [324, 182] width 649 height 365
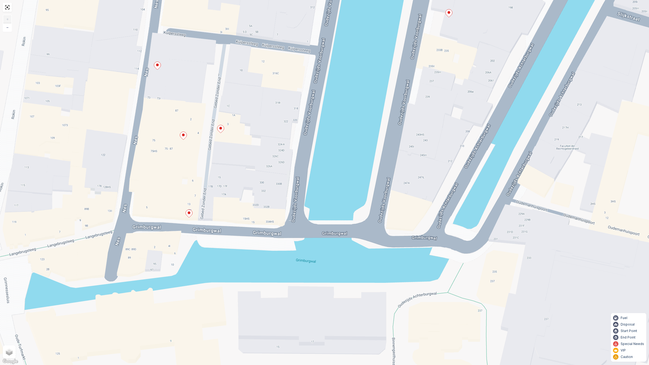
click at [222, 126] on icon at bounding box center [220, 129] width 7 height 8
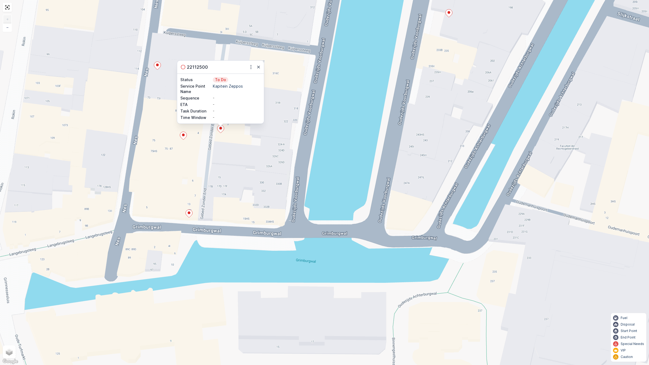
drag, startPoint x: 193, startPoint y: 137, endPoint x: 187, endPoint y: 137, distance: 6.5
click at [190, 137] on div "22112500 Status To Do Service Point Name Kapitein Zeppos Sequence - ETA - Task …" at bounding box center [324, 182] width 649 height 365
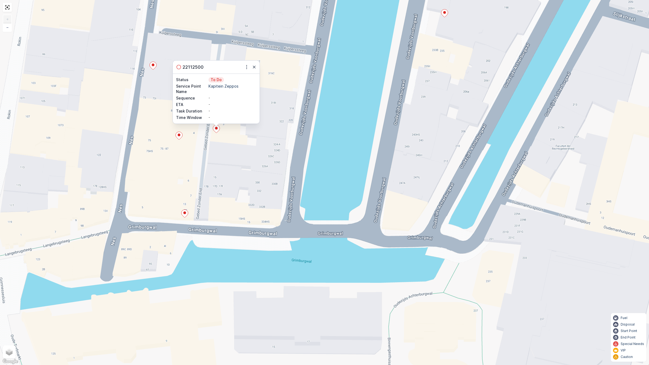
click at [179, 137] on icon at bounding box center [179, 136] width 7 height 8
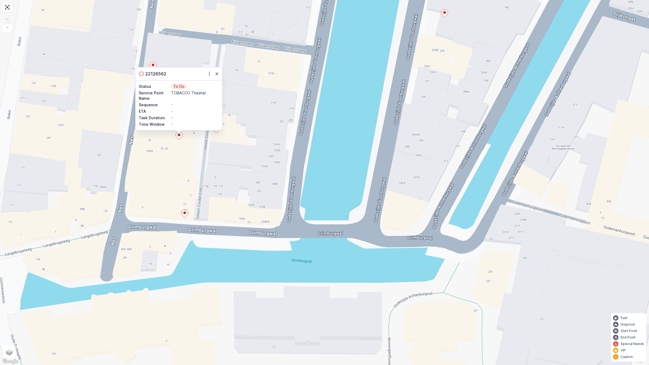
click at [246, 193] on div "22126562 Status To Do Service Point Name TOBACCO Theater Sequence - ETA - Task …" at bounding box center [324, 182] width 649 height 365
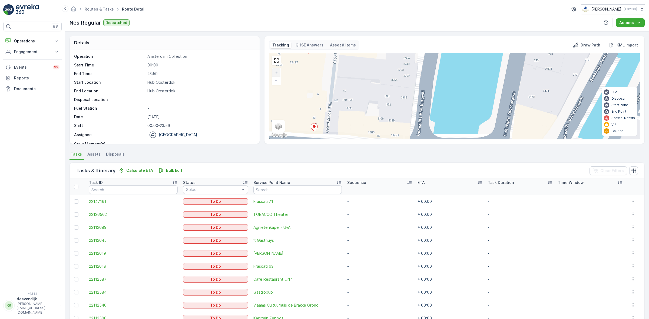
click at [523, 163] on div "Tasks & Itinerary Calculate ETA Bulk Edit Clear Filters" at bounding box center [357, 171] width 575 height 16
click at [280, 157] on ul "Tasks Assets Disposals" at bounding box center [357, 155] width 575 height 9
click at [26, 43] on p "Operations" at bounding box center [32, 40] width 37 height 5
click at [34, 65] on p "Routes & Tasks" at bounding box center [28, 65] width 28 height 5
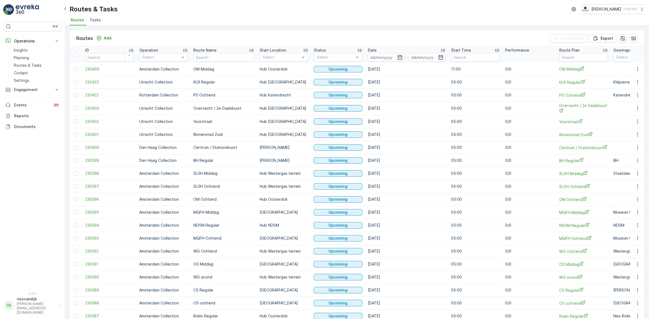
click at [97, 22] on span "Tasks" at bounding box center [95, 19] width 11 height 5
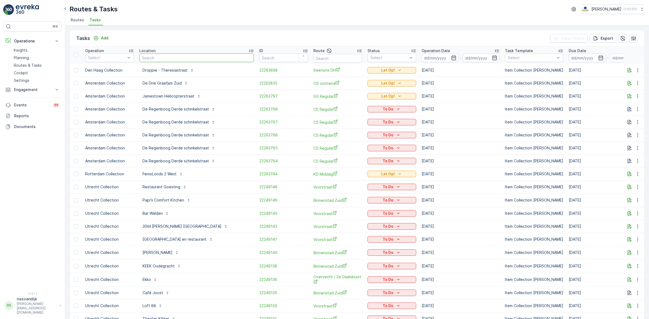
click at [155, 55] on input "text" at bounding box center [196, 58] width 115 height 9
type input "multi"
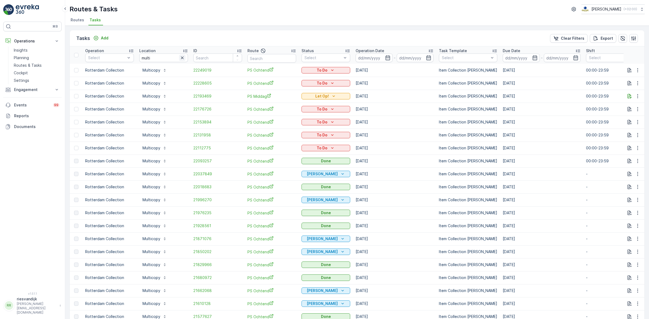
click at [182, 58] on icon "button" at bounding box center [182, 57] width 5 height 5
type input "aart"
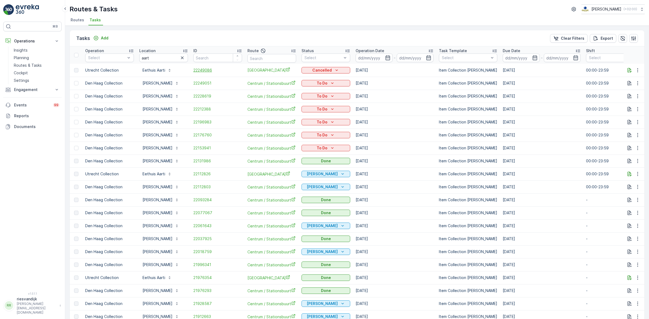
click at [204, 70] on span "22249086" at bounding box center [217, 70] width 49 height 5
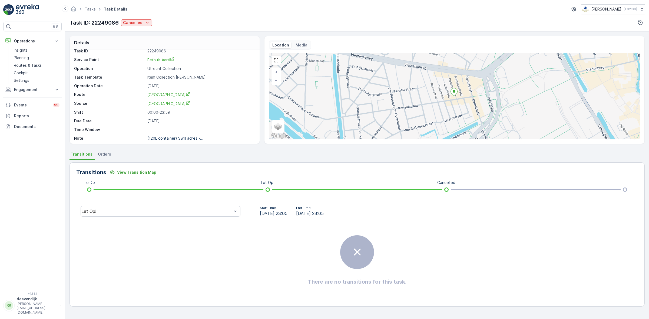
scroll to position [7, 0]
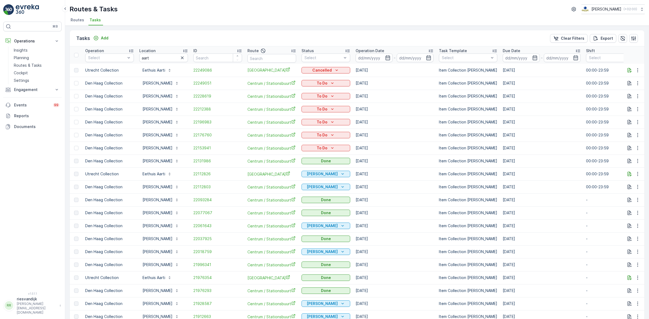
drag, startPoint x: 183, startPoint y: 60, endPoint x: 180, endPoint y: 60, distance: 2.8
click at [183, 60] on icon "button" at bounding box center [182, 57] width 5 height 5
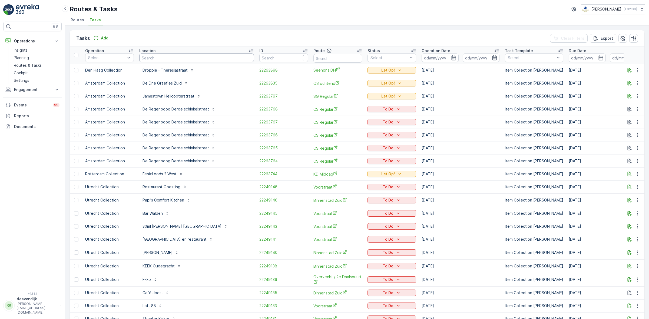
click at [167, 60] on input "text" at bounding box center [196, 58] width 115 height 9
type input "rvo"
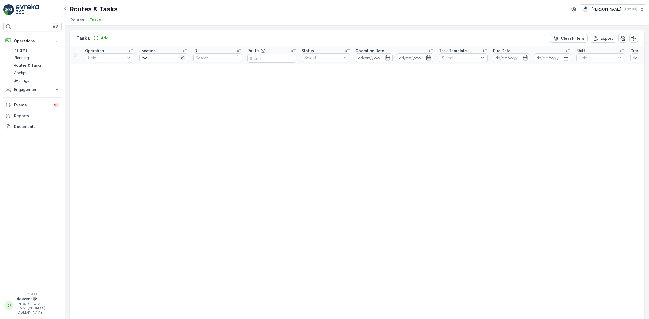
click at [183, 60] on icon "button" at bounding box center [182, 57] width 5 height 5
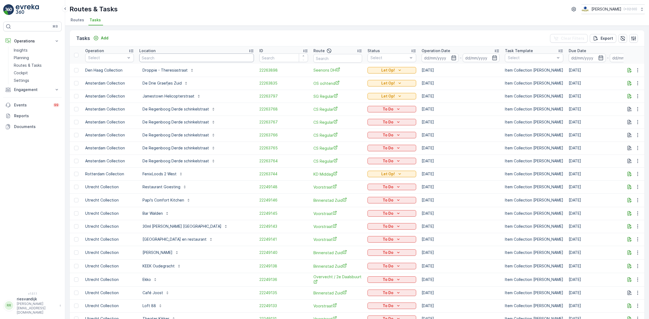
click at [196, 58] on input "text" at bounding box center [196, 58] width 115 height 9
type input "raad"
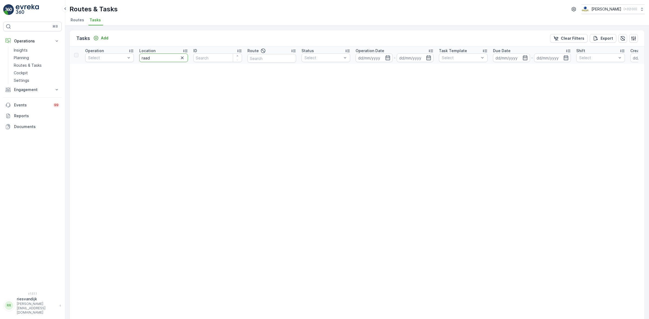
click at [178, 56] on input "raad" at bounding box center [163, 58] width 49 height 9
click at [183, 60] on icon "button" at bounding box center [182, 57] width 5 height 5
type input "tweede"
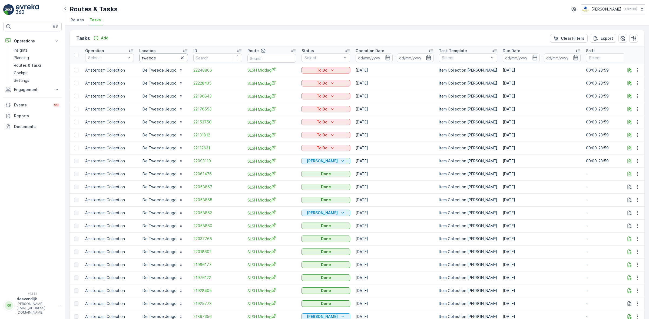
drag, startPoint x: 184, startPoint y: 55, endPoint x: 218, endPoint y: 122, distance: 74.7
click at [184, 55] on icon "button" at bounding box center [182, 57] width 5 height 5
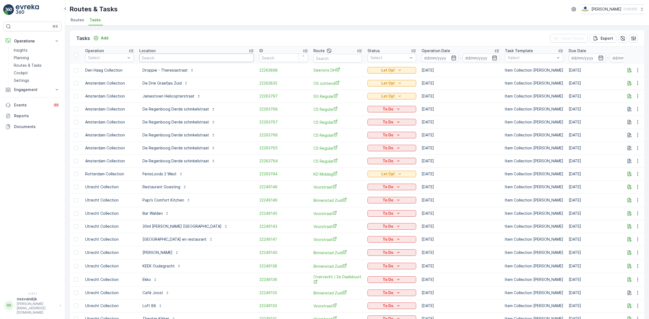
click at [163, 57] on input "text" at bounding box center [196, 58] width 115 height 9
type input "beijen"
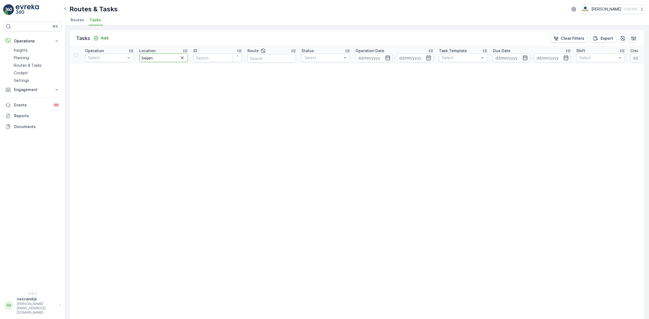
click at [142, 57] on input "beijen" at bounding box center [163, 58] width 49 height 9
click at [143, 57] on input "beijen" at bounding box center [163, 58] width 49 height 9
type input "bleijen"
click at [181, 57] on icon "button" at bounding box center [182, 57] width 5 height 5
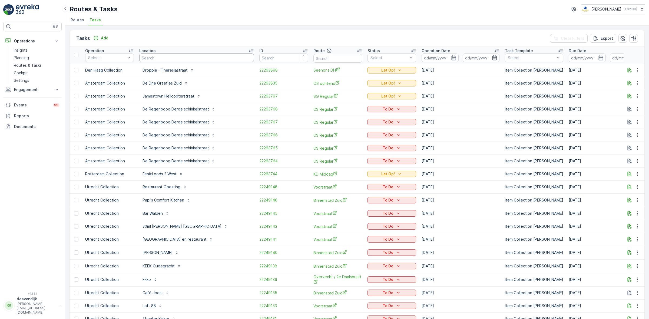
click at [177, 57] on input "text" at bounding box center [196, 58] width 115 height 9
type input "staten"
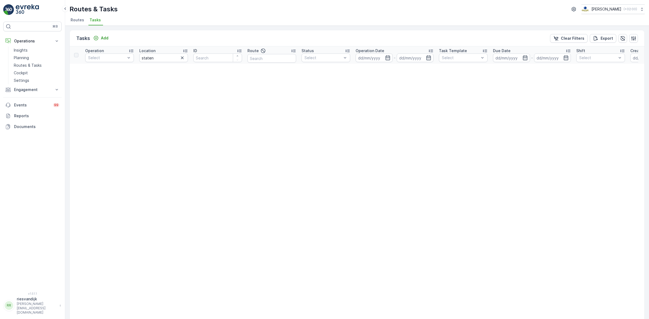
click at [186, 60] on div at bounding box center [182, 58] width 7 height 6
click at [183, 60] on icon "button" at bounding box center [182, 57] width 5 height 5
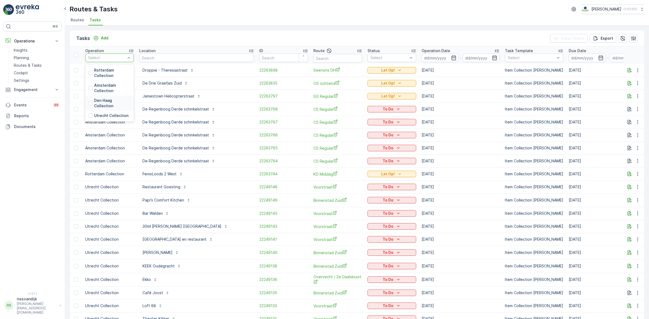
click at [108, 105] on p "Den Haag Collection" at bounding box center [112, 103] width 37 height 11
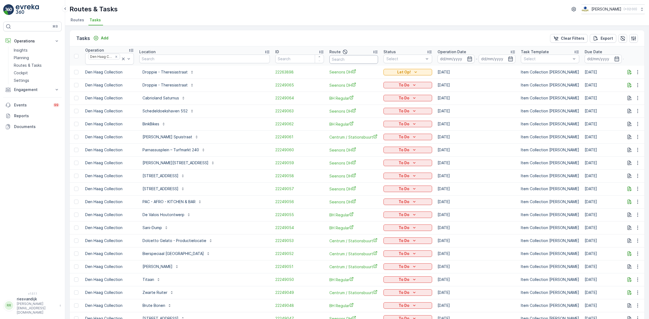
click at [329, 59] on input "text" at bounding box center [353, 59] width 49 height 9
type input "seenons"
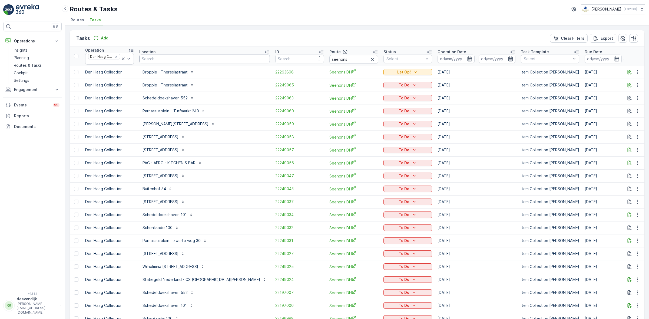
click at [153, 60] on input "text" at bounding box center [204, 59] width 131 height 9
type input "k"
type input "bijen"
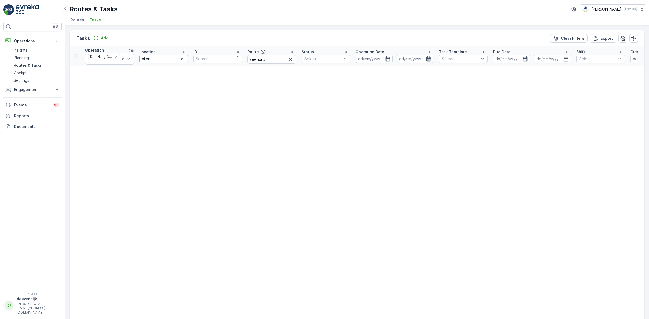
click at [144, 57] on input "bijen" at bounding box center [163, 59] width 49 height 9
type input "blijen"
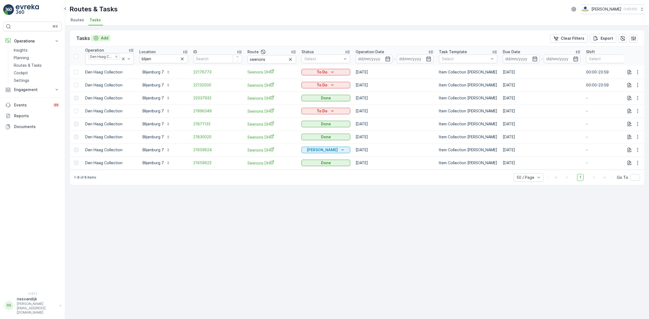
click at [106, 37] on p "Add" at bounding box center [105, 37] width 8 height 5
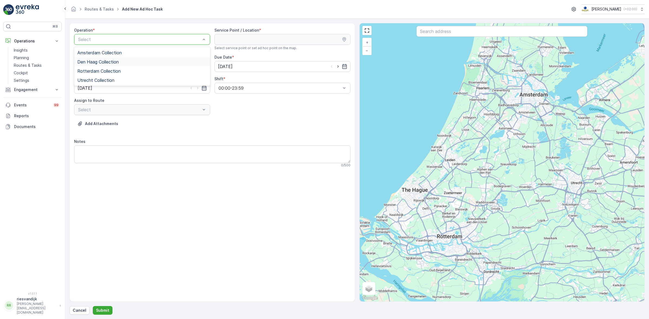
click at [128, 64] on div "Den Haag Collection" at bounding box center [142, 62] width 130 height 5
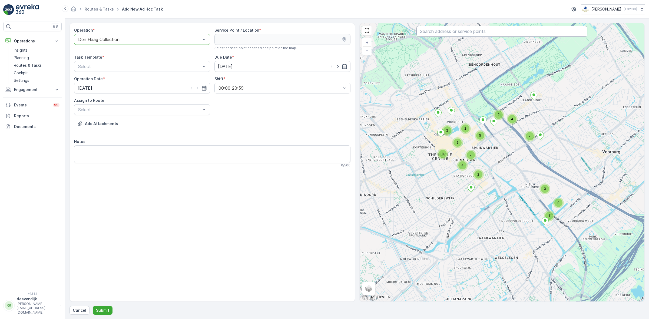
click at [482, 35] on input "text" at bounding box center [502, 31] width 171 height 11
type input "blijen"
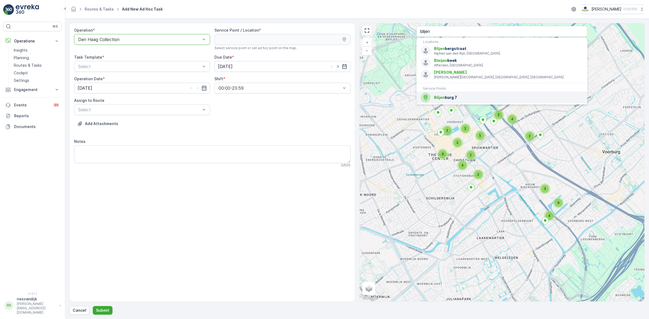
click at [468, 97] on span "Blijen burg 7" at bounding box center [508, 97] width 149 height 5
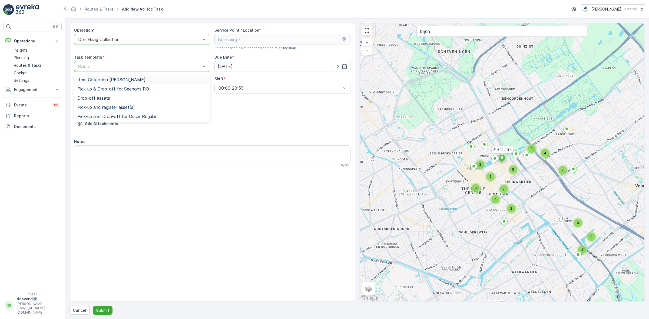
click at [143, 80] on div "Item Collection [PERSON_NAME]" at bounding box center [142, 79] width 130 height 5
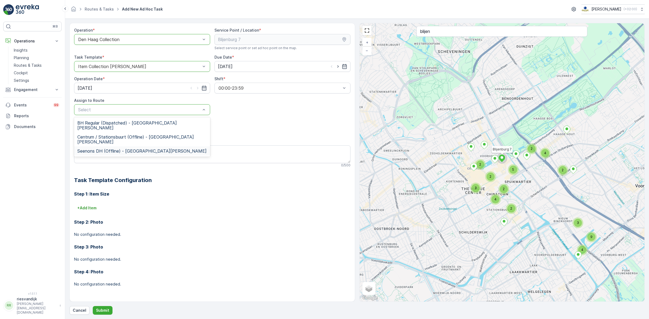
click at [164, 149] on div "Seenons DH (Offline) - Den Haag" at bounding box center [142, 151] width 130 height 5
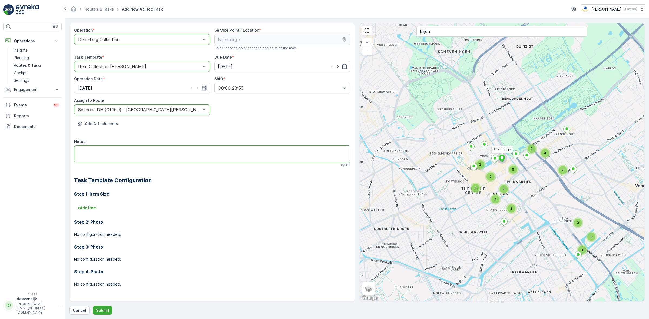
click at [162, 150] on textarea "Notes" at bounding box center [212, 155] width 276 height 18
type textarea "Graag 2 extra containers 240L Rest afgeven"
click at [102, 310] on p "Submit" at bounding box center [102, 310] width 13 height 5
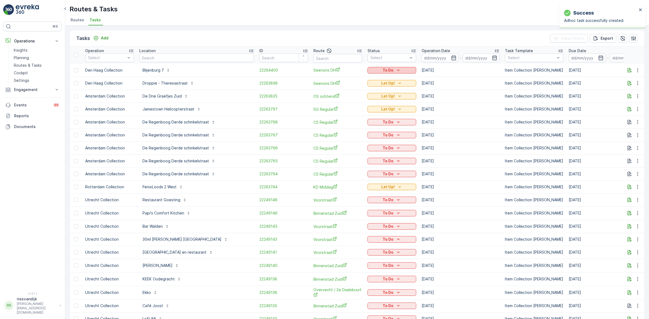
click at [383, 68] on p "To Do" at bounding box center [388, 70] width 11 height 5
click at [379, 91] on div "Let Op!" at bounding box center [378, 94] width 34 height 8
click at [392, 24] on ul "Routes Tasks" at bounding box center [355, 20] width 571 height 9
click at [167, 60] on input "text" at bounding box center [196, 58] width 115 height 9
type input "blijen"
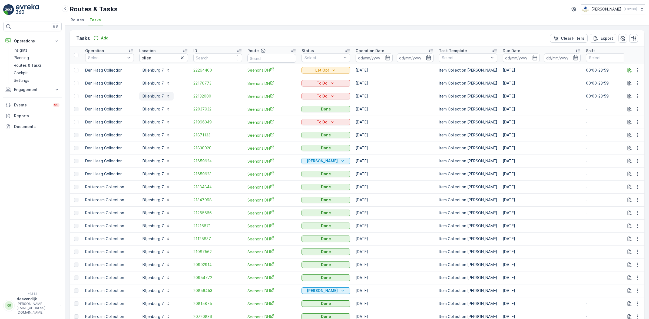
click at [156, 98] on p "Blijenburg 7" at bounding box center [153, 96] width 21 height 5
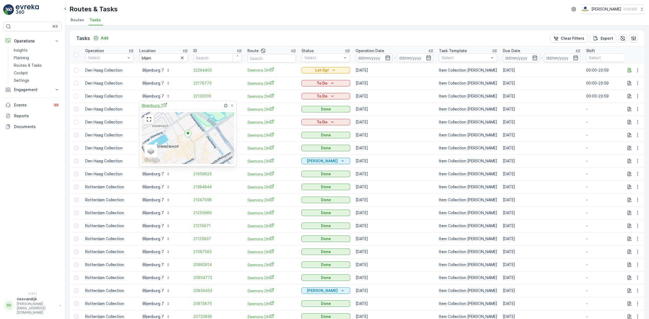
click at [158, 107] on span "Blijenburg 7" at bounding box center [155, 106] width 26 height 6
click at [215, 32] on div "Tasks Add Clear Filters Export" at bounding box center [357, 38] width 575 height 16
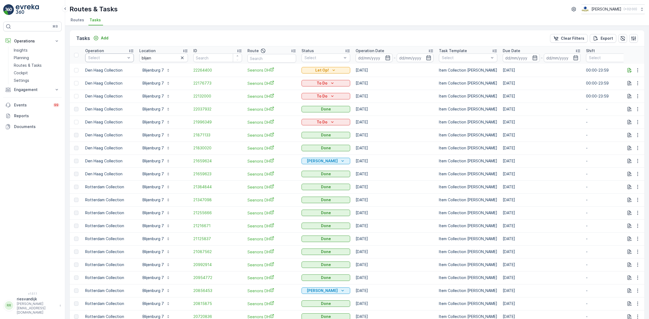
click at [133, 57] on div "Select" at bounding box center [109, 58] width 49 height 9
click at [110, 88] on p "Amsterdam Collection" at bounding box center [112, 88] width 37 height 11
click at [187, 28] on div "Tasks Add Clear Filters Export Operation option Amsterdam Collection, selected.…" at bounding box center [357, 173] width 584 height 294
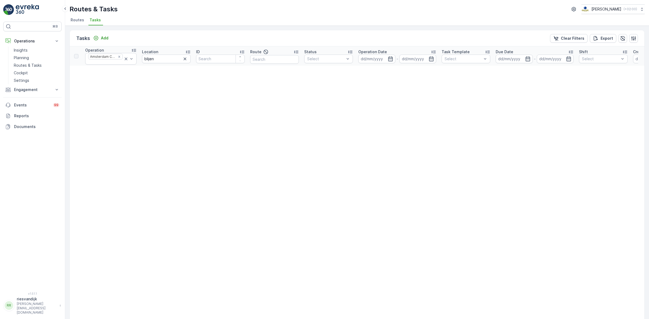
click at [187, 60] on input "blijen" at bounding box center [166, 59] width 49 height 9
click at [182, 60] on icon "button" at bounding box center [184, 58] width 5 height 5
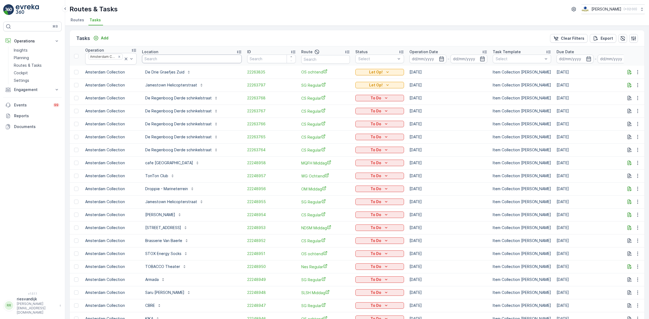
click at [196, 56] on input "text" at bounding box center [192, 59] width 100 height 9
type input "stads"
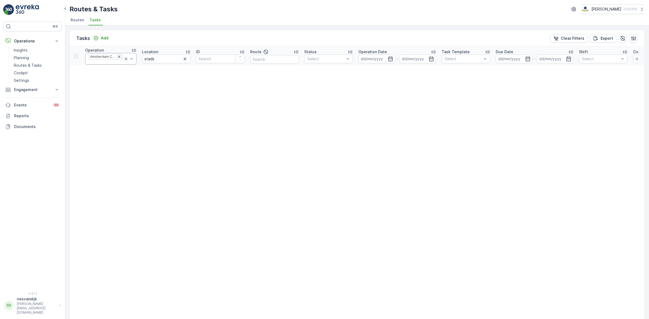
click at [117, 57] on icon "Remove Amsterdam Collection" at bounding box center [119, 57] width 4 height 4
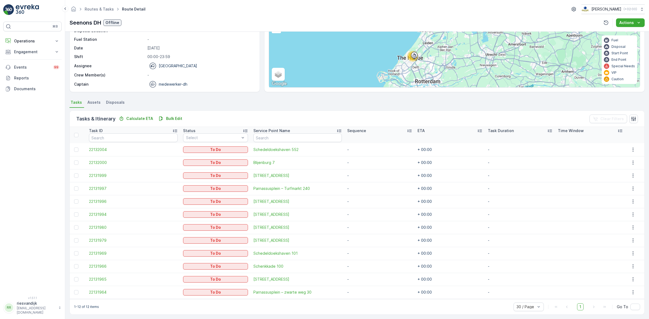
scroll to position [54, 0]
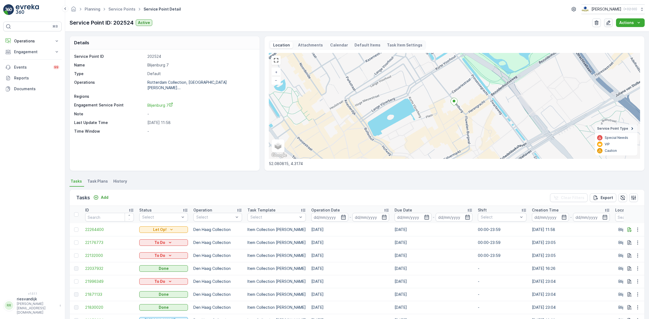
click at [610, 22] on icon "button" at bounding box center [608, 23] width 5 height 5
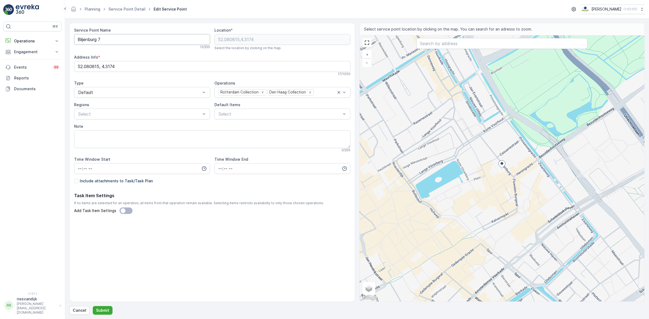
click at [81, 41] on Name "Blijenburg 7" at bounding box center [142, 39] width 136 height 11
type Name "Bleijenburg 7"
click at [159, 49] on div "Checking availability... 13 / 255" at bounding box center [142, 48] width 136 height 4
click at [104, 309] on p "Submit" at bounding box center [102, 310] width 13 height 5
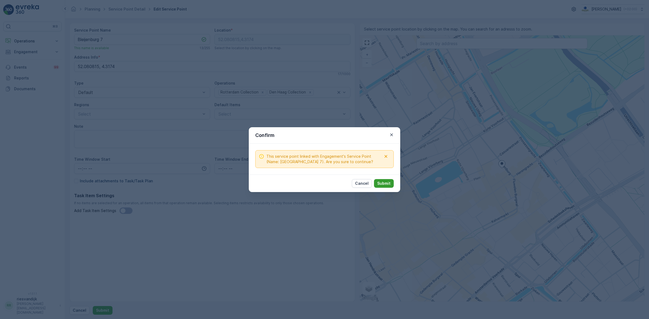
click at [384, 184] on p "Submit" at bounding box center [383, 183] width 13 height 5
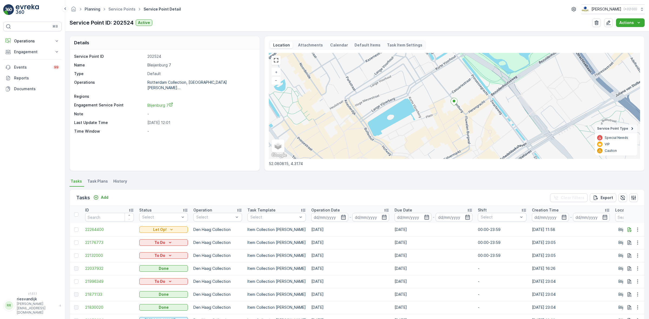
click at [96, 9] on link "Planning" at bounding box center [93, 9] width 16 height 5
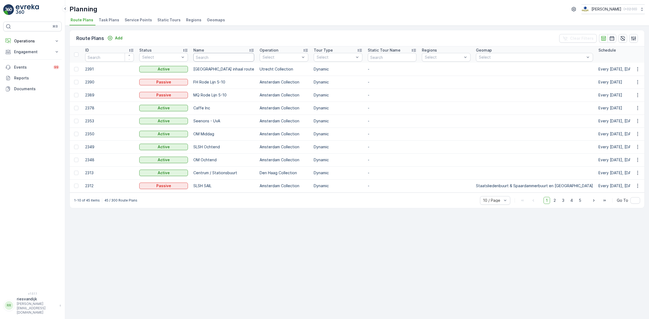
click at [219, 57] on input "text" at bounding box center [223, 57] width 61 height 9
click at [41, 38] on button "Operations" at bounding box center [32, 41] width 58 height 11
click at [26, 59] on p "Planning" at bounding box center [21, 57] width 15 height 5
click at [31, 66] on p "Routes & Tasks" at bounding box center [28, 65] width 28 height 5
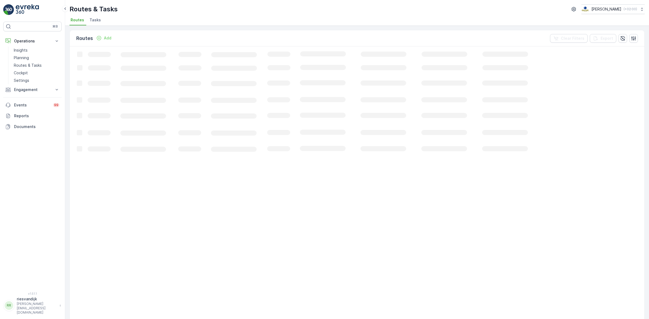
click at [96, 19] on span "Tasks" at bounding box center [95, 19] width 11 height 5
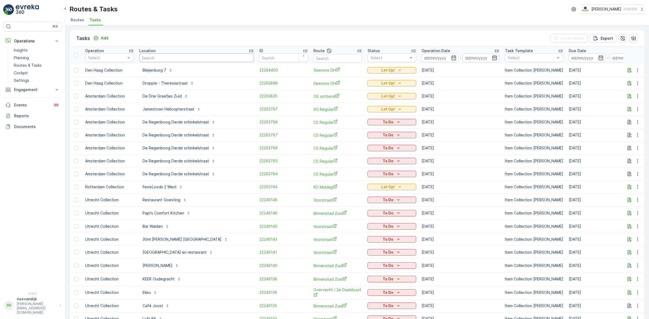
click at [148, 56] on input "text" at bounding box center [196, 58] width 115 height 9
type input "bleijen"
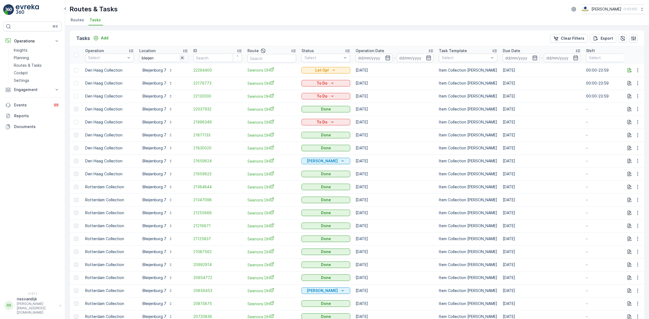
click at [181, 57] on icon "button" at bounding box center [182, 57] width 5 height 5
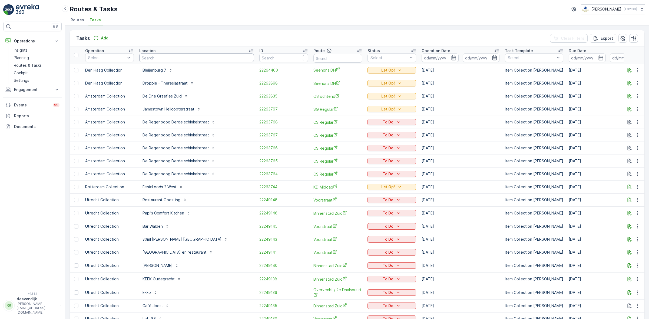
click at [213, 54] on input "text" at bounding box center [196, 58] width 115 height 9
type input "champa"
